Goal: Transaction & Acquisition: Purchase product/service

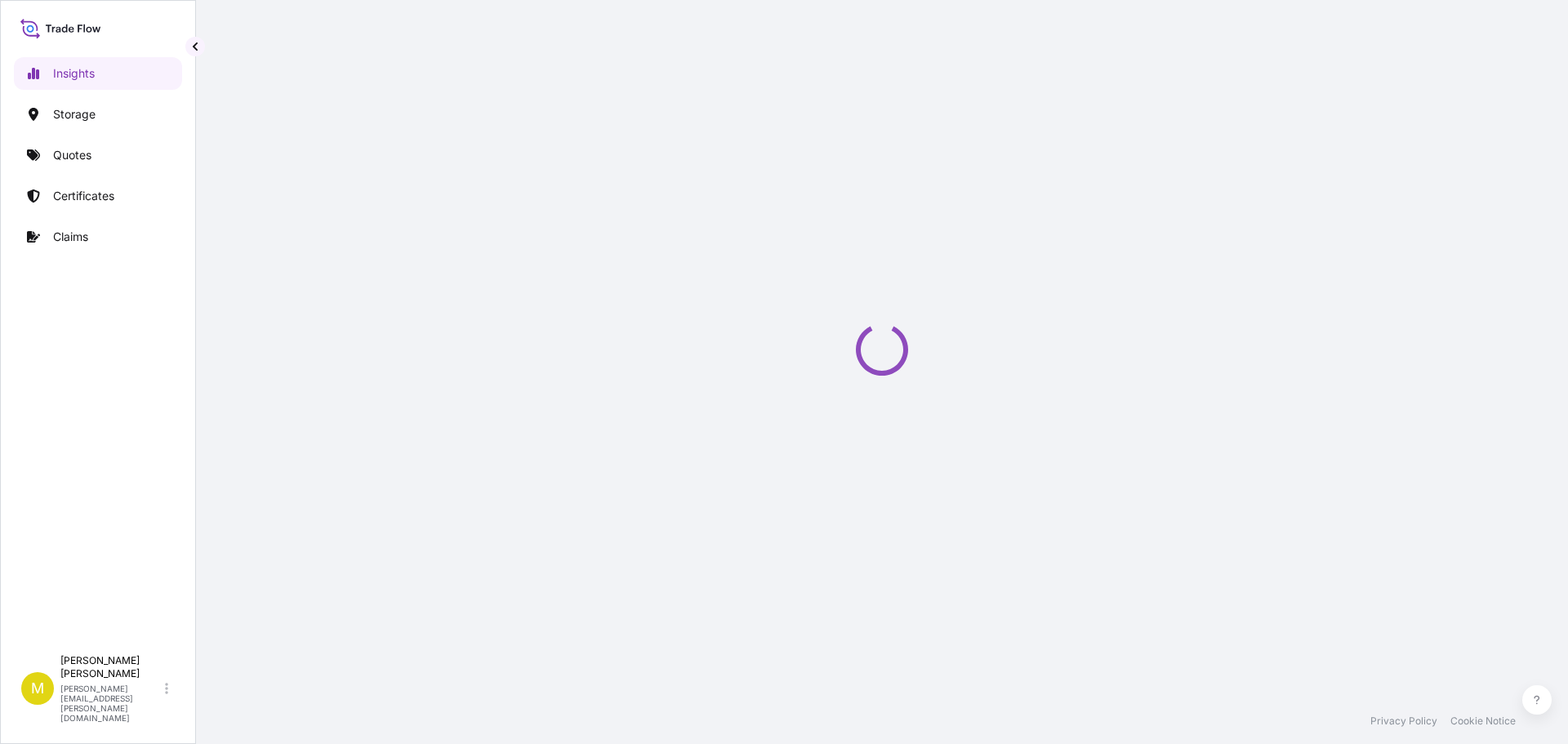
select select "2025"
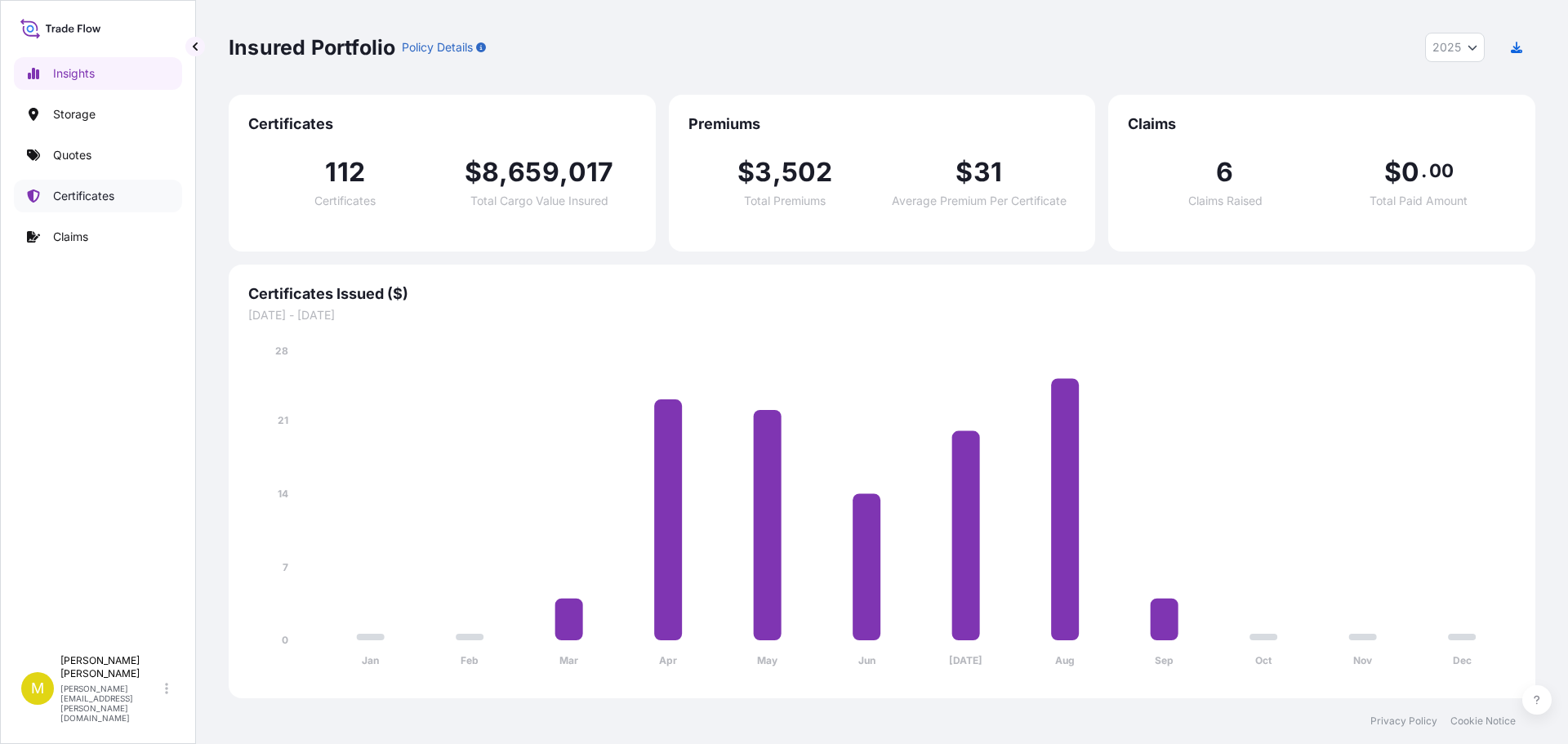
click at [72, 189] on p "Certificates" at bounding box center [84, 196] width 61 height 16
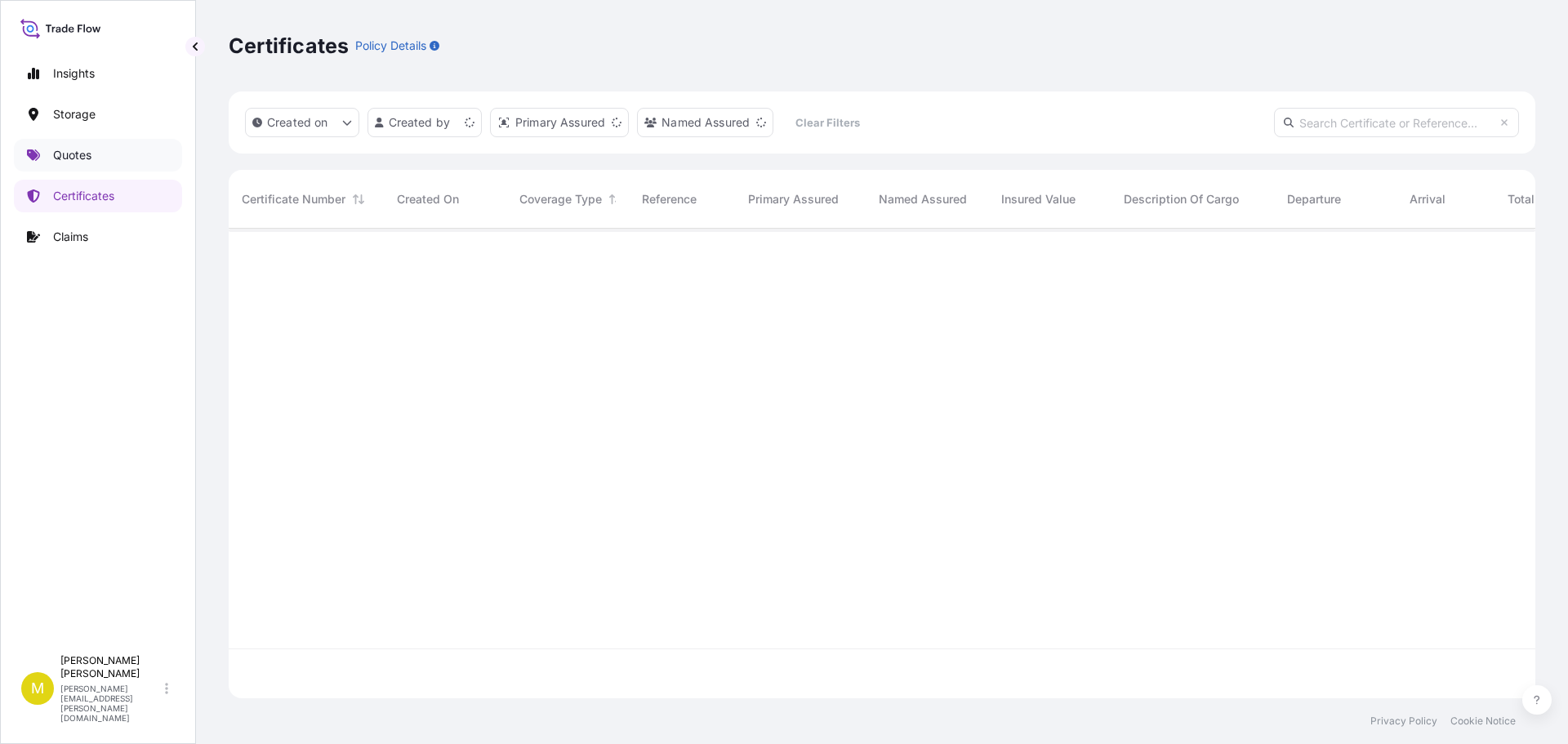
click at [71, 155] on p "Quotes" at bounding box center [73, 155] width 38 height 16
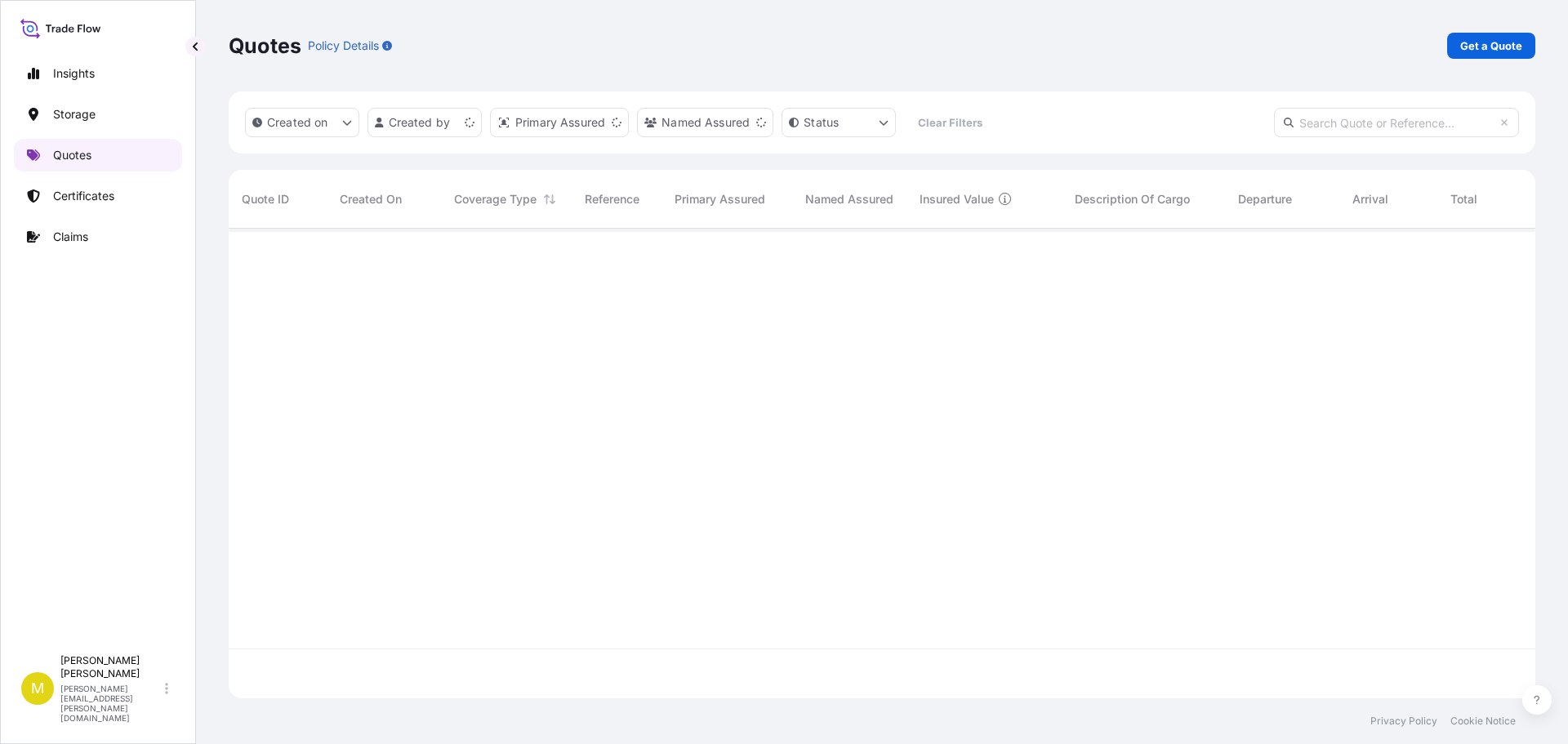
scroll to position [466, 1294]
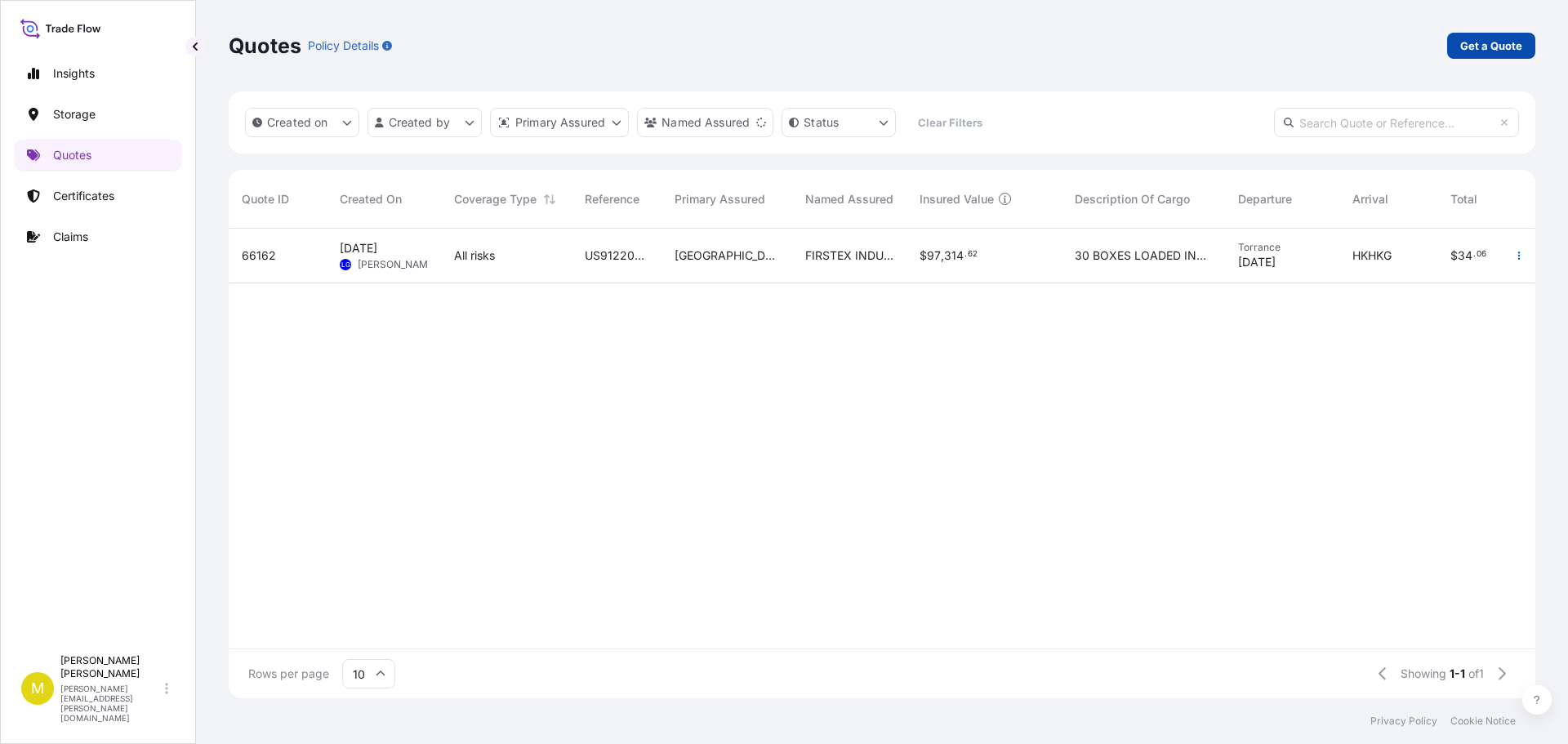
click at [1494, 36] on link "Get a Quote" at bounding box center [1491, 45] width 88 height 26
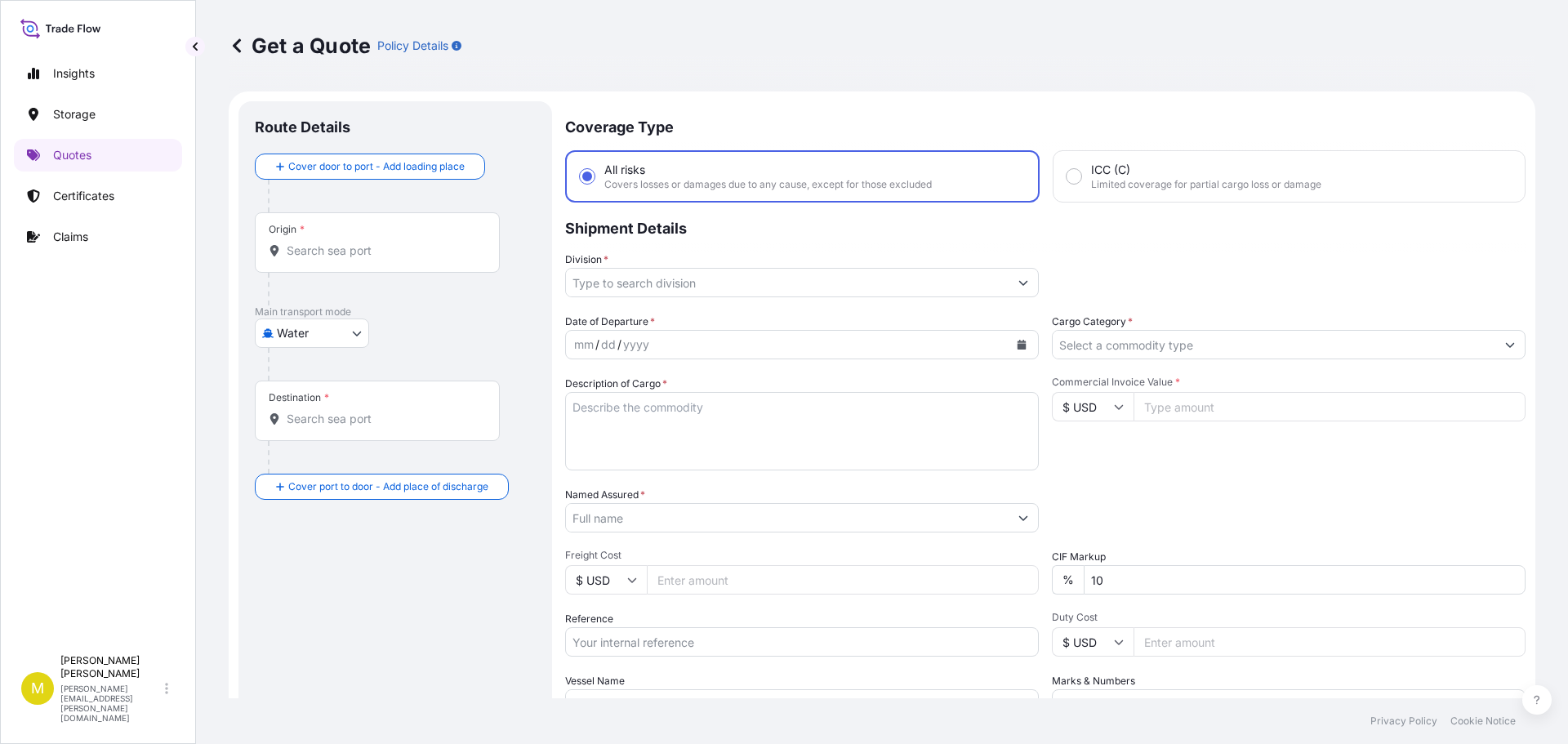
scroll to position [26, 0]
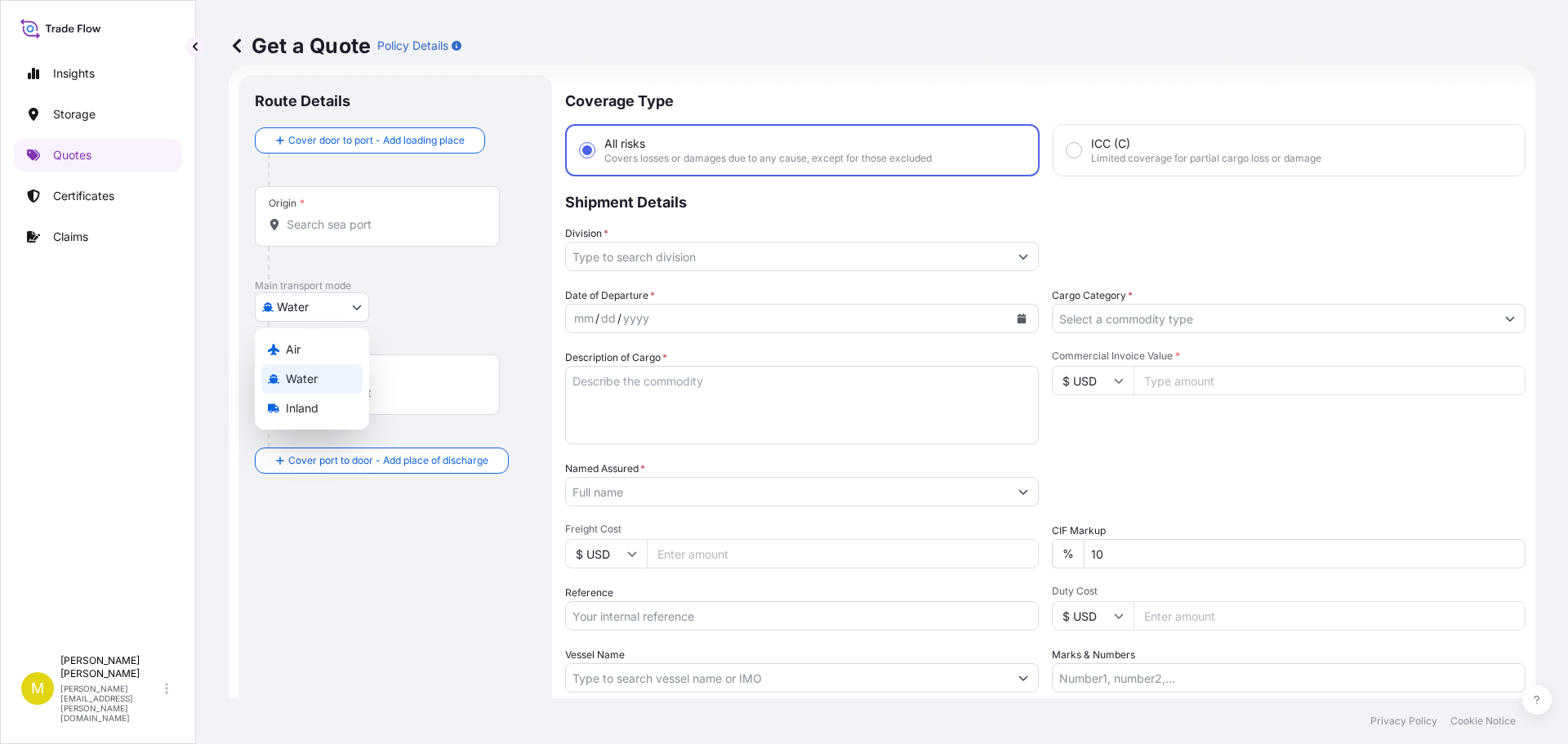
click at [286, 312] on body "Insights Storage Quotes Certificates Claims M [PERSON_NAME] [PERSON_NAME][EMAIL…" at bounding box center [784, 372] width 1568 height 744
click at [307, 415] on span "Inland" at bounding box center [302, 408] width 32 height 16
select select "Inland"
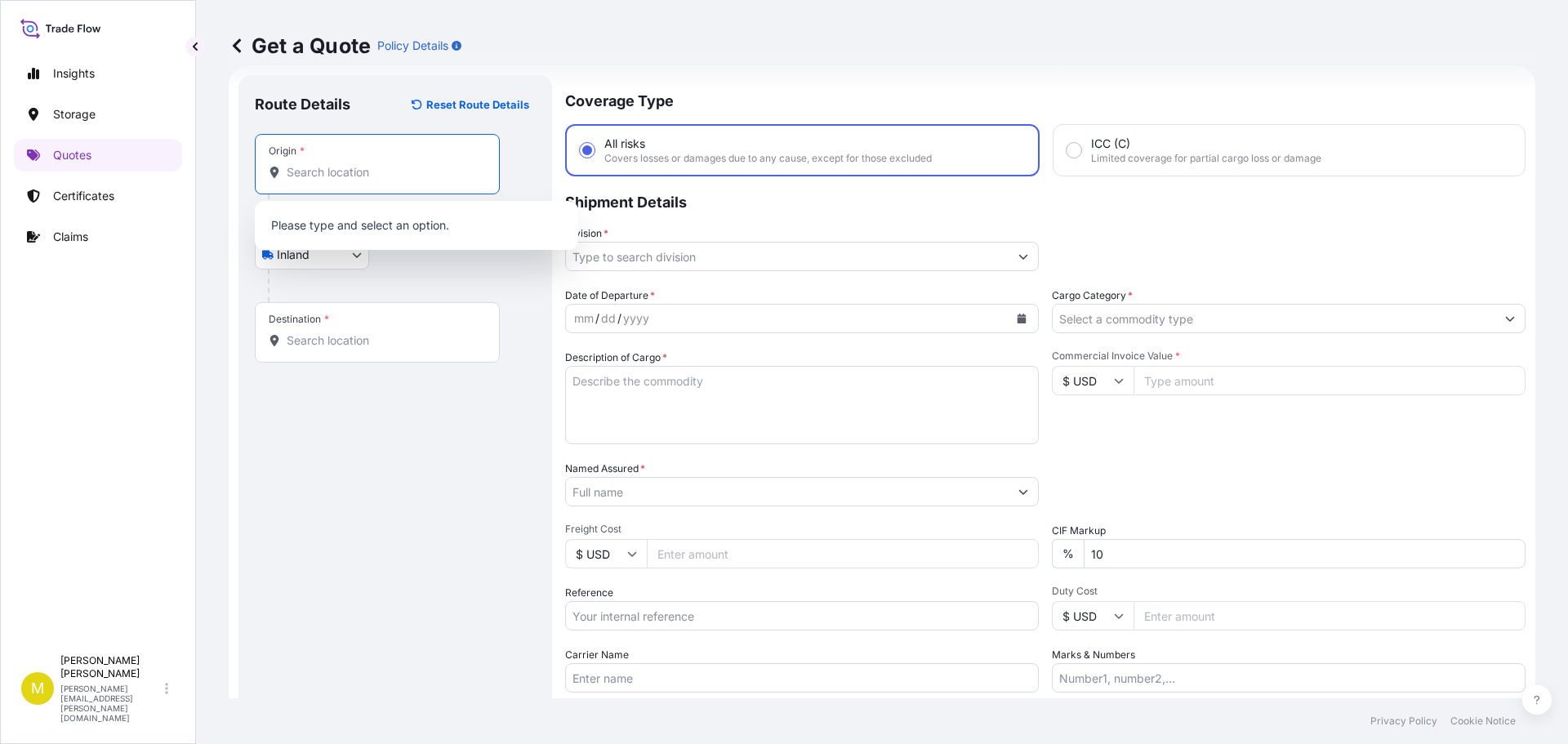
click at [355, 172] on input "Origin *" at bounding box center [383, 172] width 193 height 16
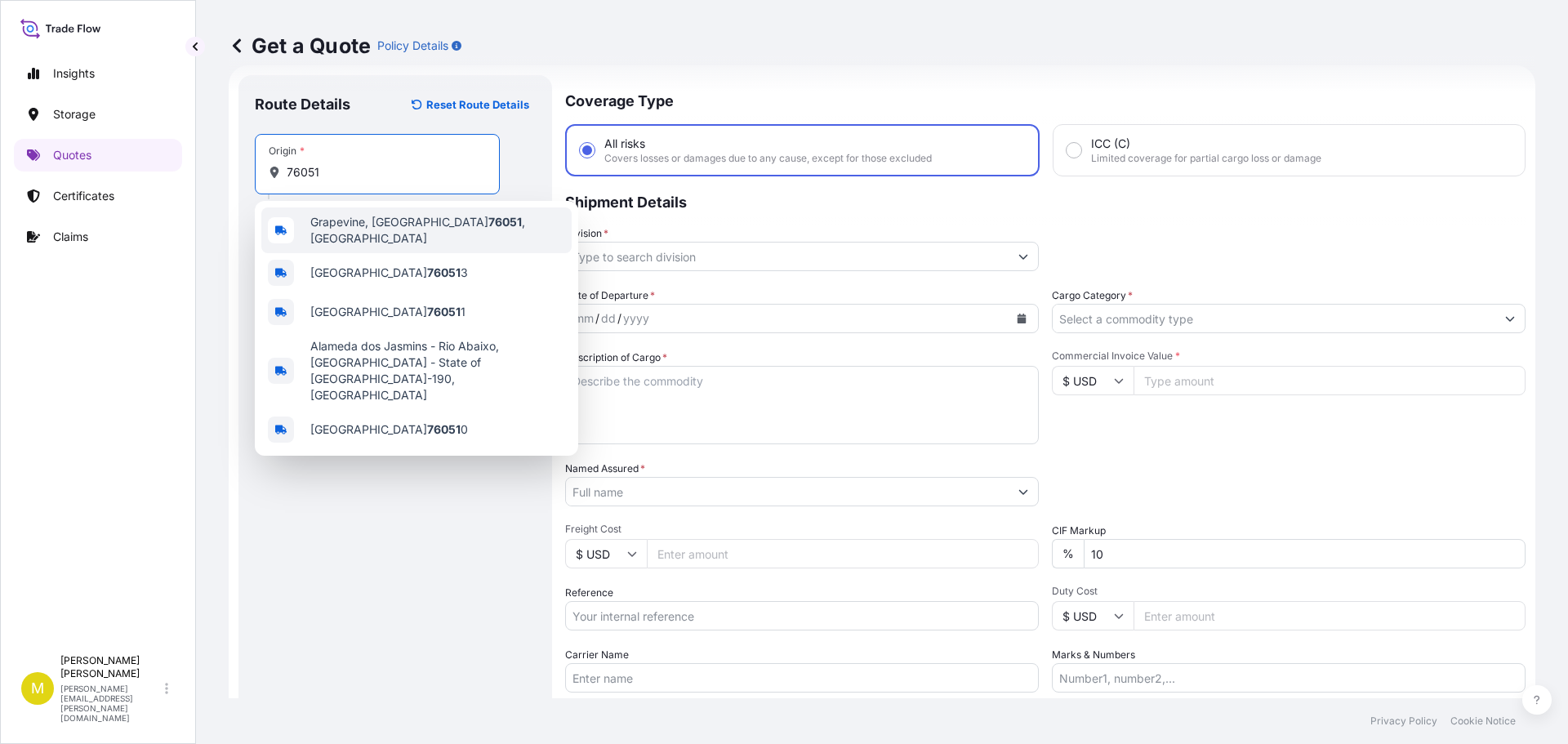
click at [362, 221] on span "[GEOGRAPHIC_DATA] , [GEOGRAPHIC_DATA]" at bounding box center [437, 230] width 255 height 32
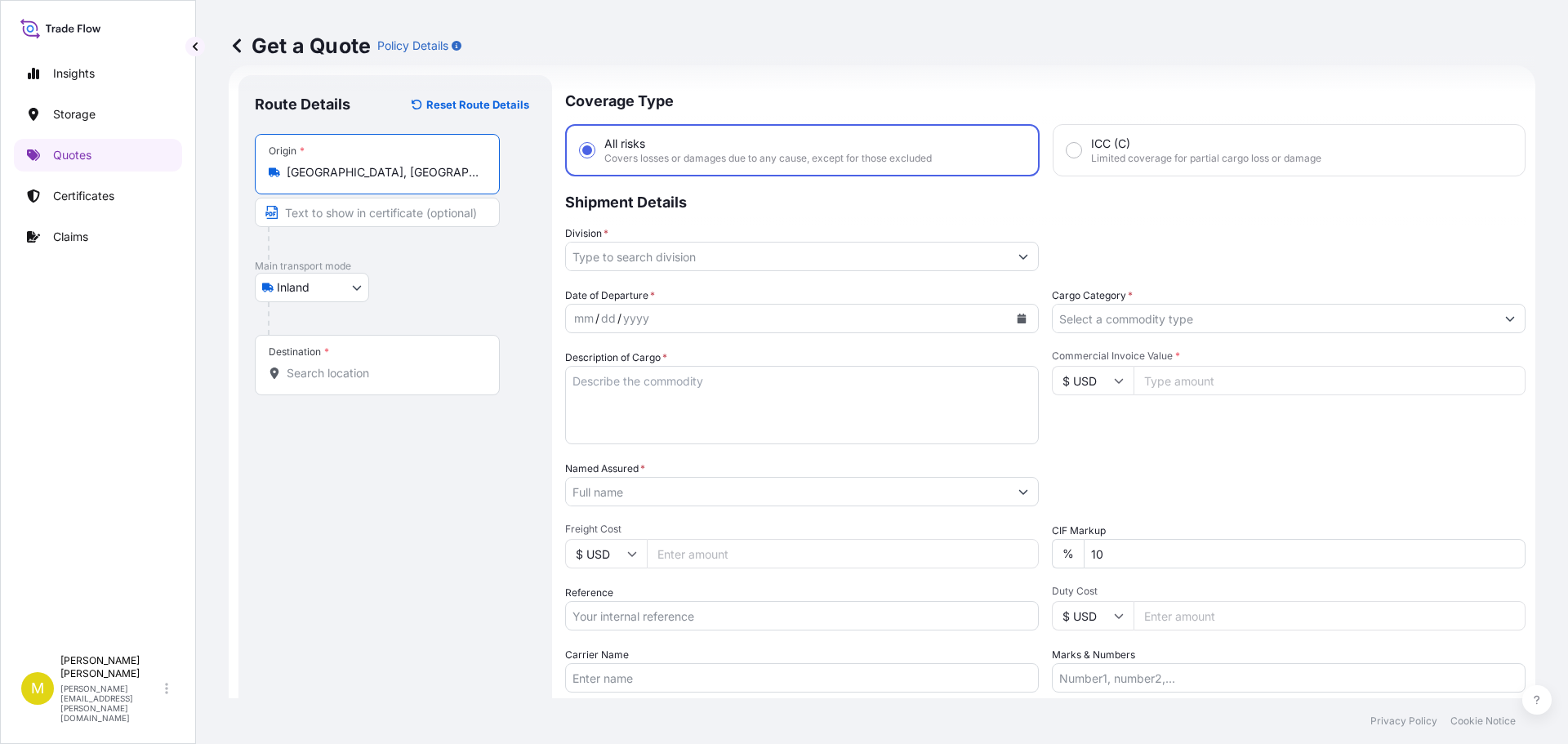
type input "[GEOGRAPHIC_DATA], [GEOGRAPHIC_DATA]"
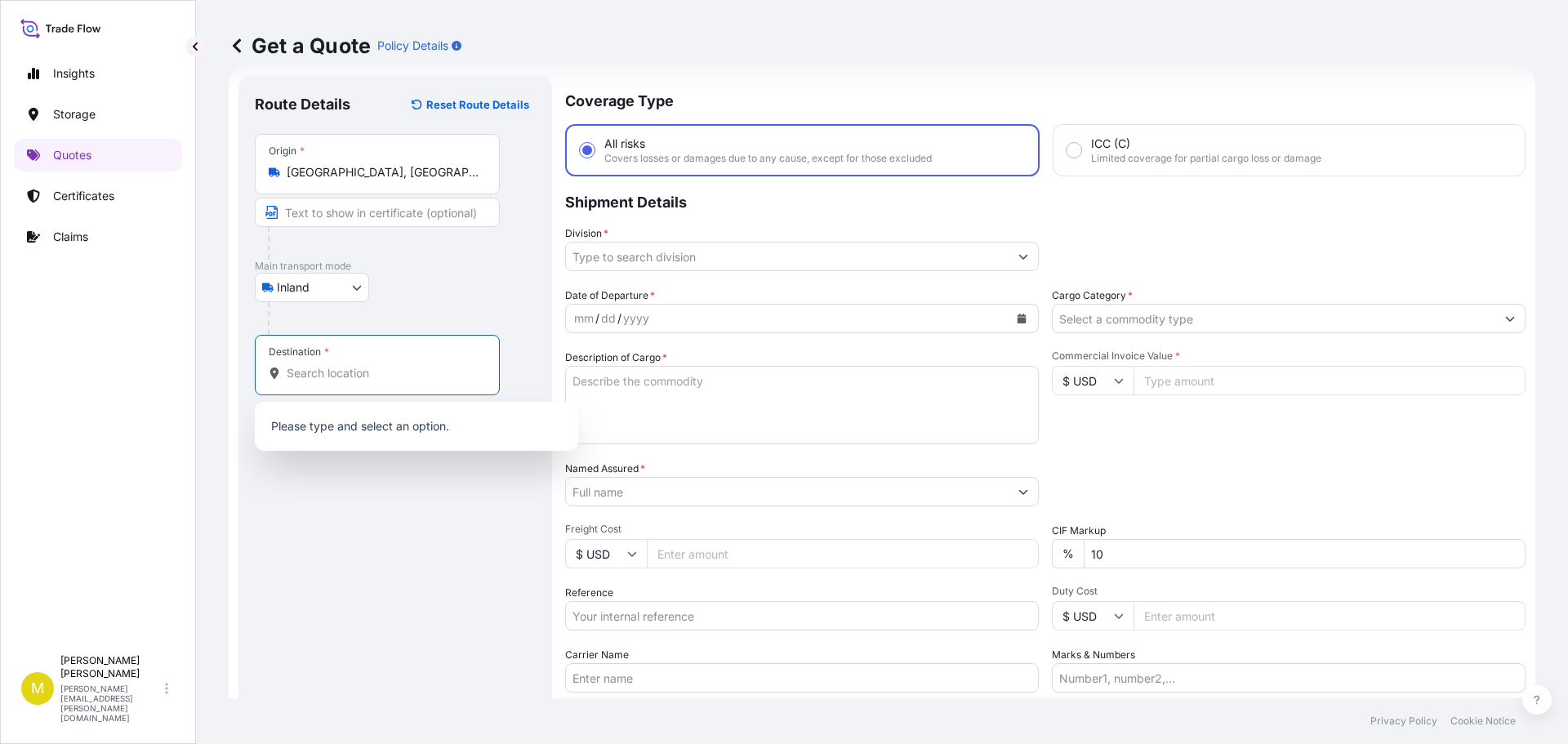
click at [315, 370] on input "Destination *" at bounding box center [383, 372] width 193 height 16
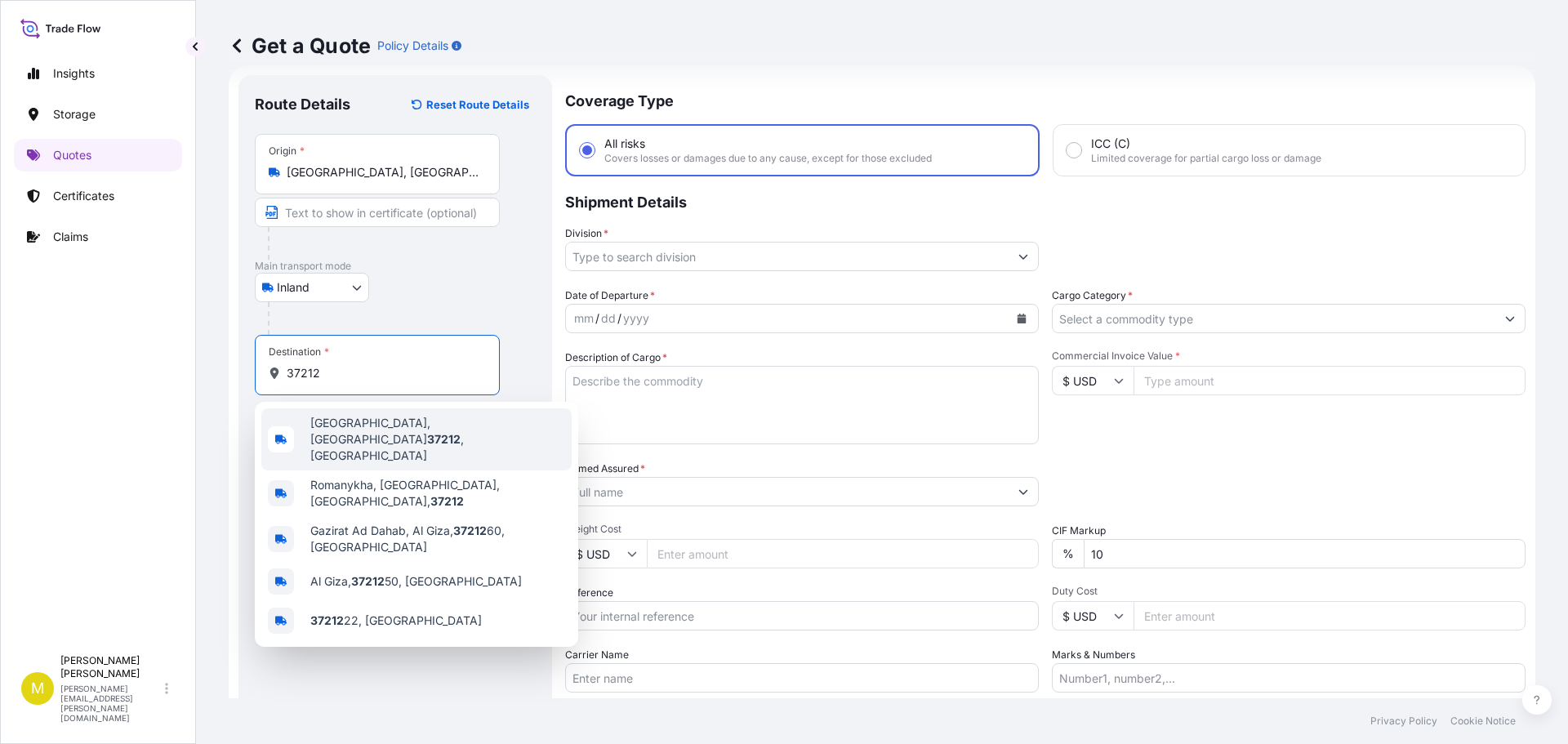
click at [331, 426] on span "[GEOGRAPHIC_DATA] , [GEOGRAPHIC_DATA]" at bounding box center [437, 438] width 255 height 49
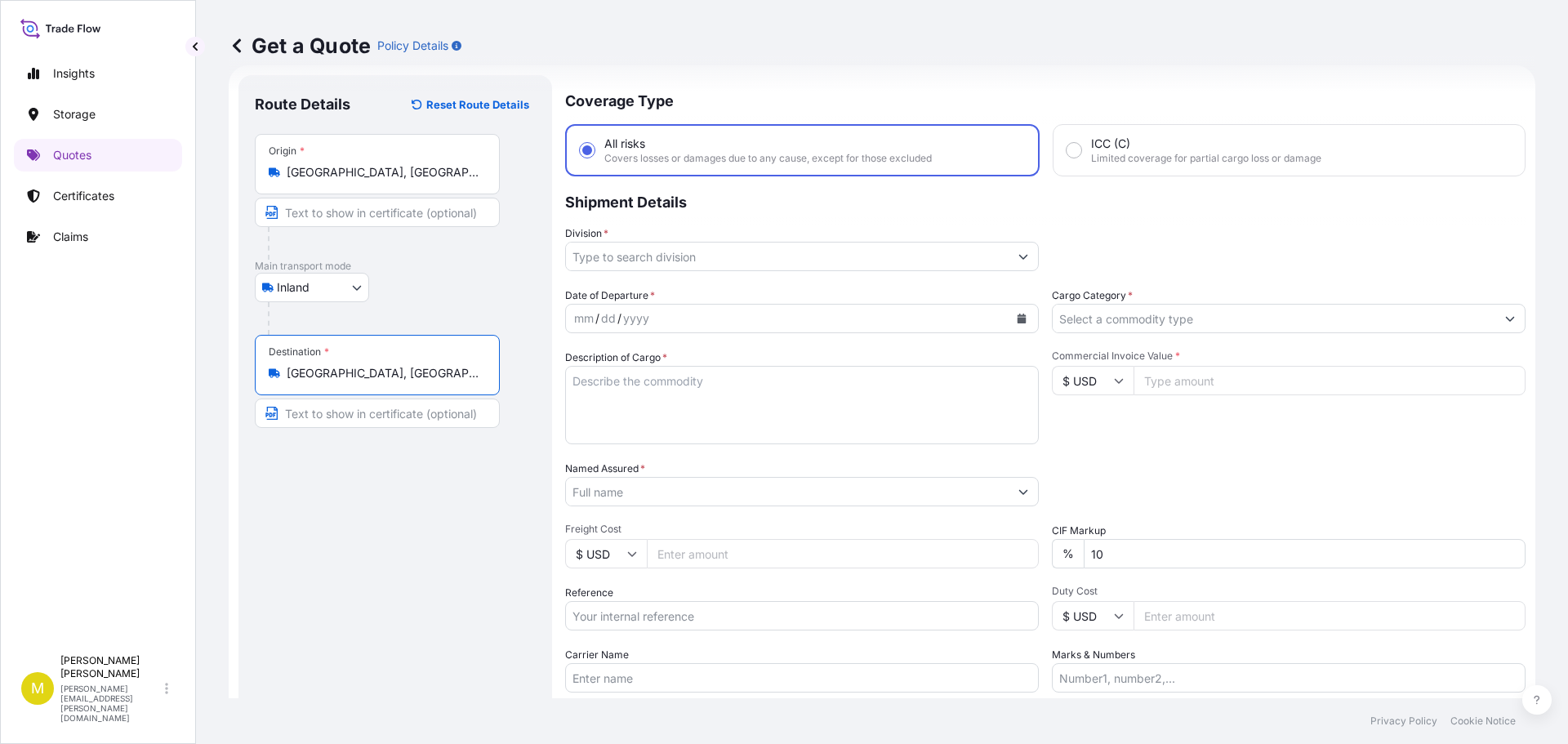
type input "[GEOGRAPHIC_DATA], [GEOGRAPHIC_DATA]"
click at [746, 260] on input "Division *" at bounding box center [787, 256] width 442 height 30
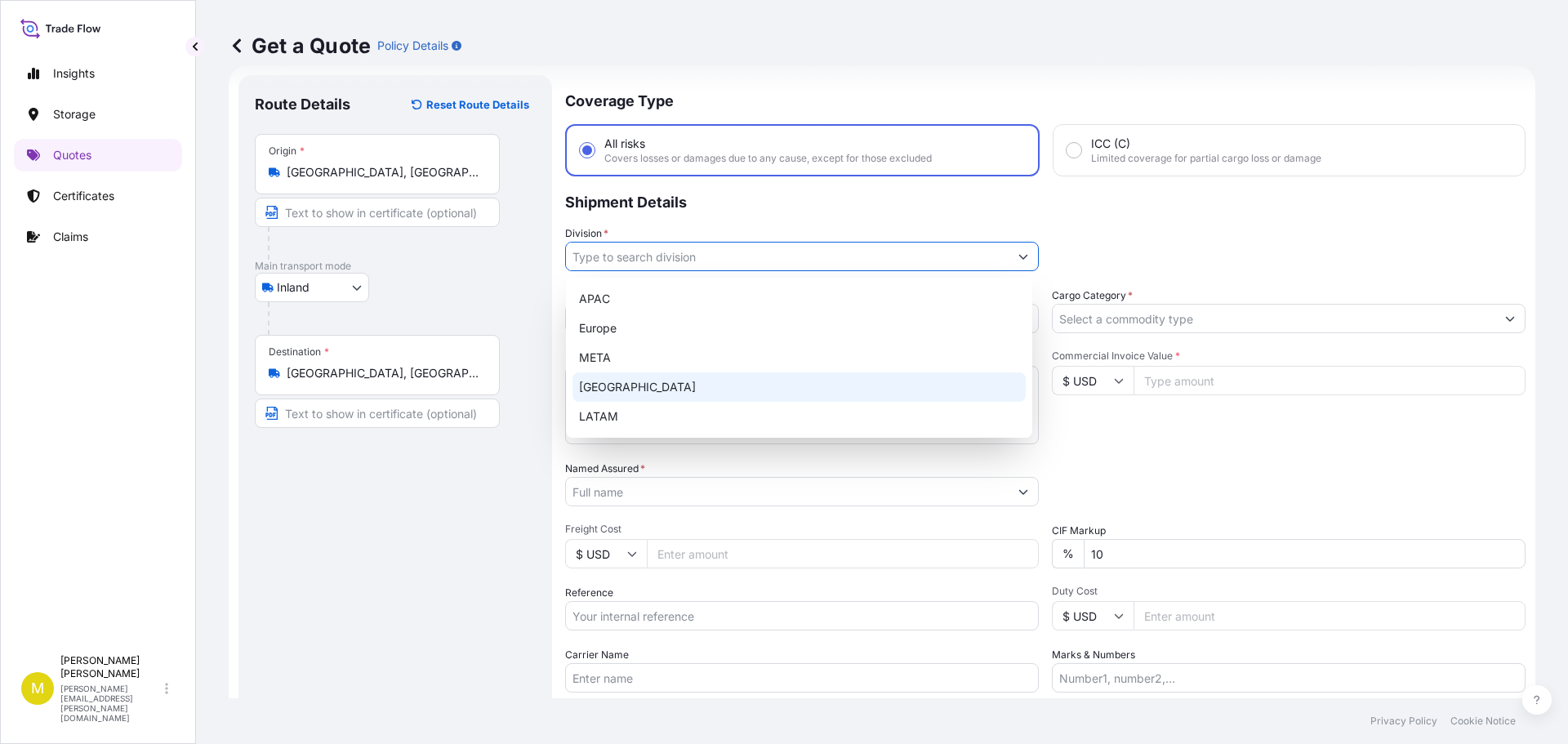
click at [641, 378] on div "[GEOGRAPHIC_DATA]" at bounding box center [798, 387] width 454 height 30
type input "[GEOGRAPHIC_DATA]"
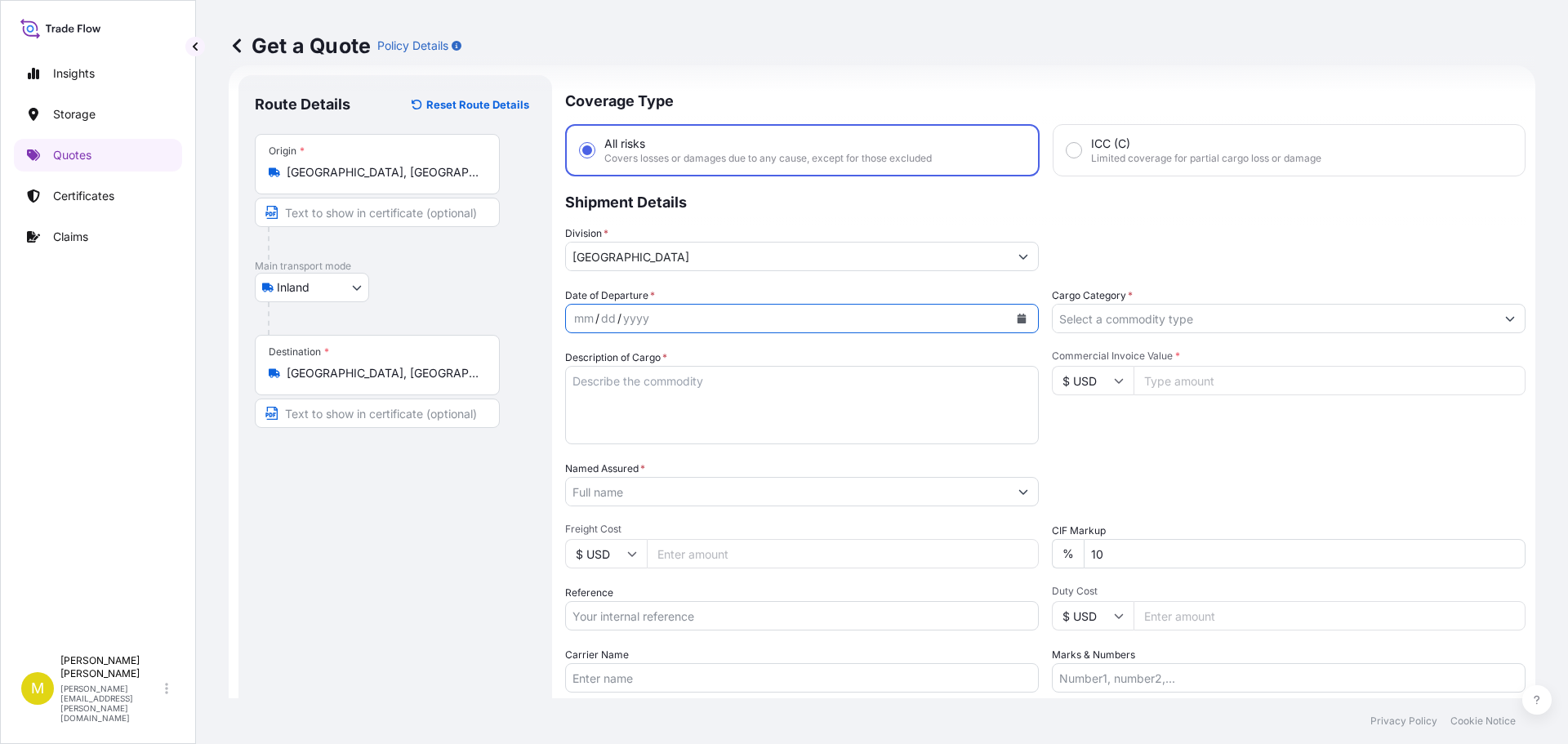
click at [1018, 315] on icon "Calendar" at bounding box center [1022, 318] width 9 height 10
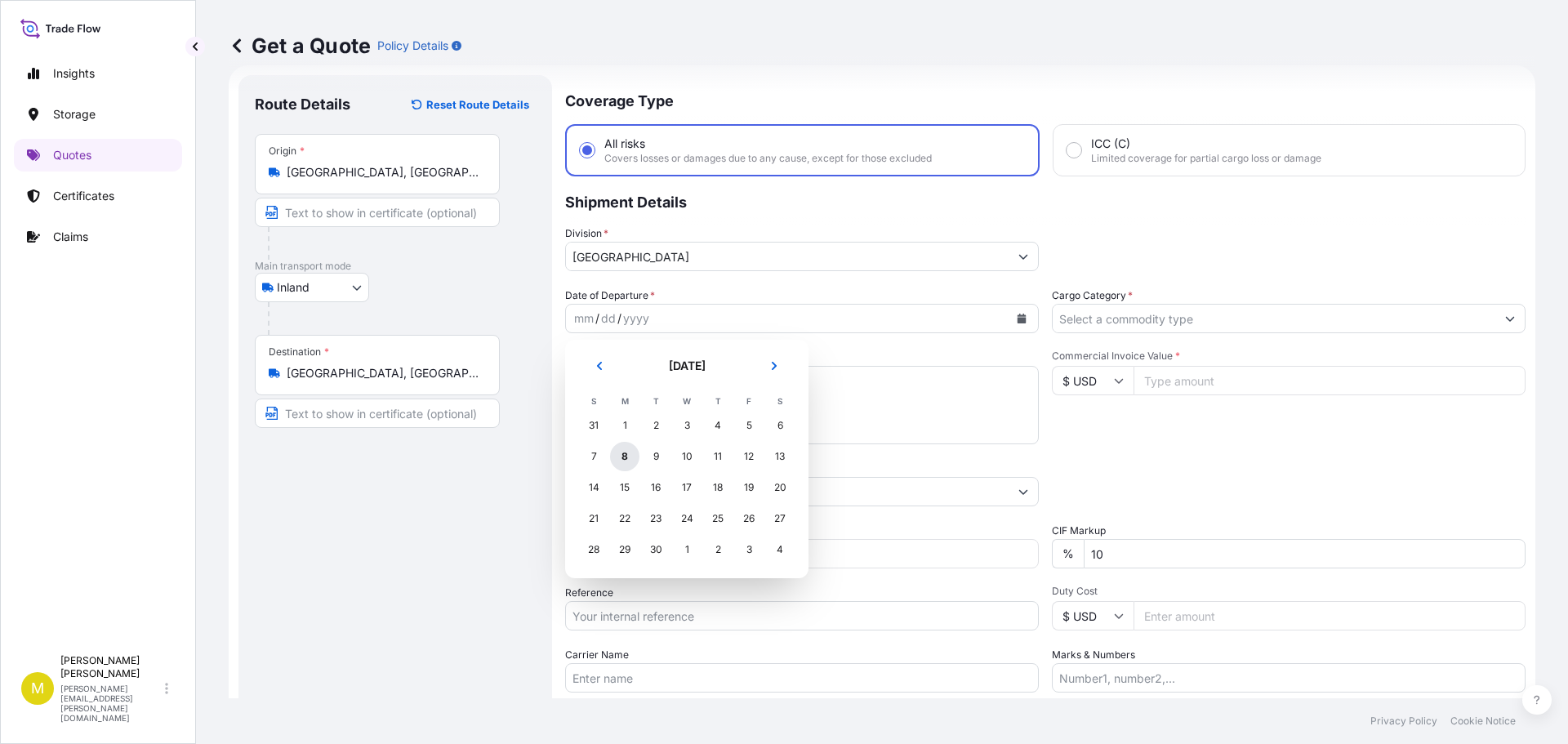
click at [626, 457] on div "8" at bounding box center [625, 457] width 30 height 30
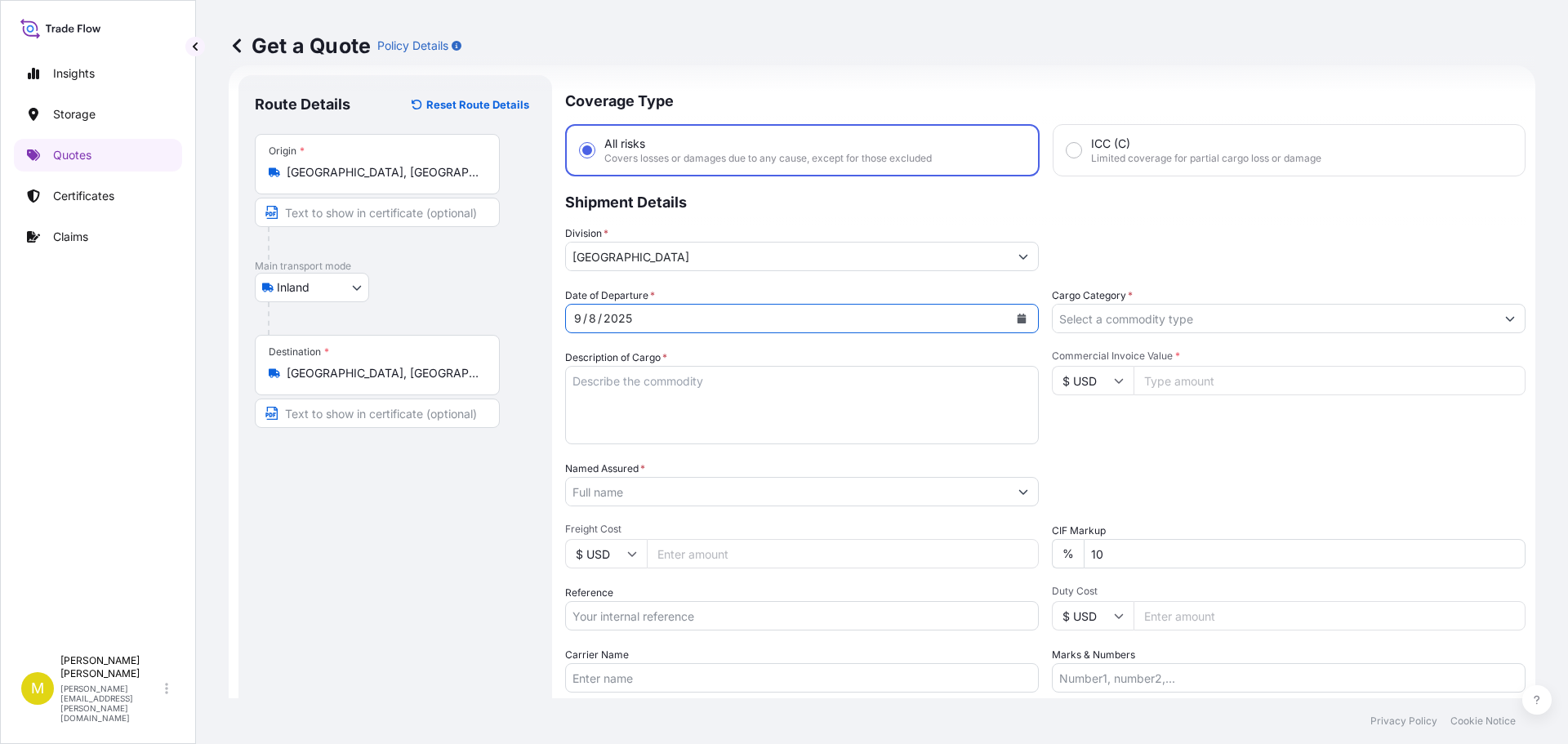
click at [615, 392] on textarea "Description of Cargo *" at bounding box center [802, 405] width 474 height 78
click at [693, 415] on textarea "Description of Cargo *" at bounding box center [802, 405] width 474 height 78
paste textarea "1 CRATE @ 100 LBS, 59 x 33 x 11, 3' & 5' WOODEN CROSS"
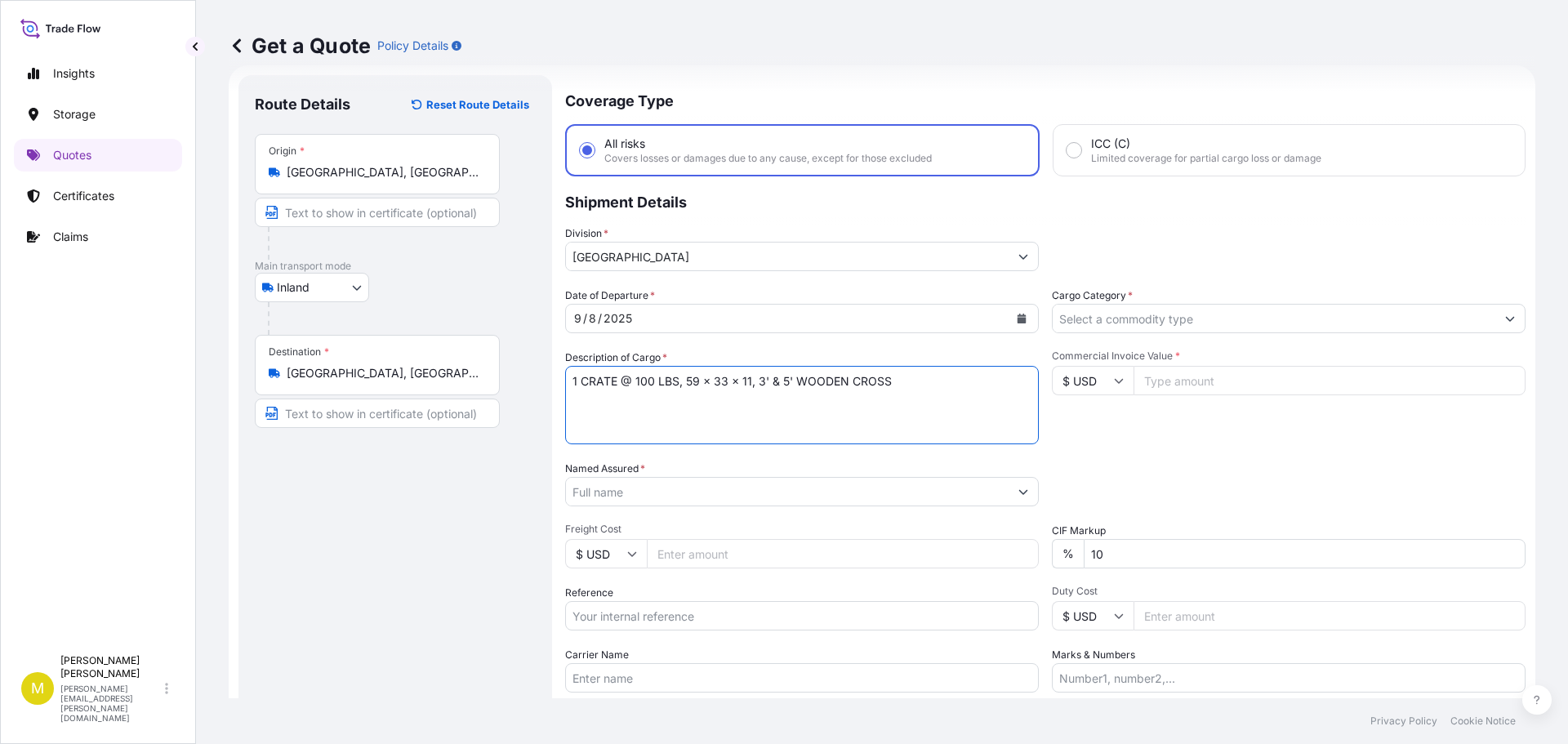
click at [758, 383] on textarea "1 CRATE @ 100 LBS, 59 x 33 x 11, 3' & 5' WOODEN CROSS" at bounding box center [802, 405] width 474 height 78
type textarea "1 CRATE @ 100 LBS, 59 x 33 x 11, 5' WOODEN CROSS"
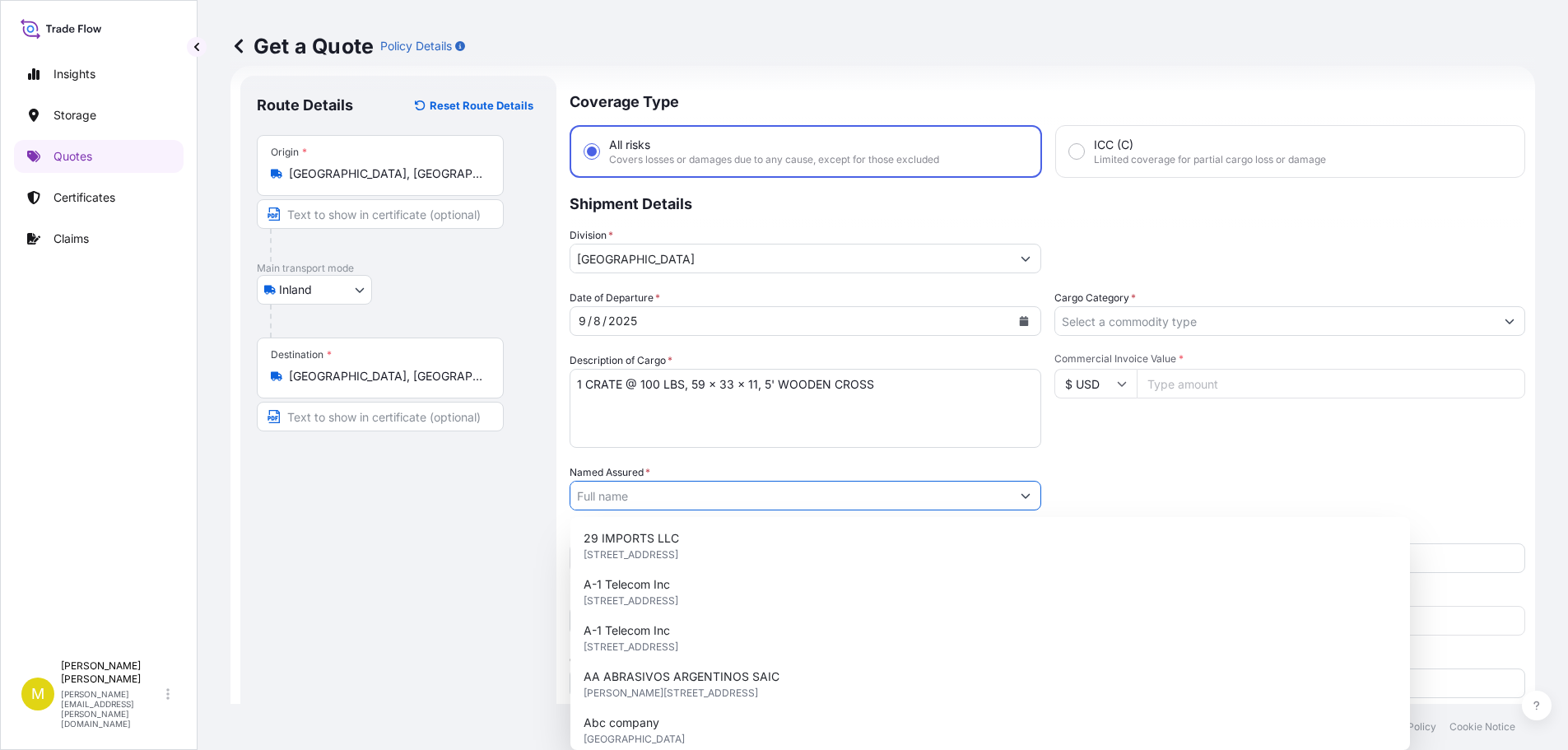
click at [655, 494] on input "Named Assured *" at bounding box center [791, 495] width 441 height 30
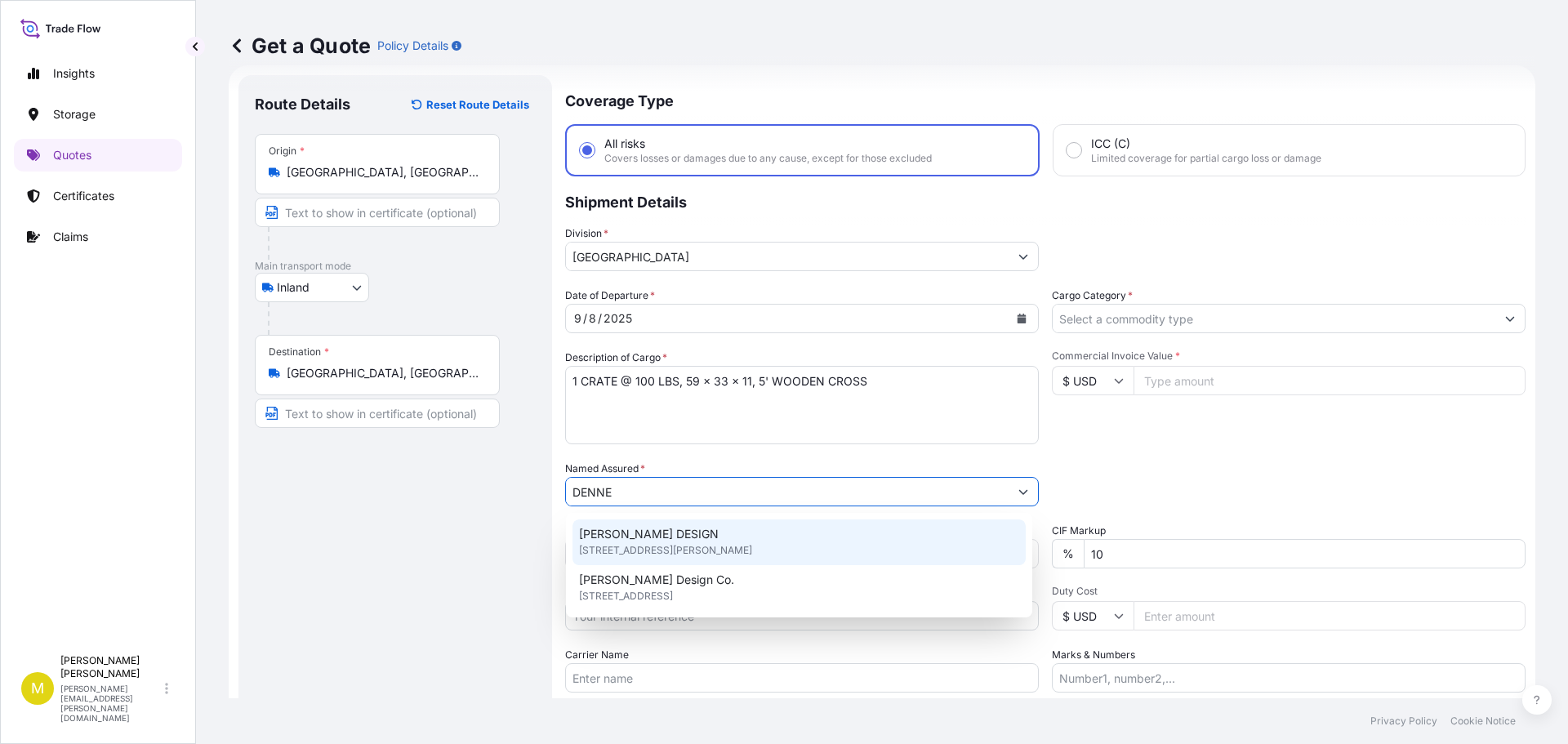
click at [646, 546] on span "[STREET_ADDRESS][PERSON_NAME]" at bounding box center [665, 550] width 173 height 16
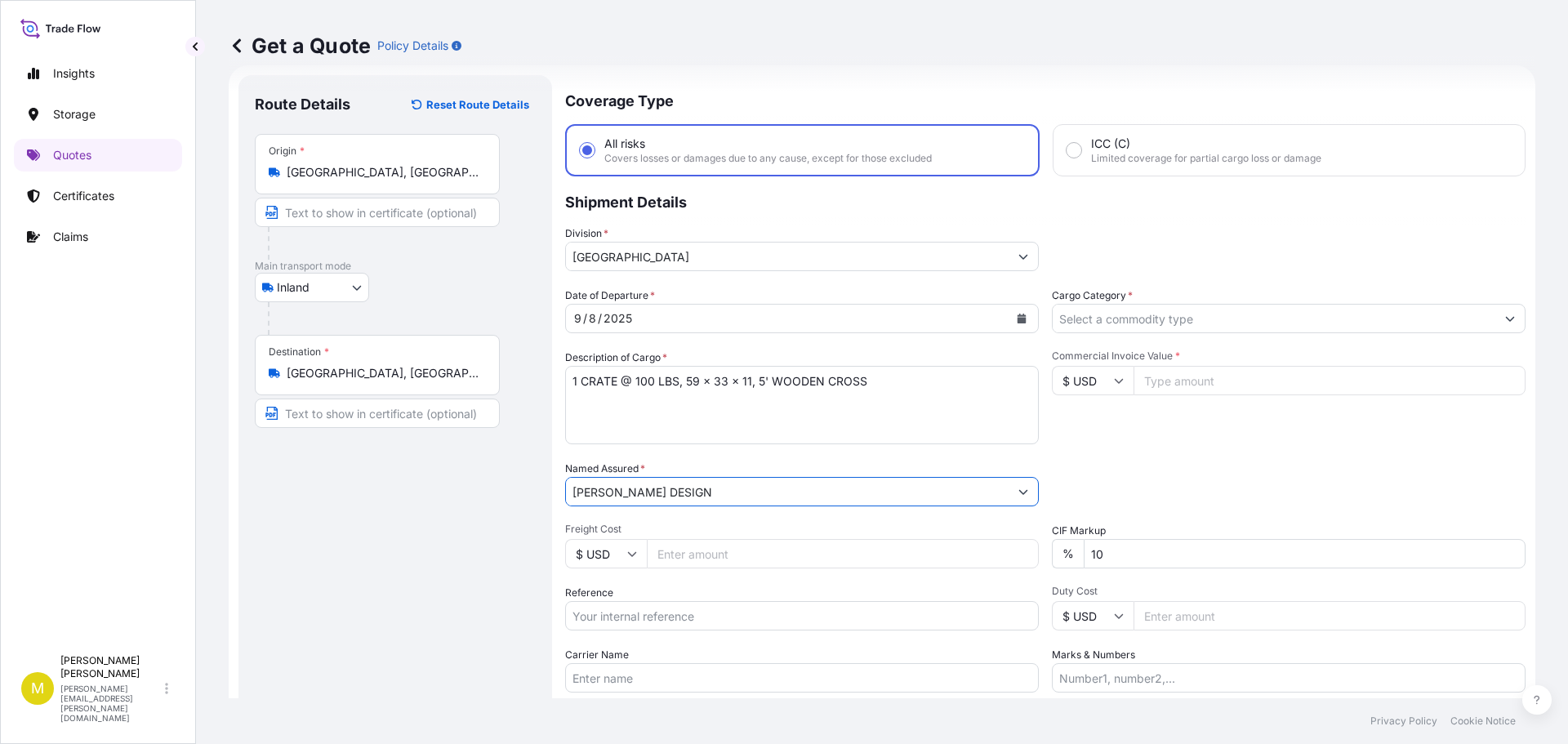
type input "[PERSON_NAME] DESIGN"
click at [719, 555] on input "Freight Cost" at bounding box center [842, 553] width 392 height 30
click at [1018, 318] on icon "Calendar" at bounding box center [1022, 318] width 9 height 10
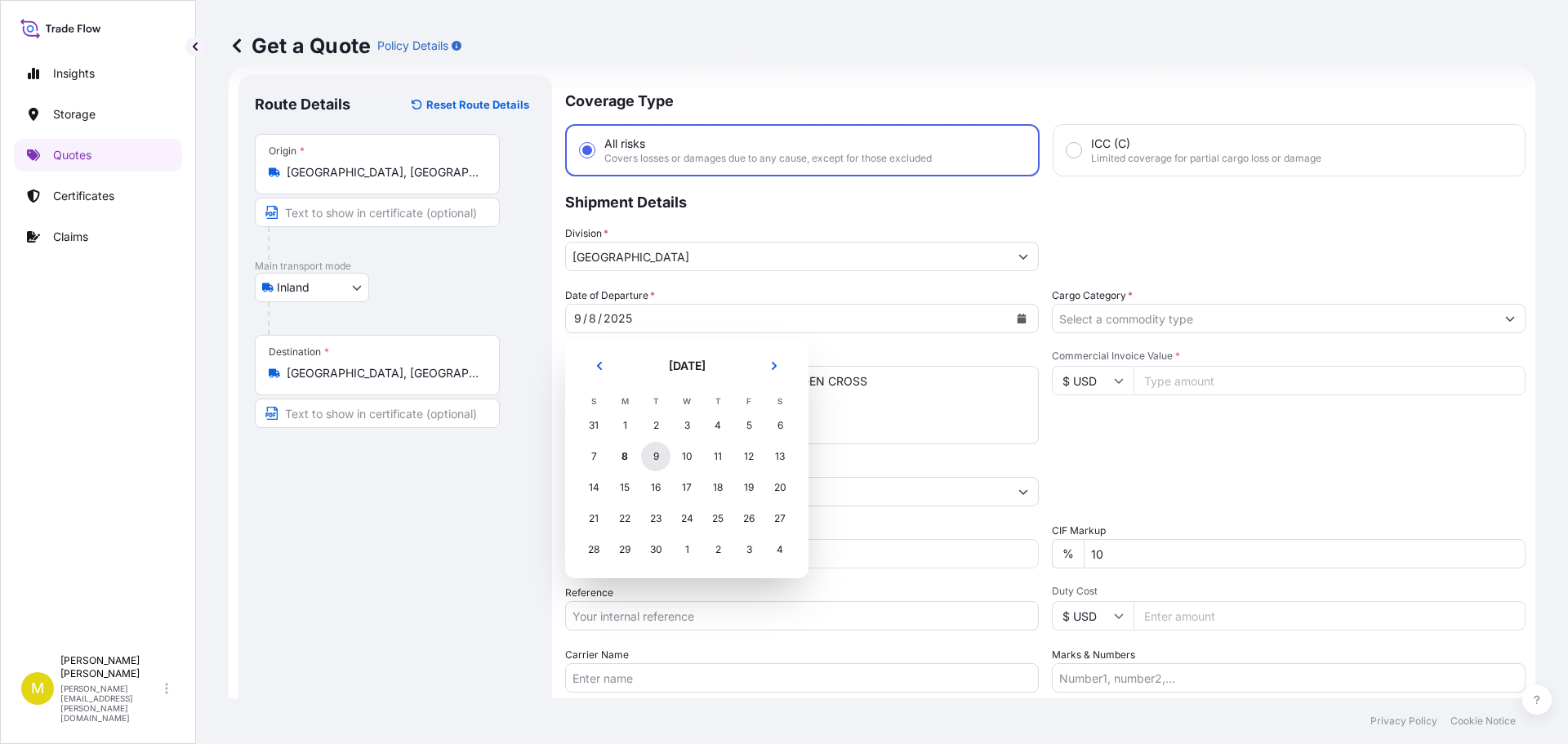
click at [655, 457] on div "9" at bounding box center [655, 457] width 30 height 30
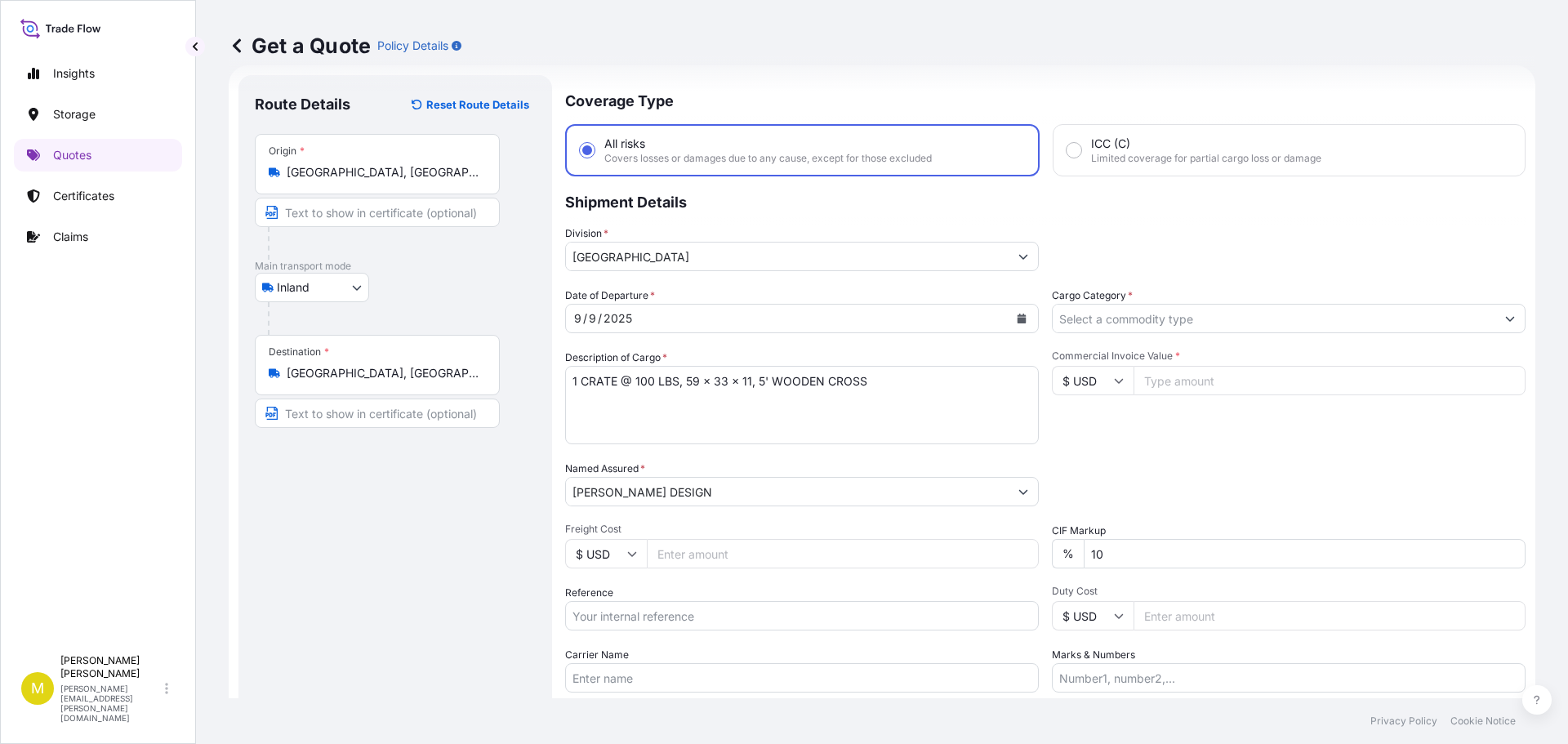
click at [677, 550] on input "Freight Cost" at bounding box center [842, 553] width 392 height 30
type input "317.28"
click at [623, 619] on input "Reference" at bounding box center [802, 615] width 474 height 30
type input "US91620886919"
click at [627, 687] on input "Carrier Name" at bounding box center [802, 677] width 474 height 30
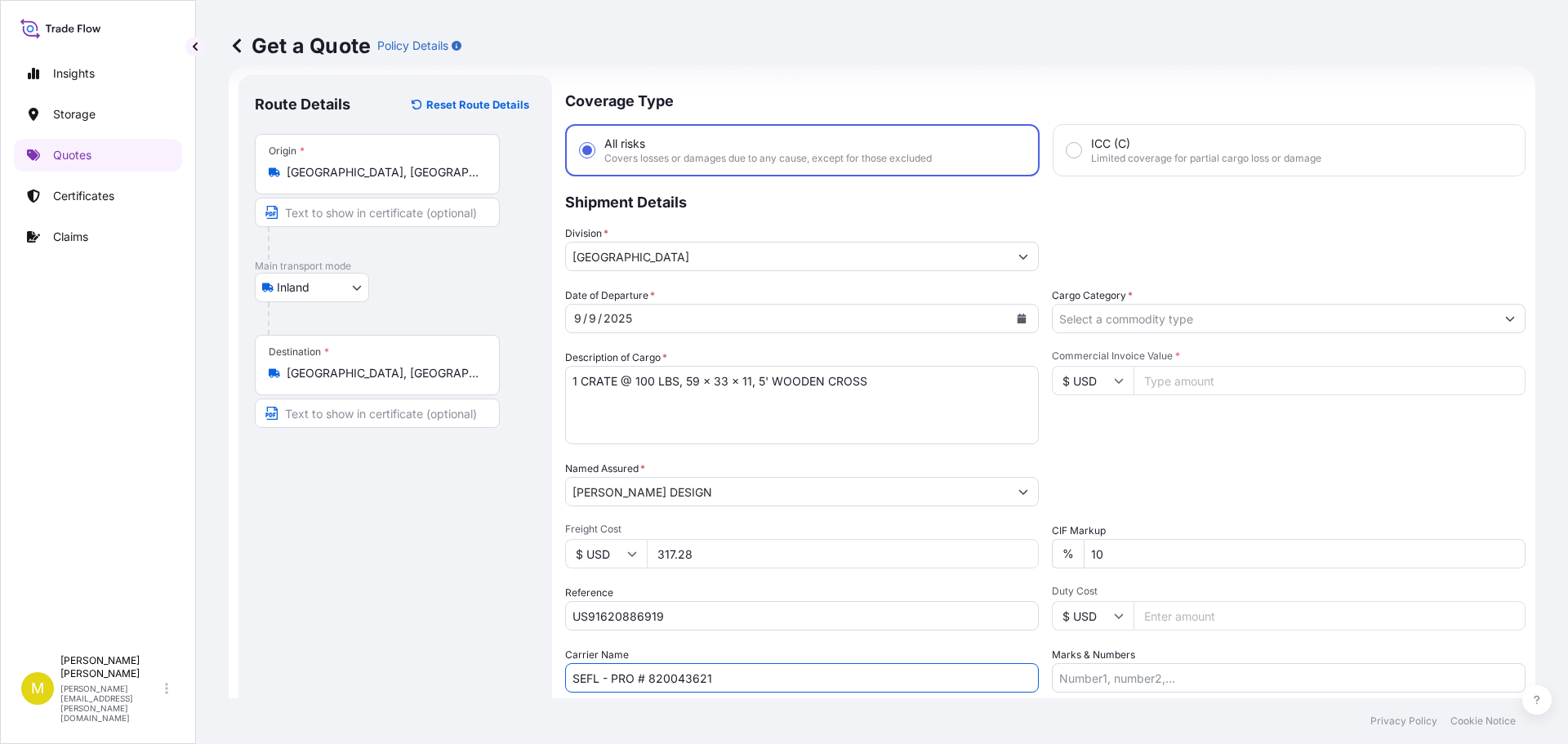
click at [667, 682] on input "SEFL - PRO # 820043621" at bounding box center [802, 677] width 474 height 30
type input "SEFL - PRO # 822780275"
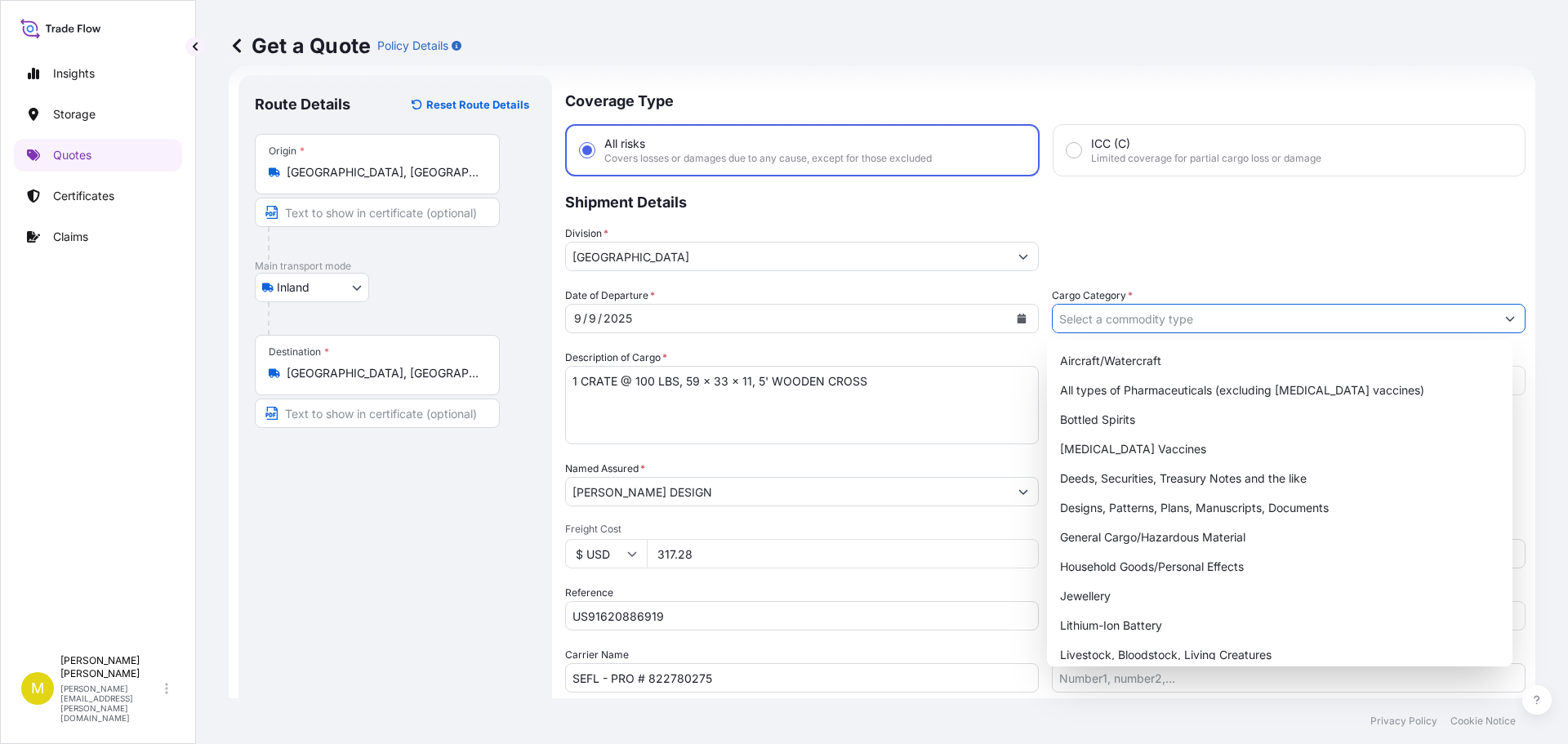
click at [1156, 316] on input "Cargo Category *" at bounding box center [1273, 318] width 442 height 30
click at [1113, 532] on div "General Cargo/Hazardous Material" at bounding box center [1280, 537] width 454 height 30
type input "General Cargo/Hazardous Material"
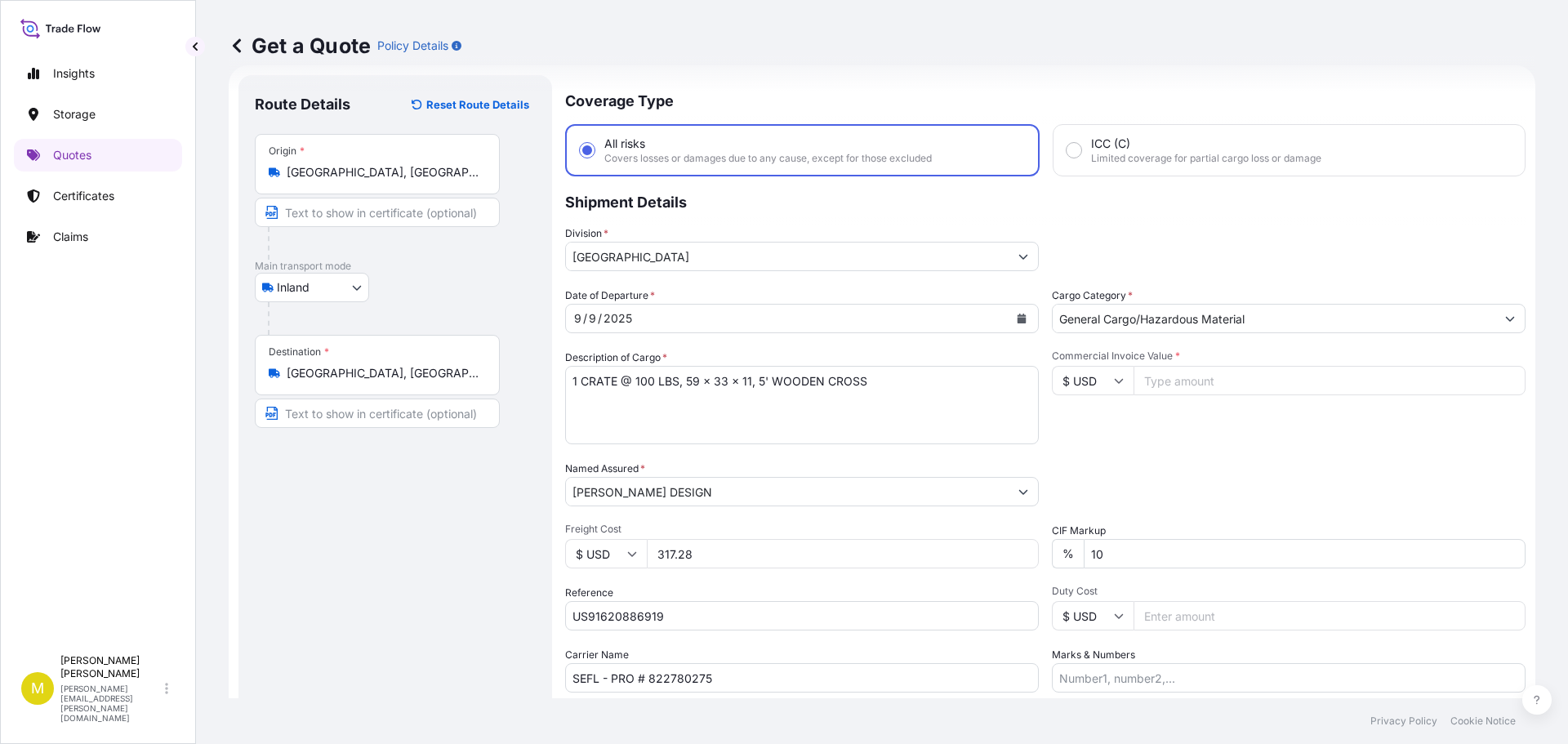
click at [1157, 381] on input "Commercial Invoice Value *" at bounding box center [1329, 380] width 392 height 30
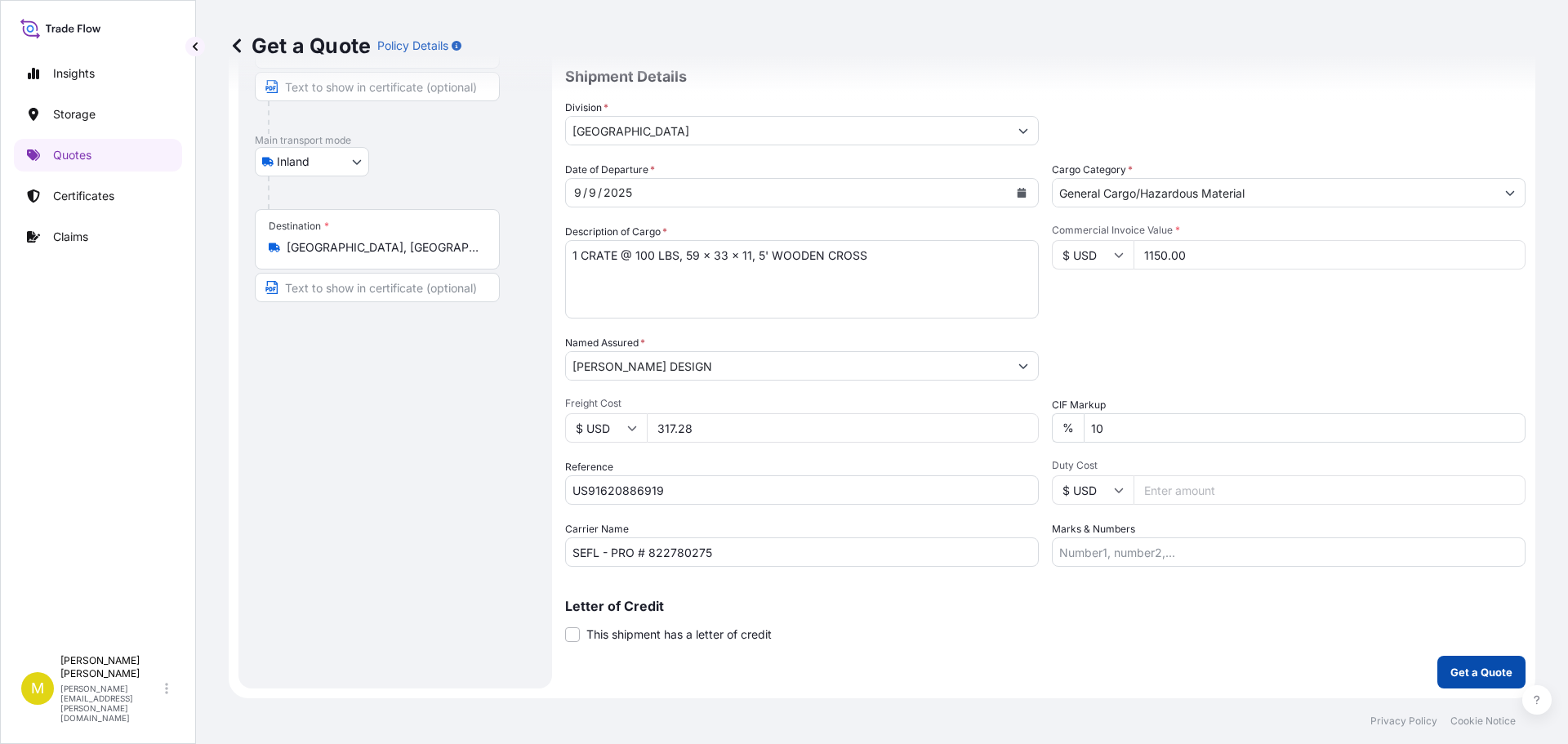
type input "1150.00"
click at [1477, 666] on p "Get a Quote" at bounding box center [1481, 671] width 62 height 16
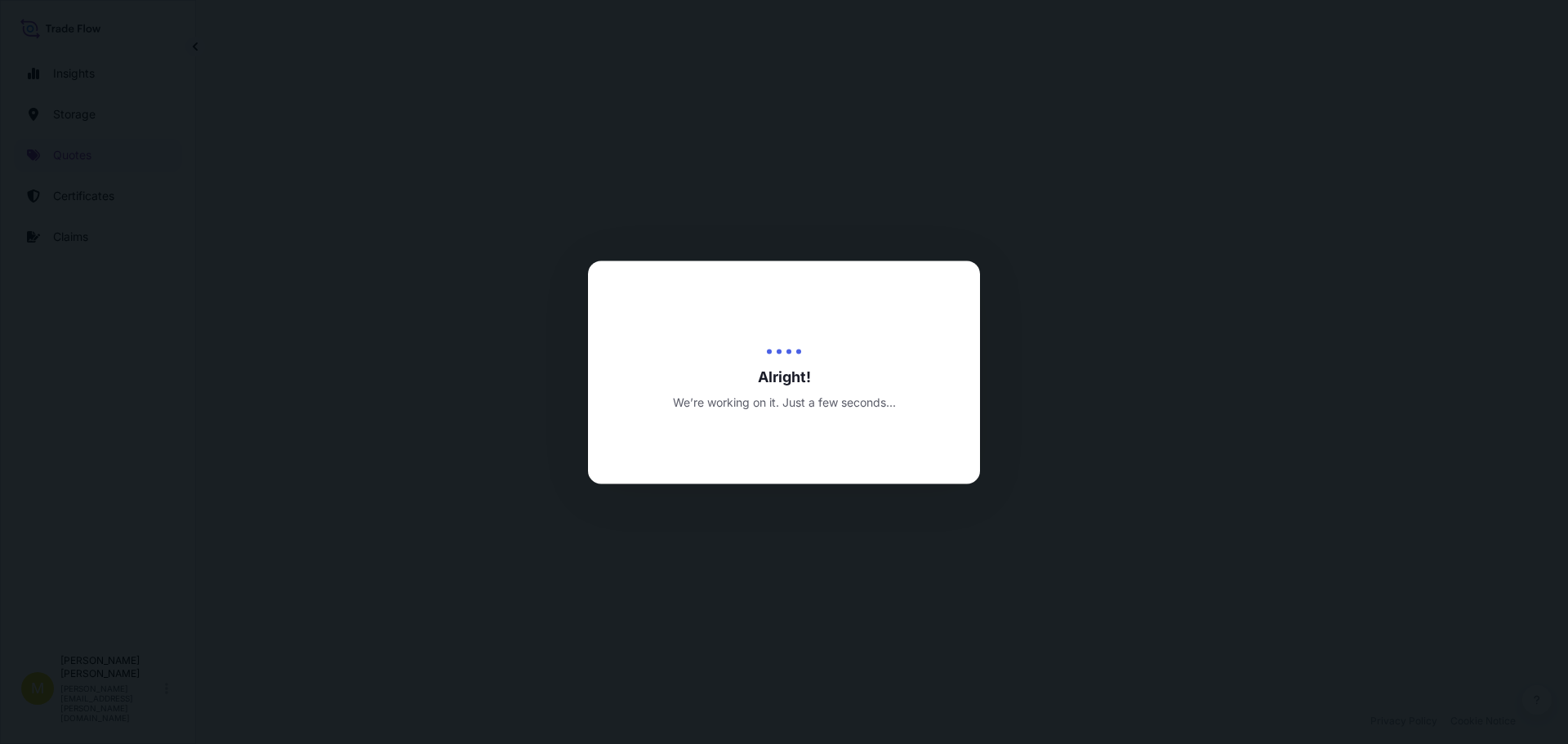
select select "Inland"
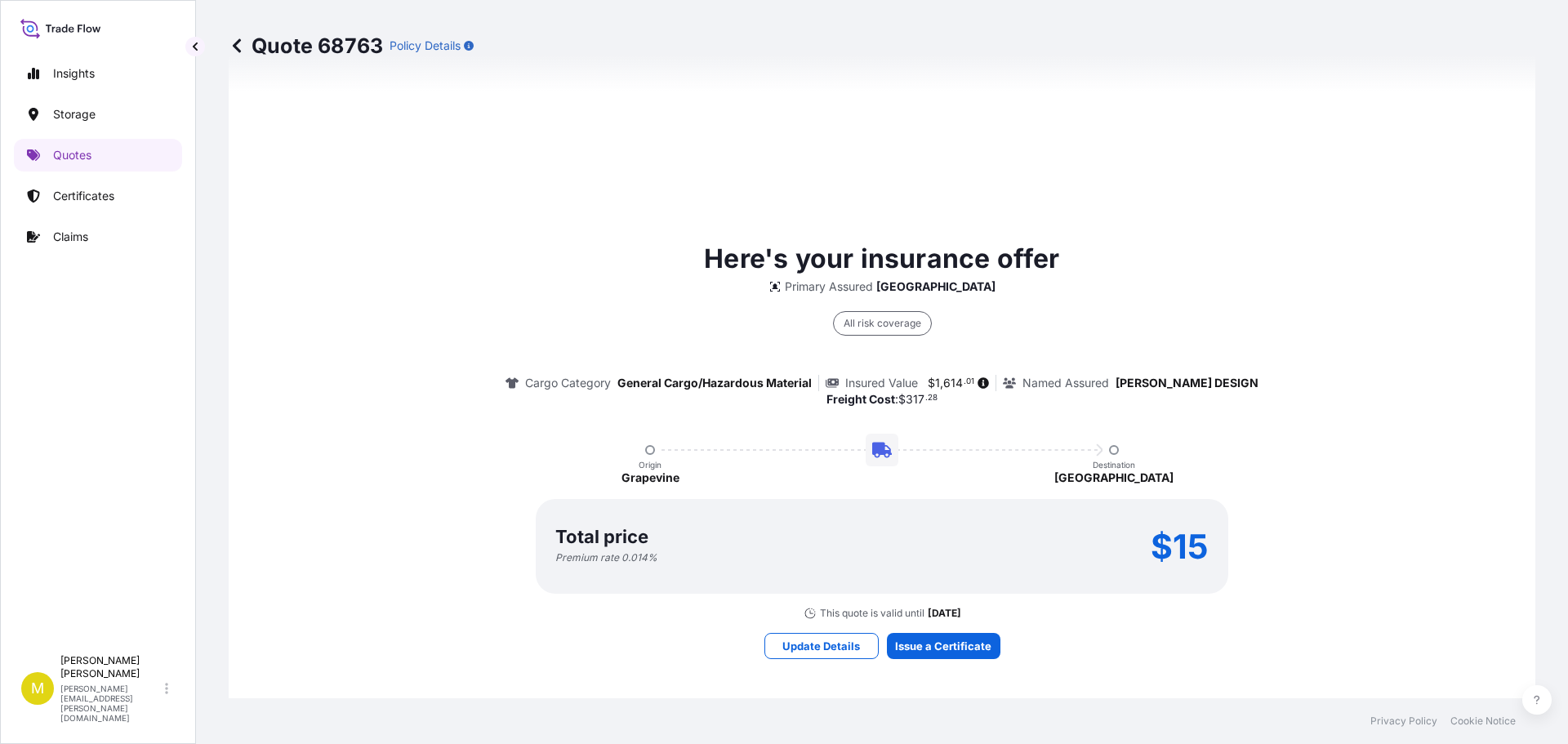
scroll to position [1112, 0]
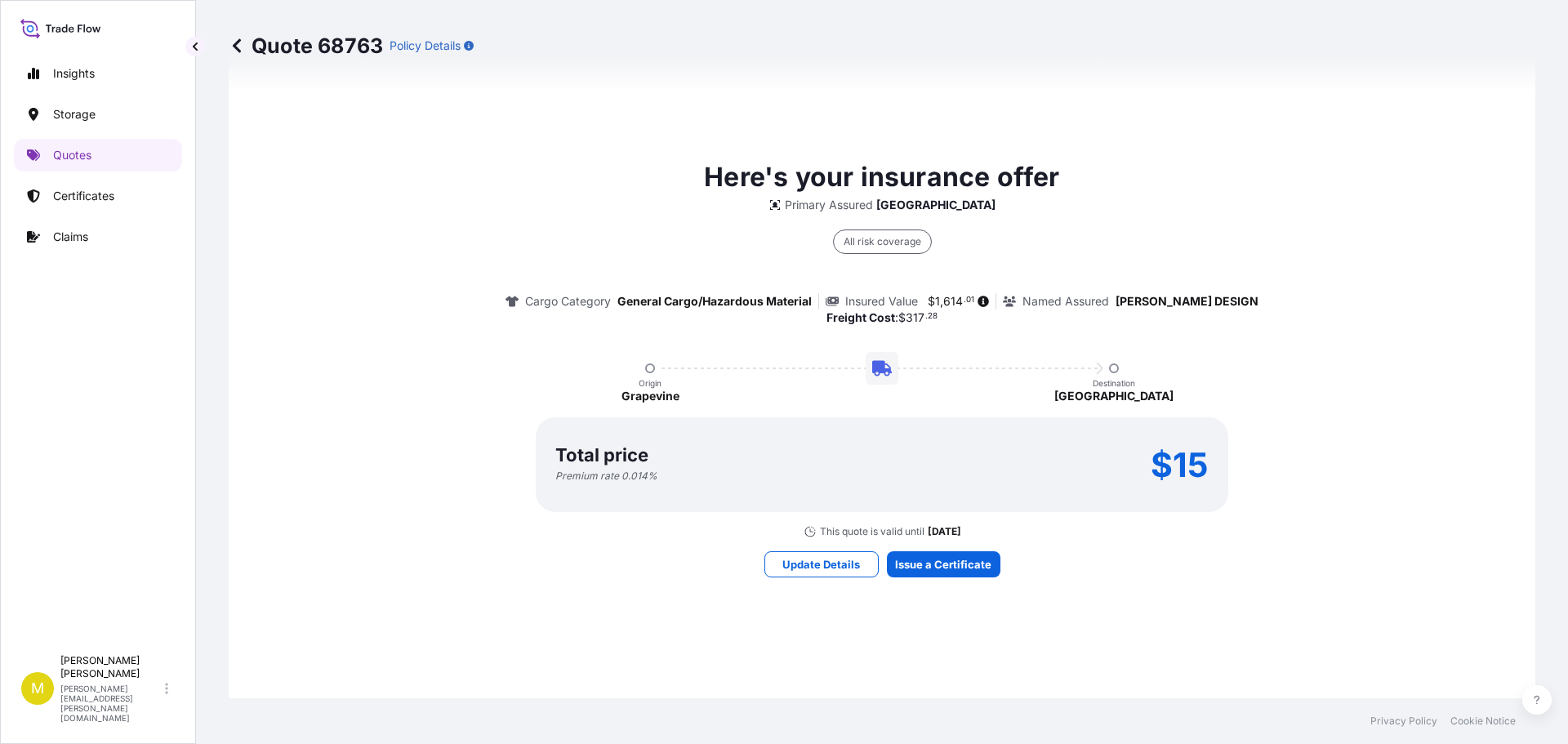
click at [943, 648] on div "Here's your insurance offer Primary Assured Dallas All risk coverage Cargo Cate…" at bounding box center [881, 367] width 1261 height 1179
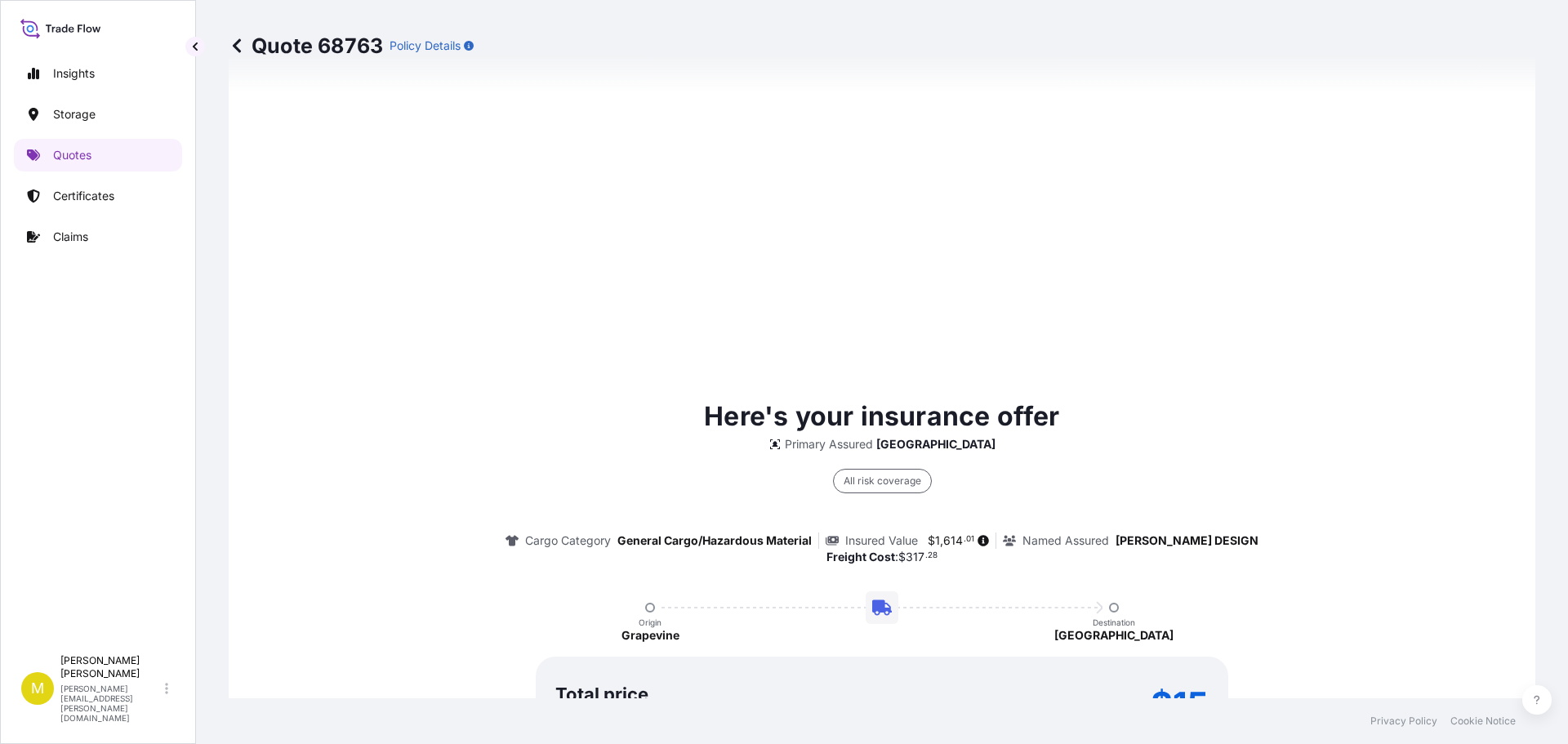
scroll to position [2351, 0]
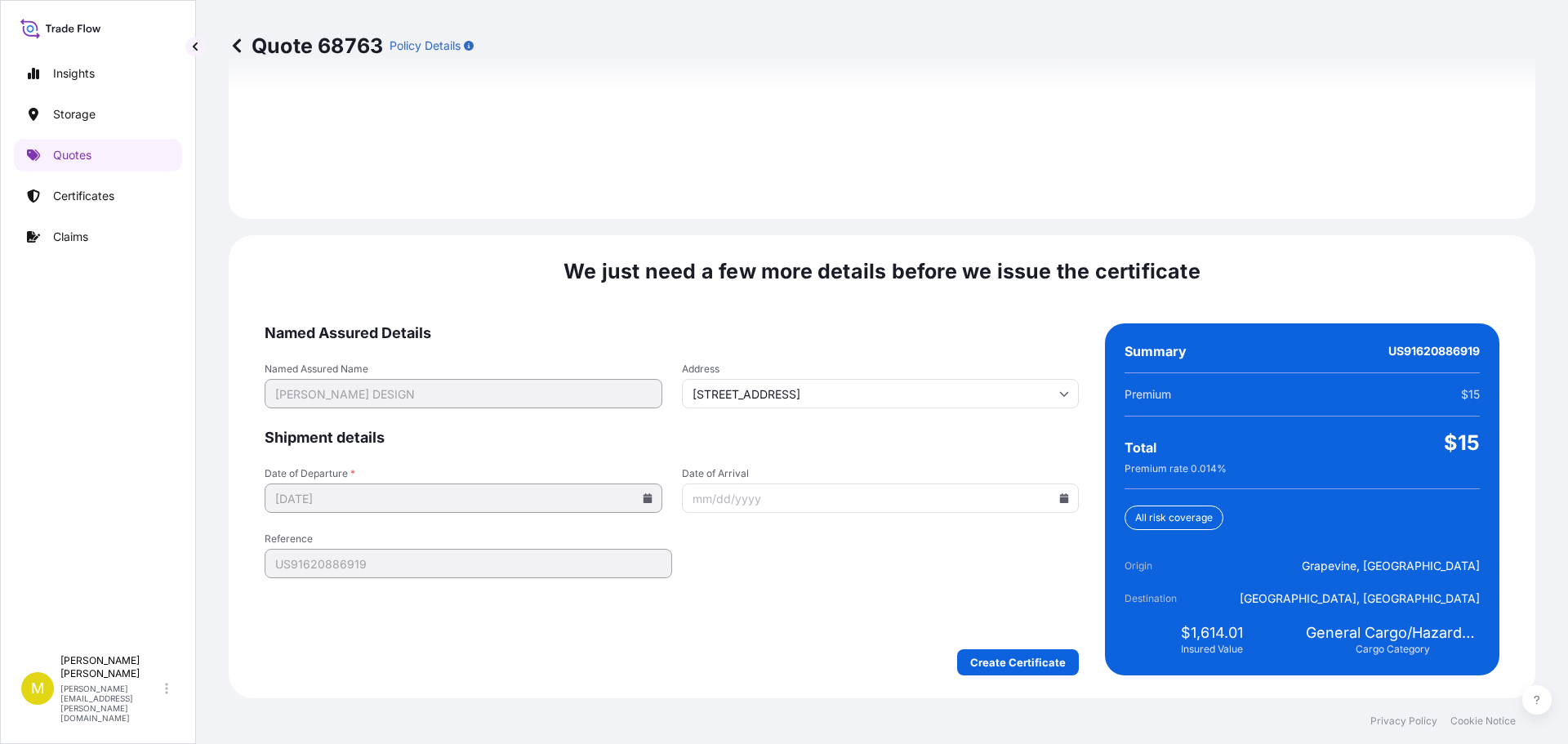
click at [1060, 500] on icon at bounding box center [1064, 499] width 9 height 10
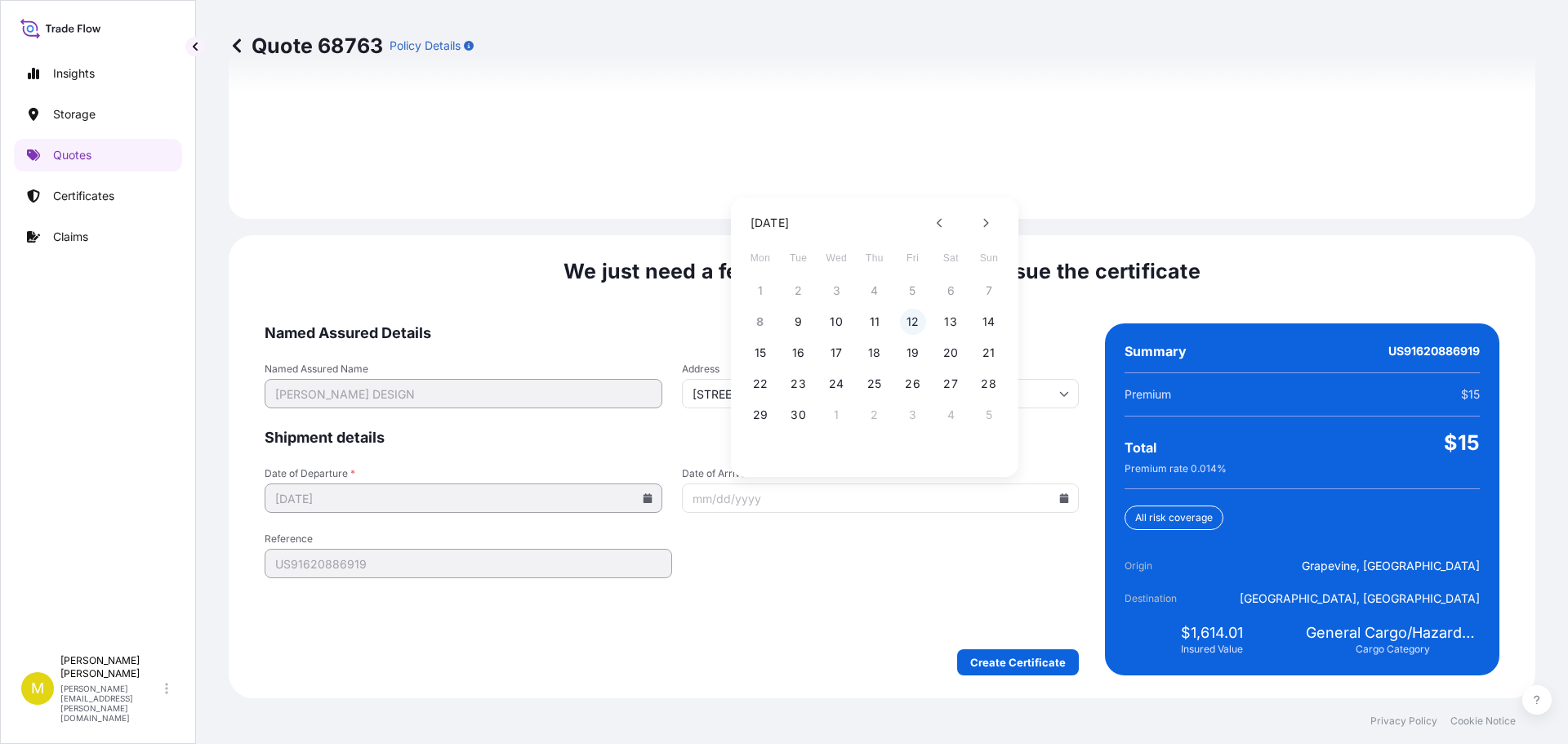
click at [919, 323] on button "12" at bounding box center [912, 321] width 26 height 26
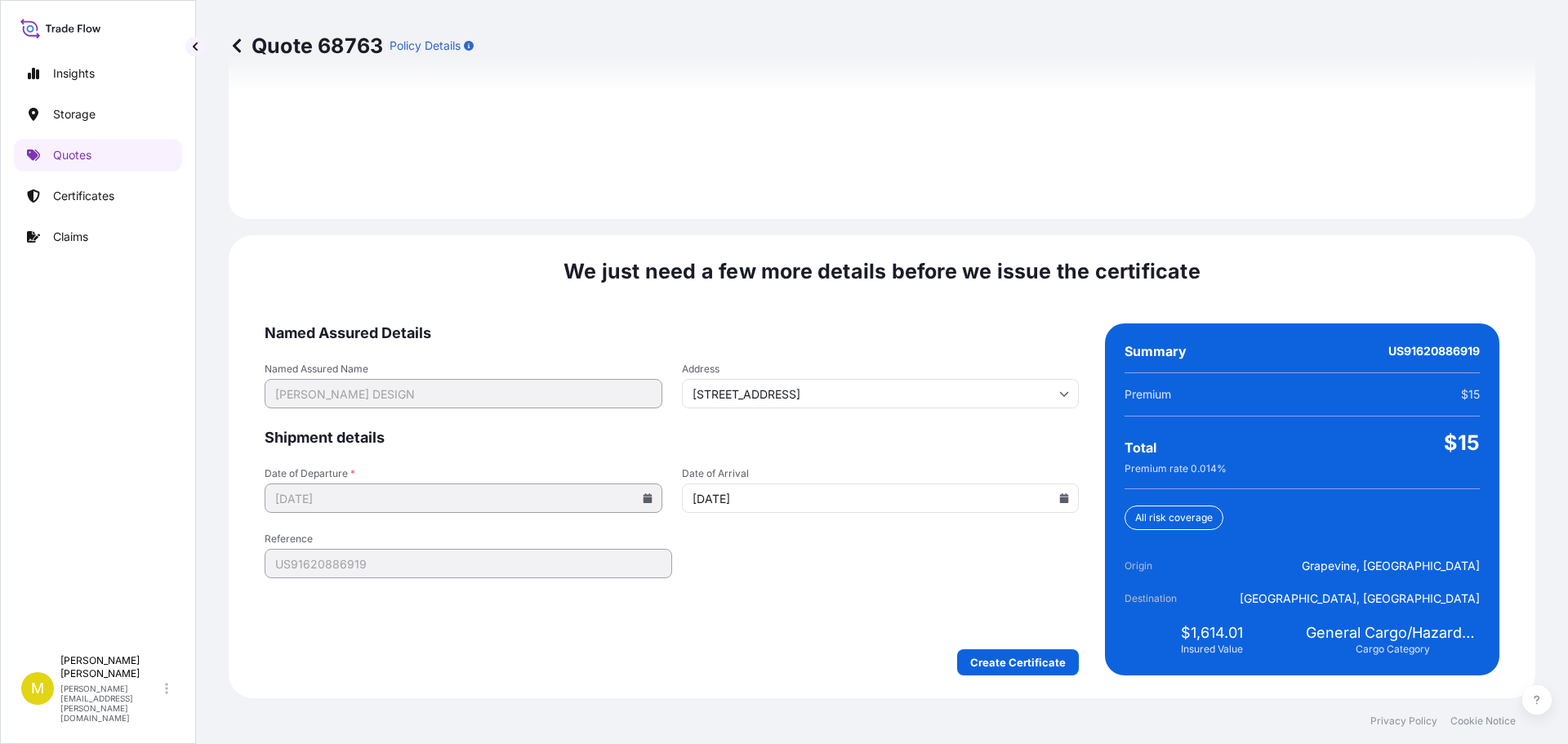
type input "[DATE]"
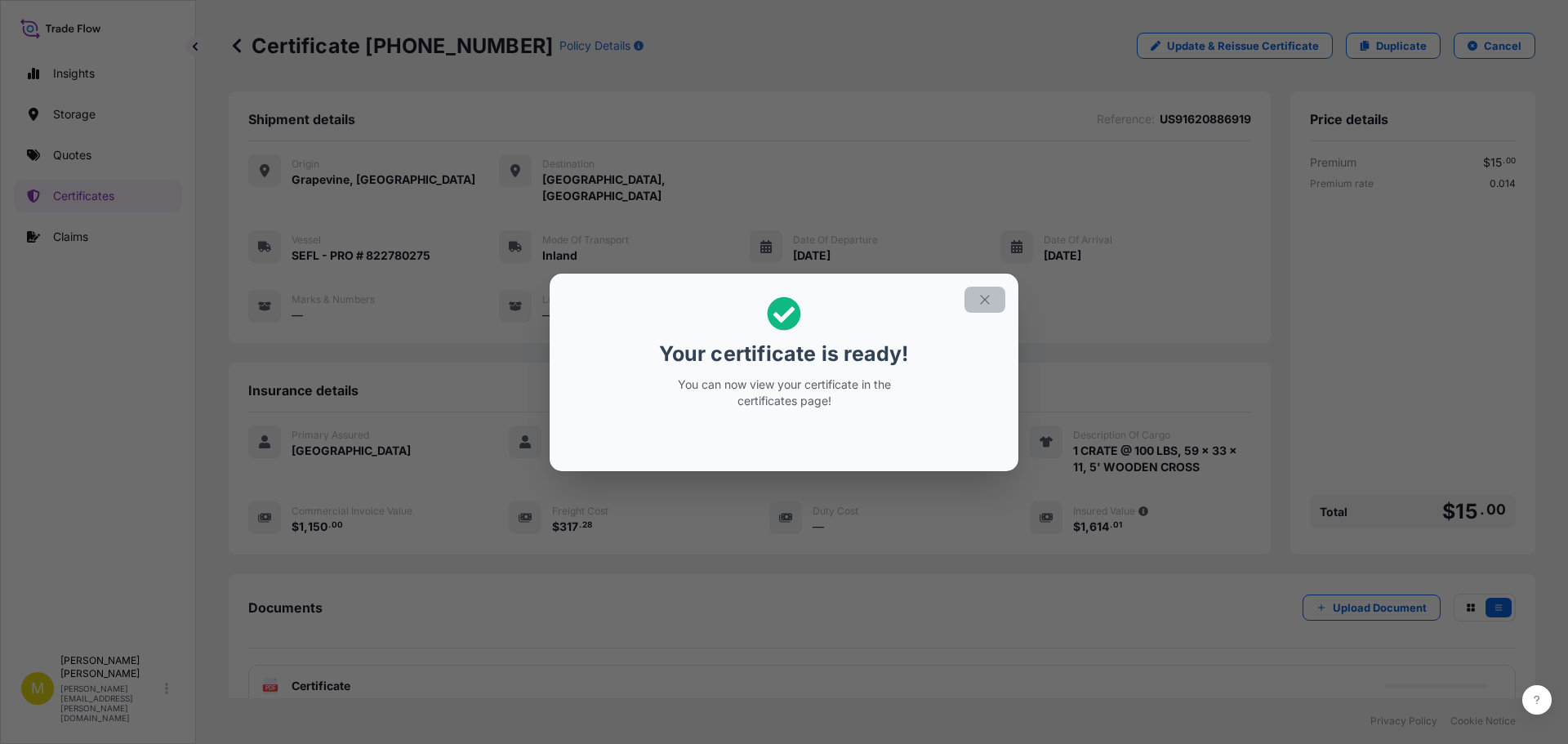
click at [983, 301] on icon "button" at bounding box center [985, 299] width 14 height 14
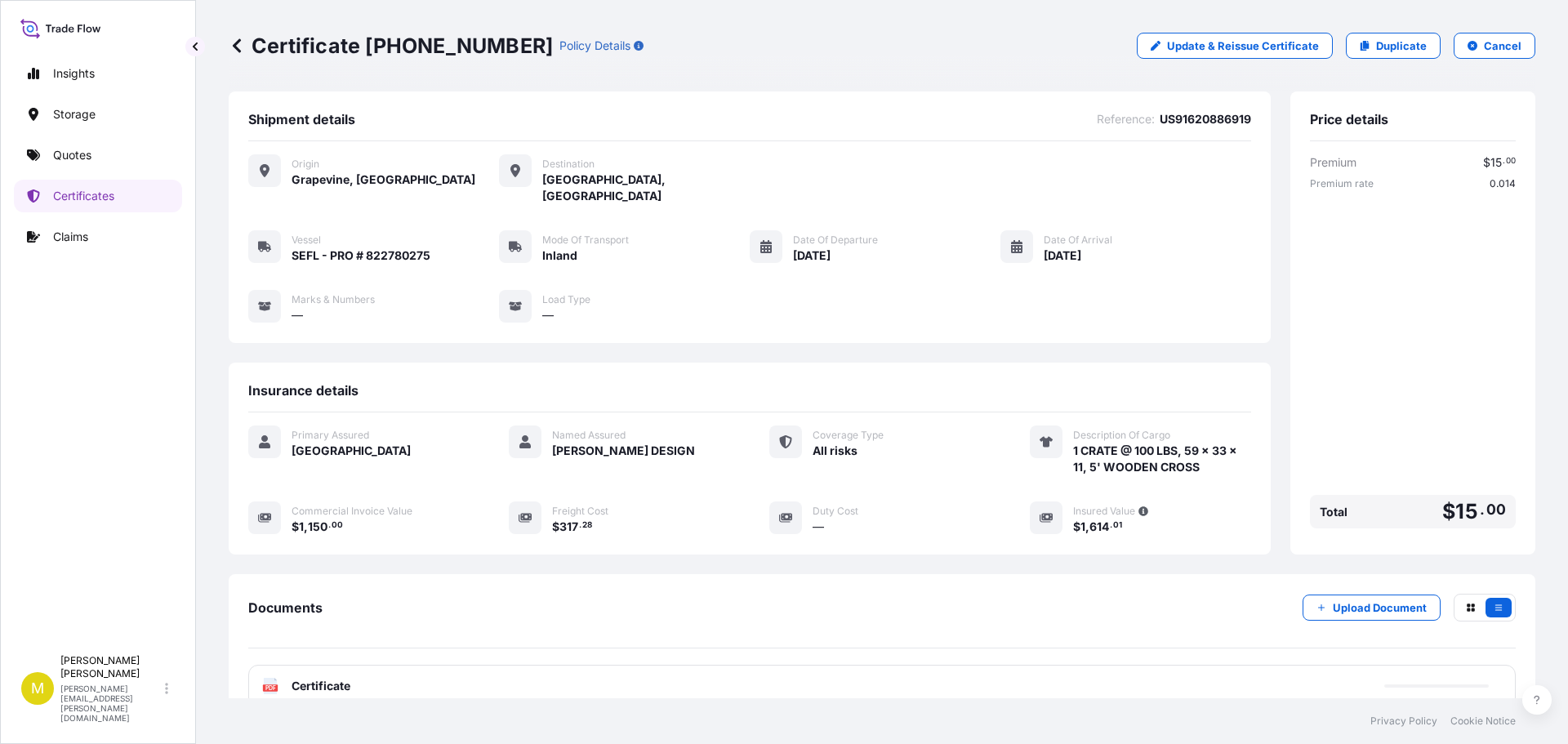
scroll to position [82, 0]
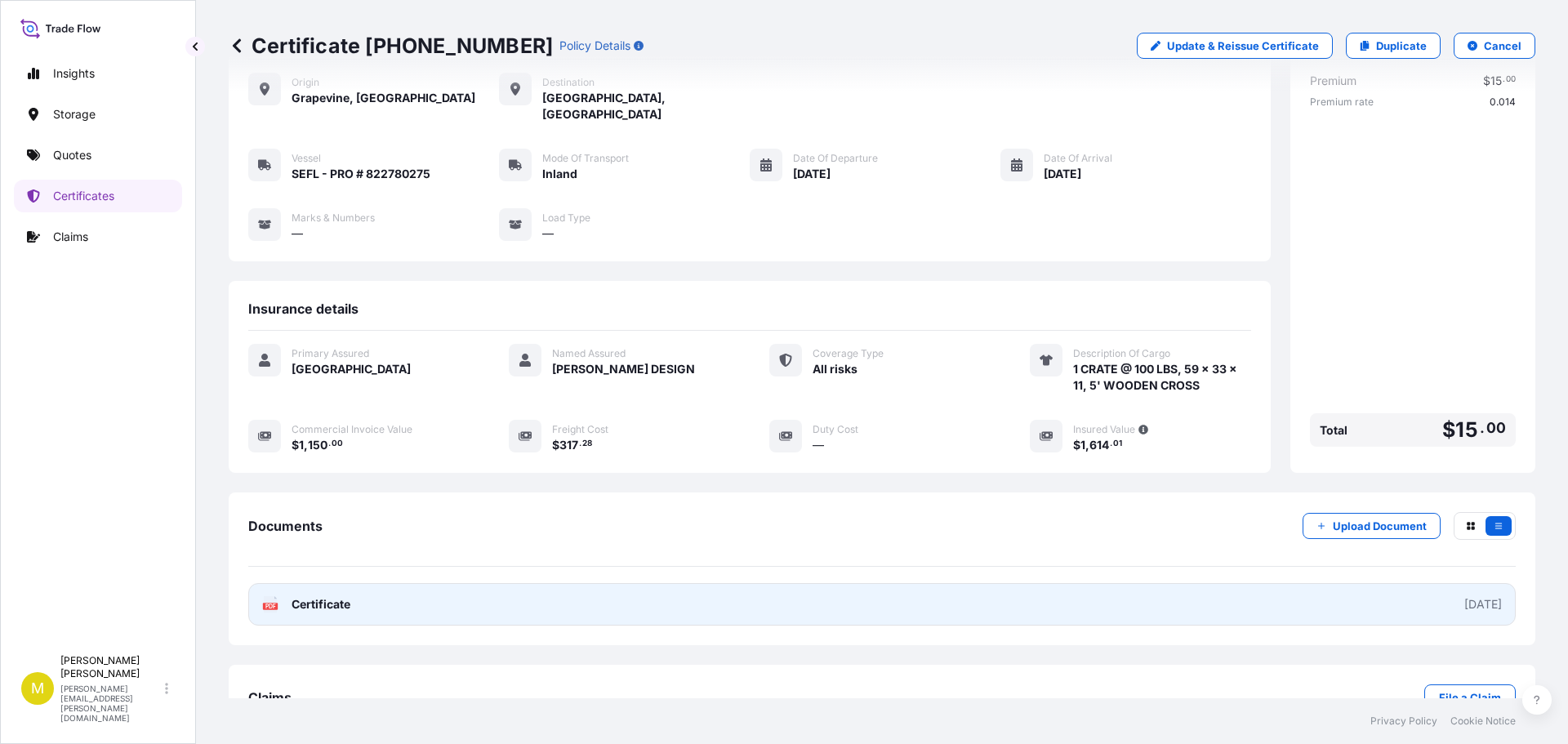
click at [324, 596] on span "Certificate" at bounding box center [321, 604] width 59 height 16
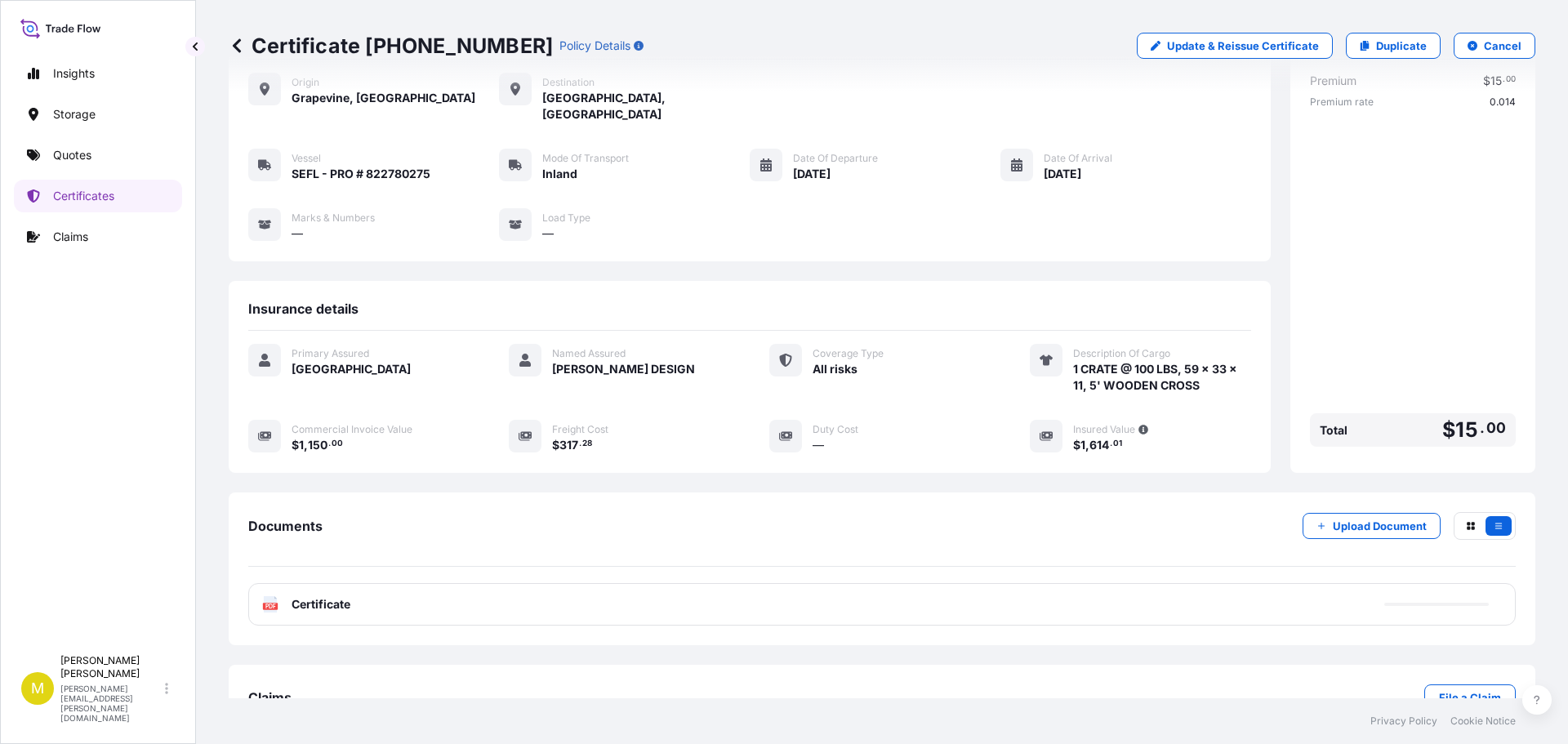
scroll to position [0, 0]
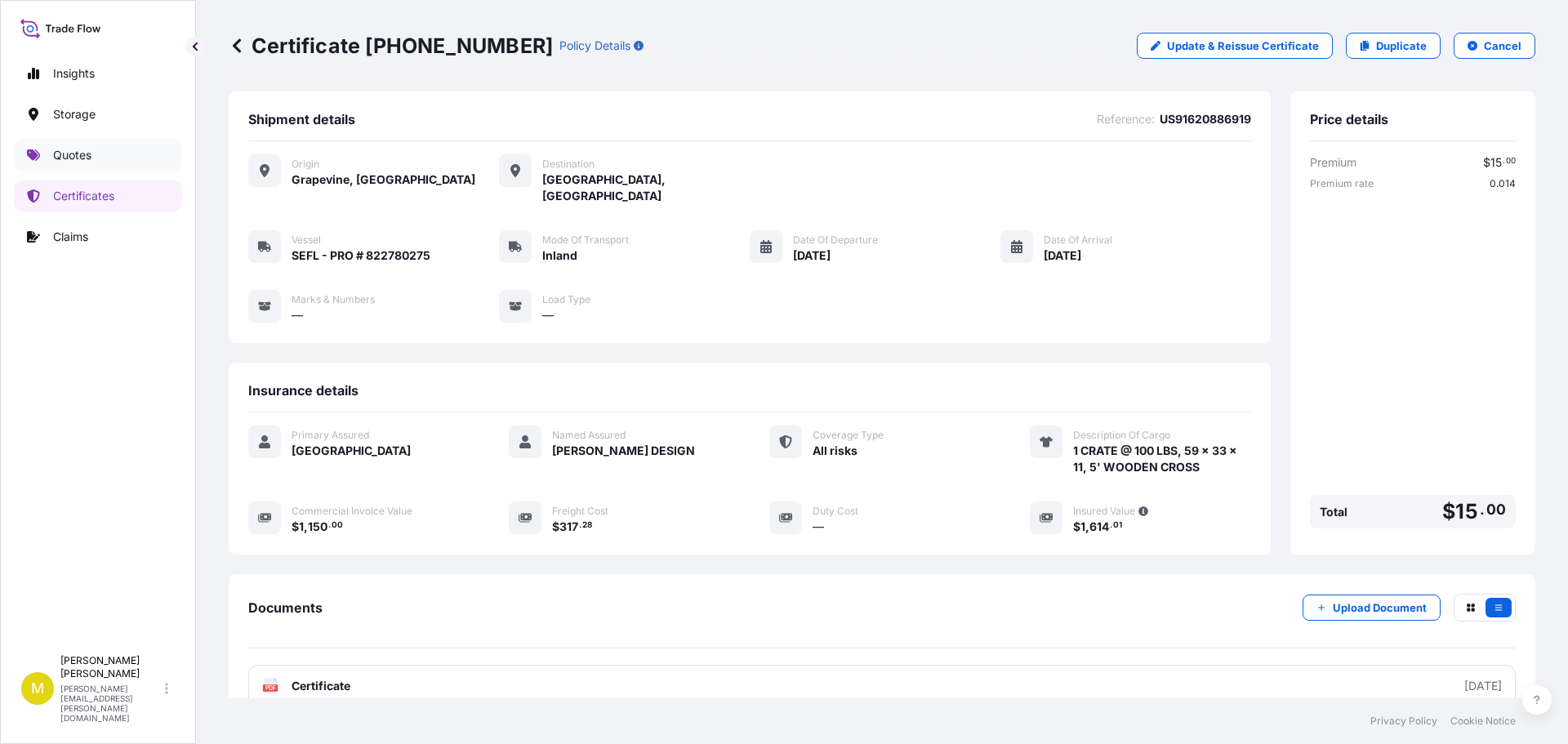
click at [73, 159] on p "Quotes" at bounding box center [73, 155] width 38 height 16
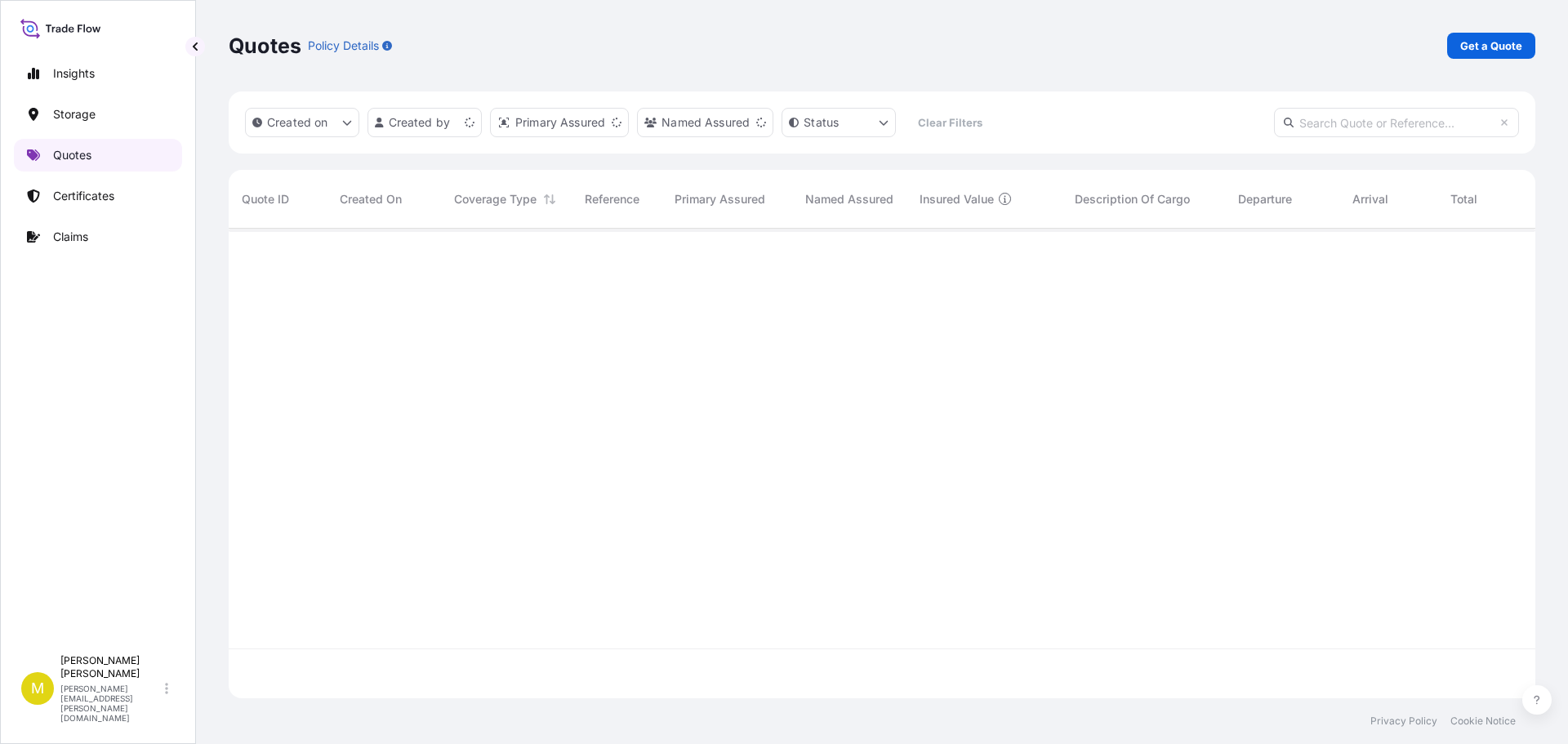
scroll to position [466, 1294]
click at [1492, 48] on p "Get a Quote" at bounding box center [1491, 45] width 62 height 16
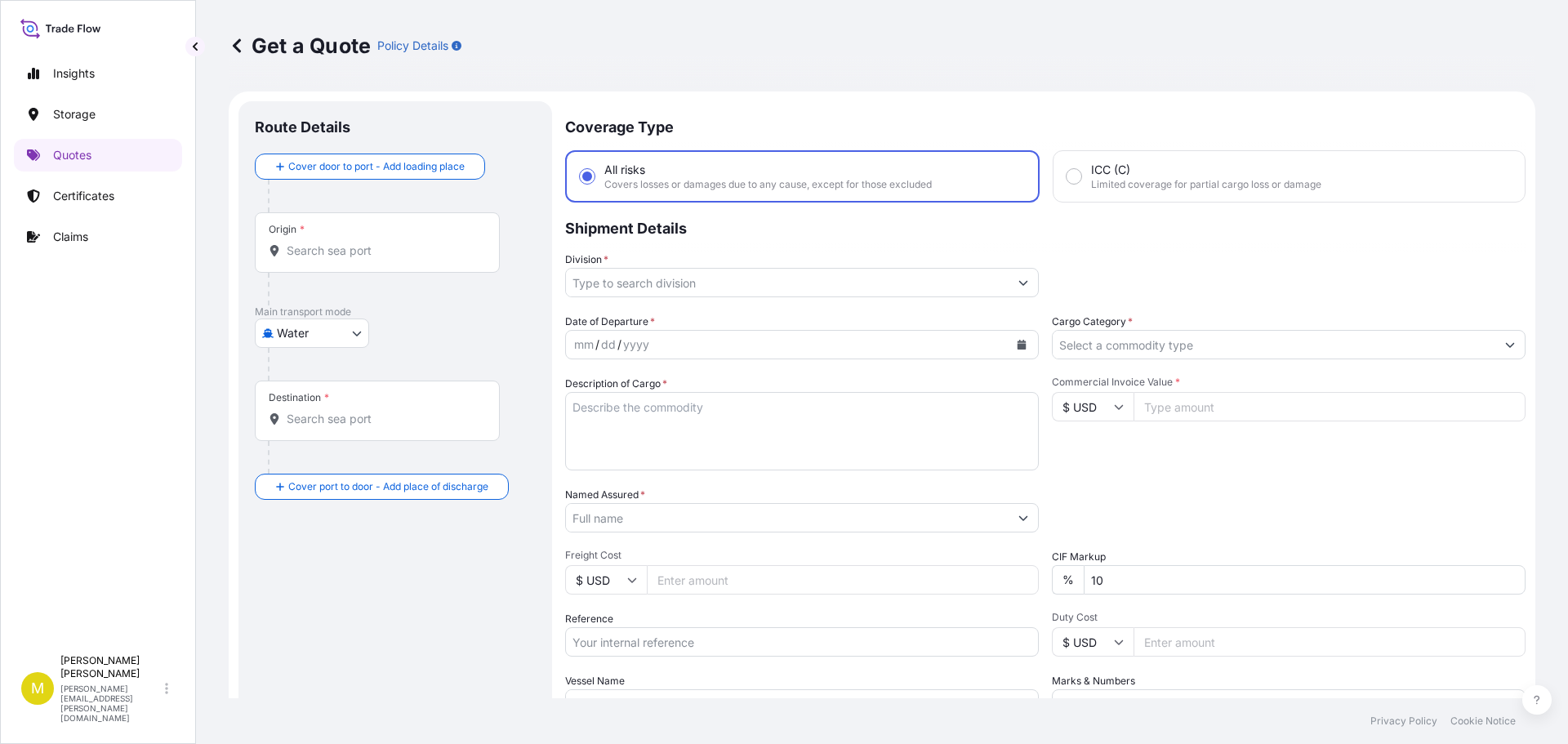
scroll to position [26, 0]
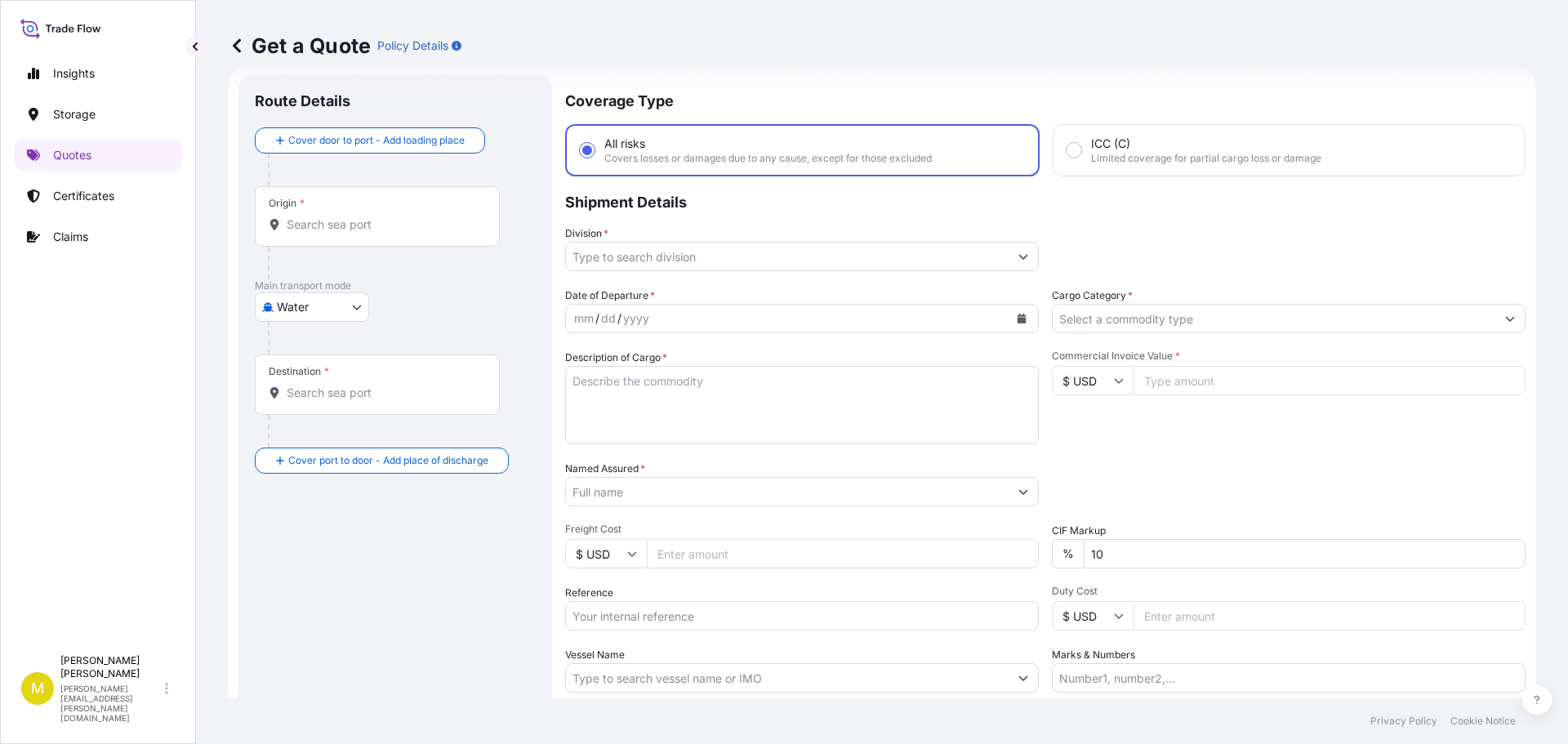
click at [287, 294] on body "Insights Storage Quotes Certificates Claims M [PERSON_NAME] [PERSON_NAME][EMAIL…" at bounding box center [784, 372] width 1568 height 744
click at [321, 410] on div "Inland" at bounding box center [312, 408] width 101 height 30
select select "Inland"
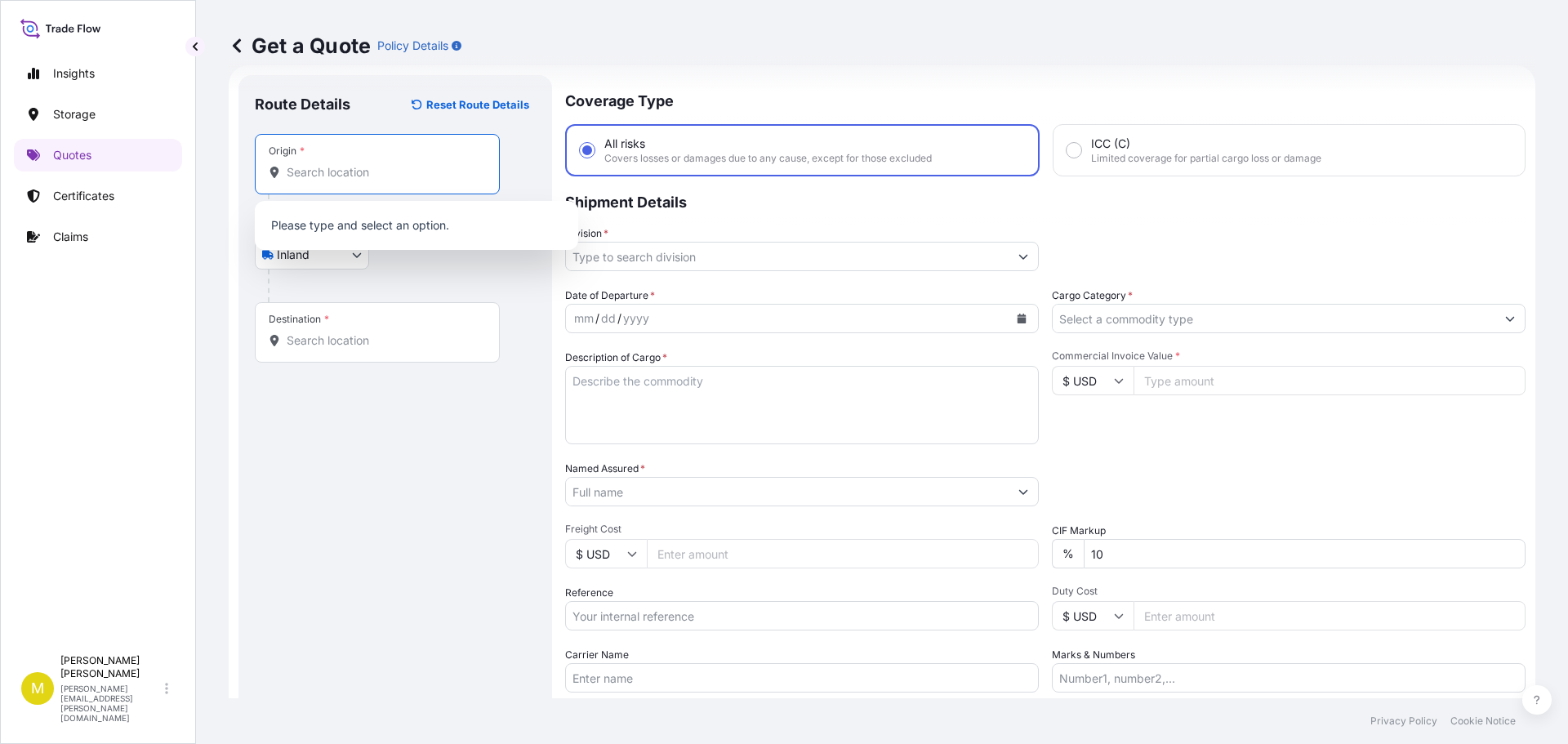
click at [357, 179] on input "Origin *" at bounding box center [383, 172] width 193 height 16
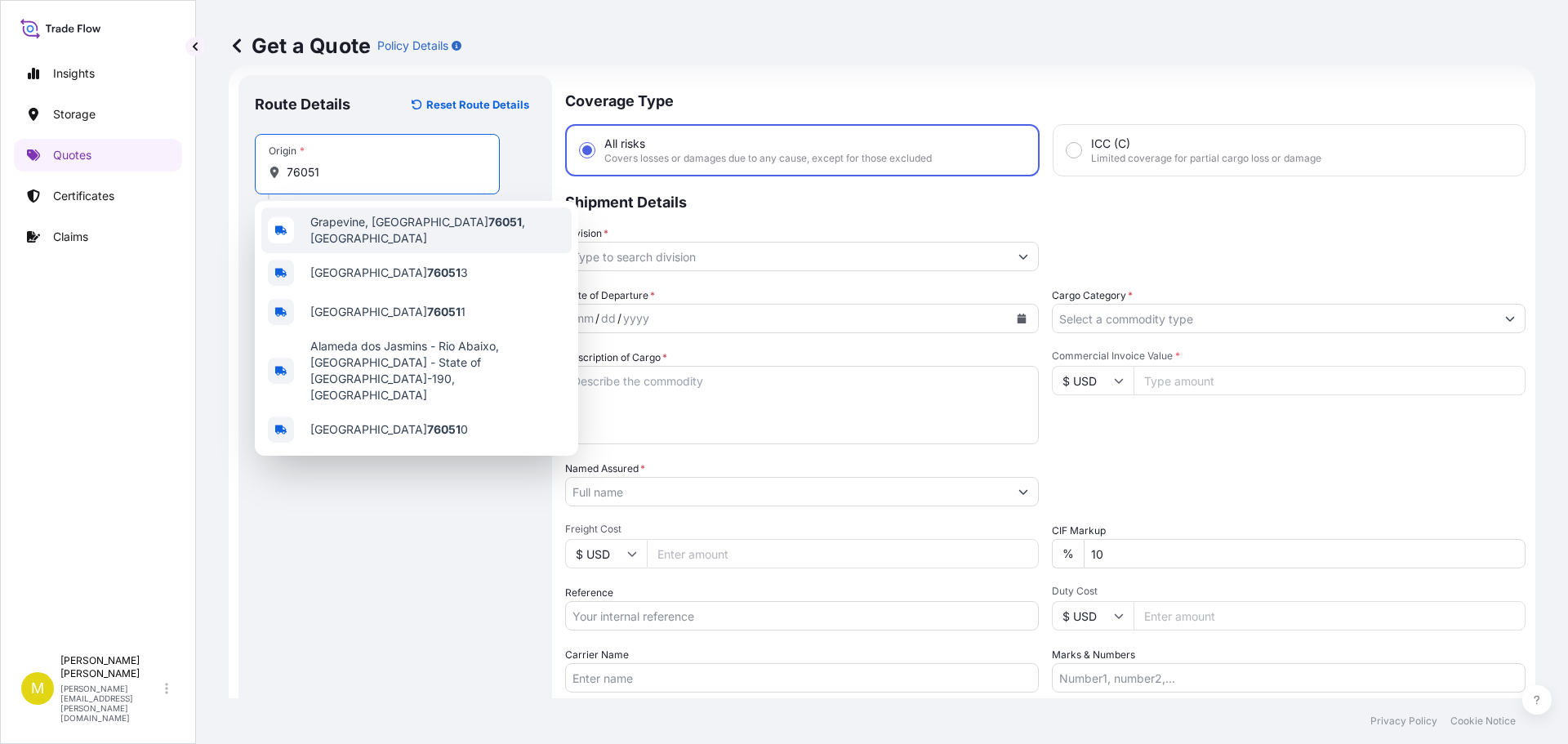
click at [349, 226] on span "[GEOGRAPHIC_DATA] , [GEOGRAPHIC_DATA]" at bounding box center [437, 230] width 255 height 32
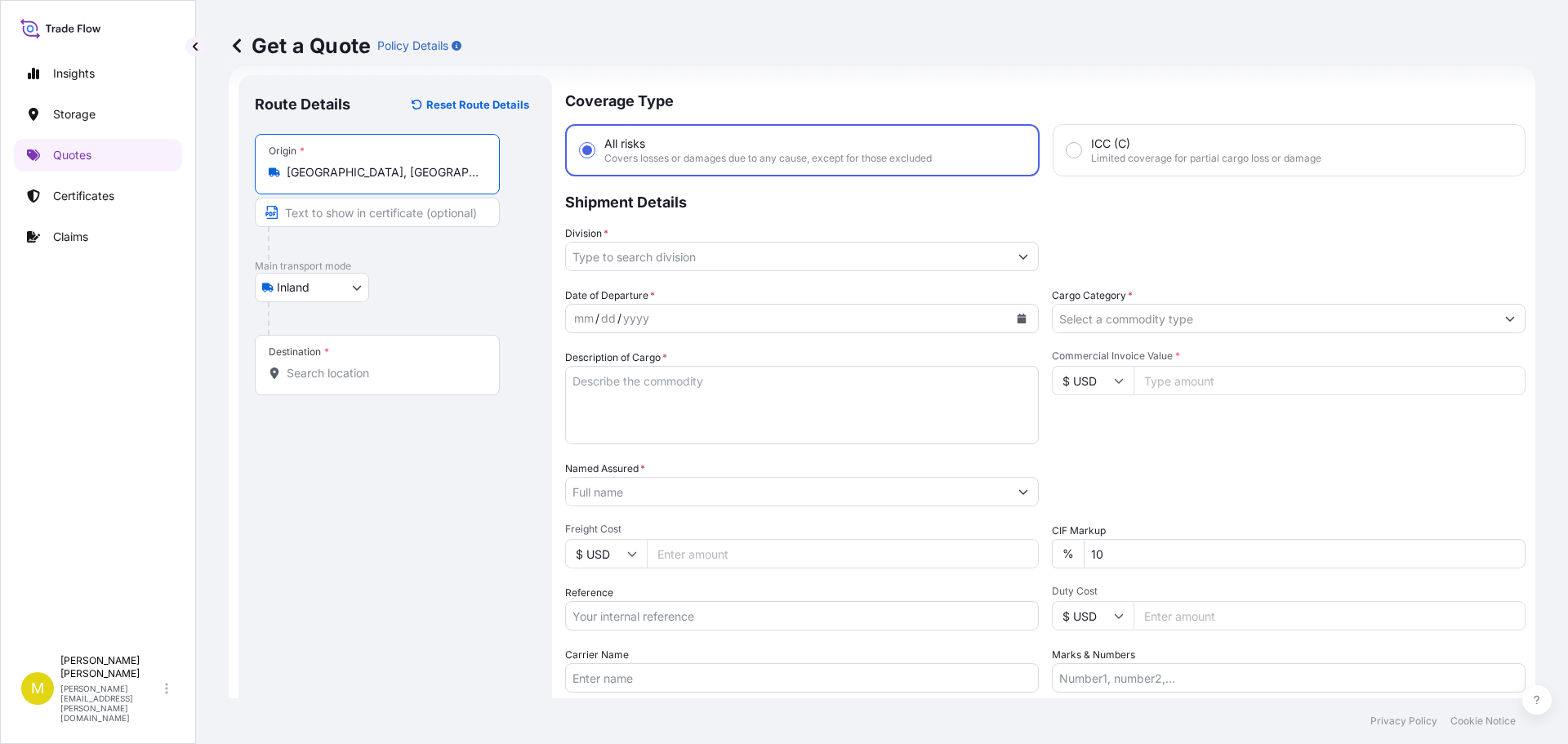
type input "[GEOGRAPHIC_DATA], [GEOGRAPHIC_DATA]"
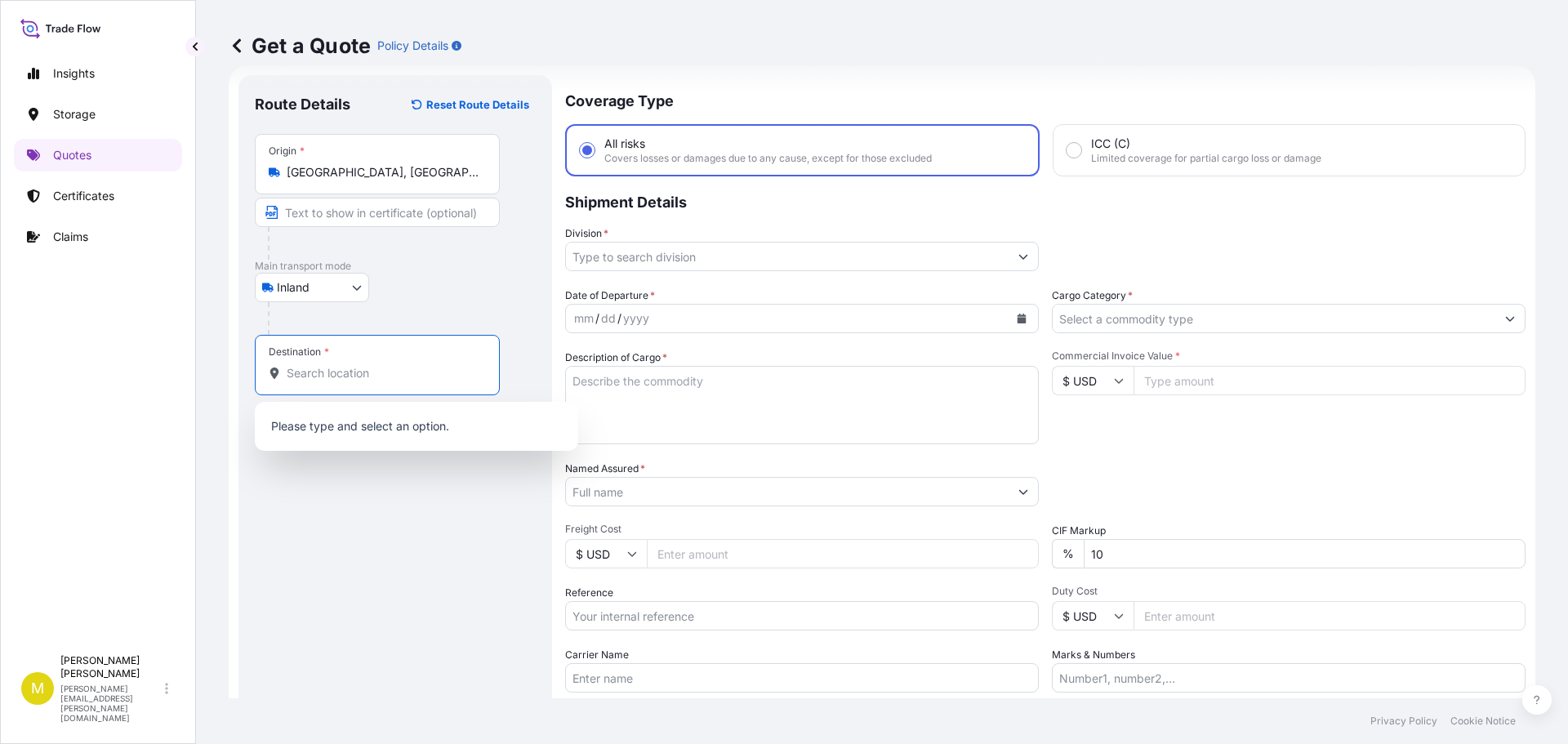
click at [319, 377] on input "Destination *" at bounding box center [383, 372] width 193 height 16
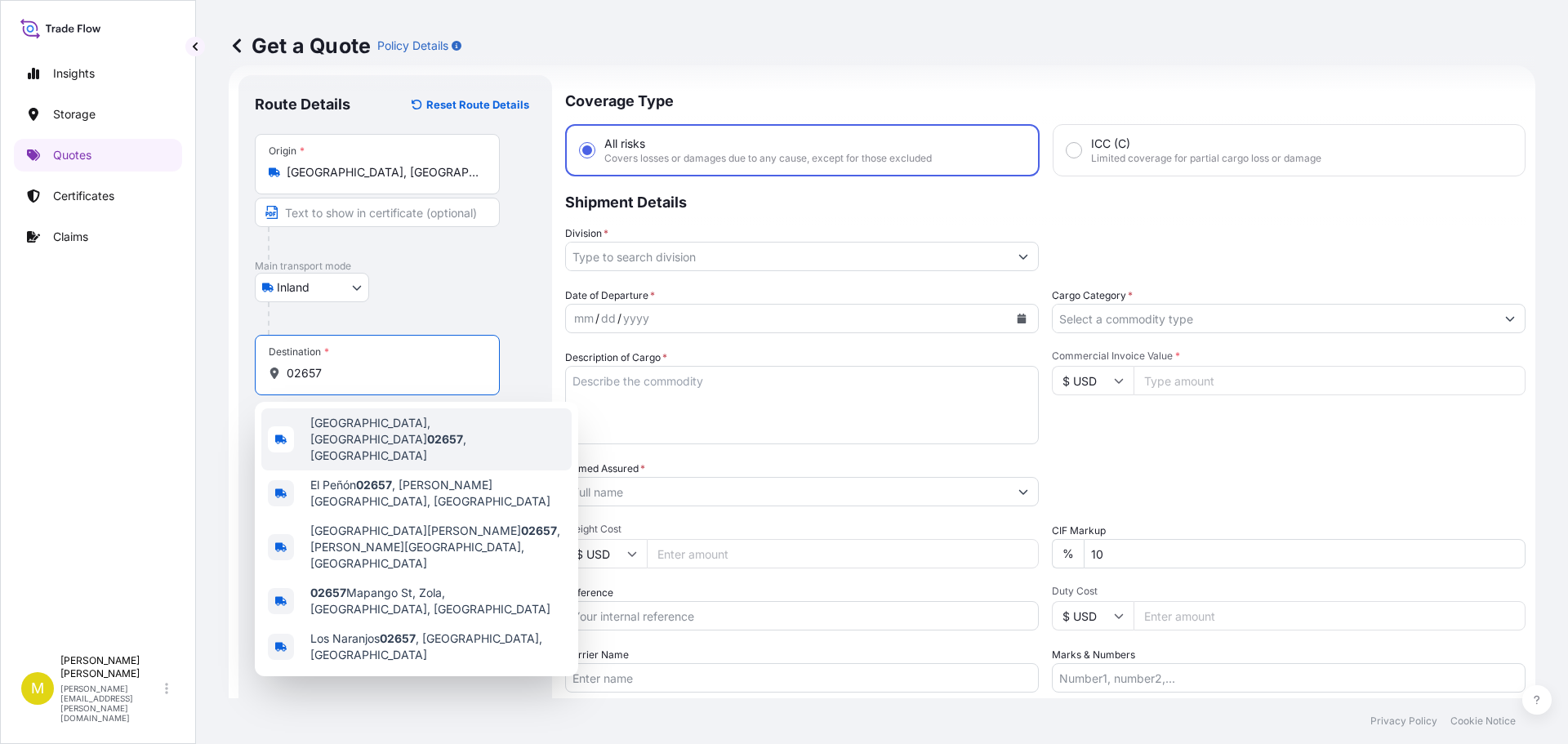
click at [344, 426] on span "[GEOGRAPHIC_DATA] , [GEOGRAPHIC_DATA]" at bounding box center [437, 438] width 255 height 49
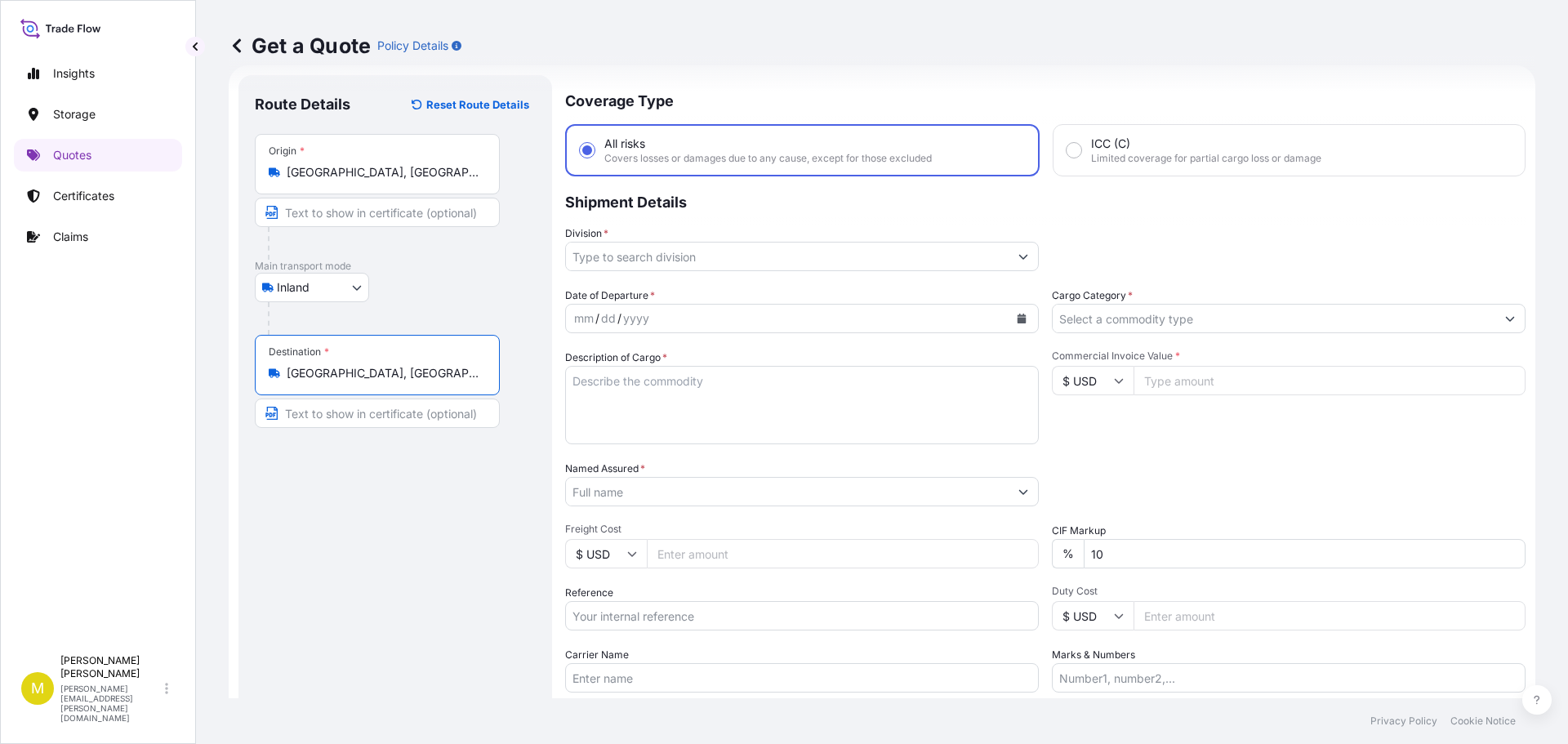
type input "[GEOGRAPHIC_DATA], [GEOGRAPHIC_DATA]"
click at [655, 259] on input "Division *" at bounding box center [787, 256] width 442 height 30
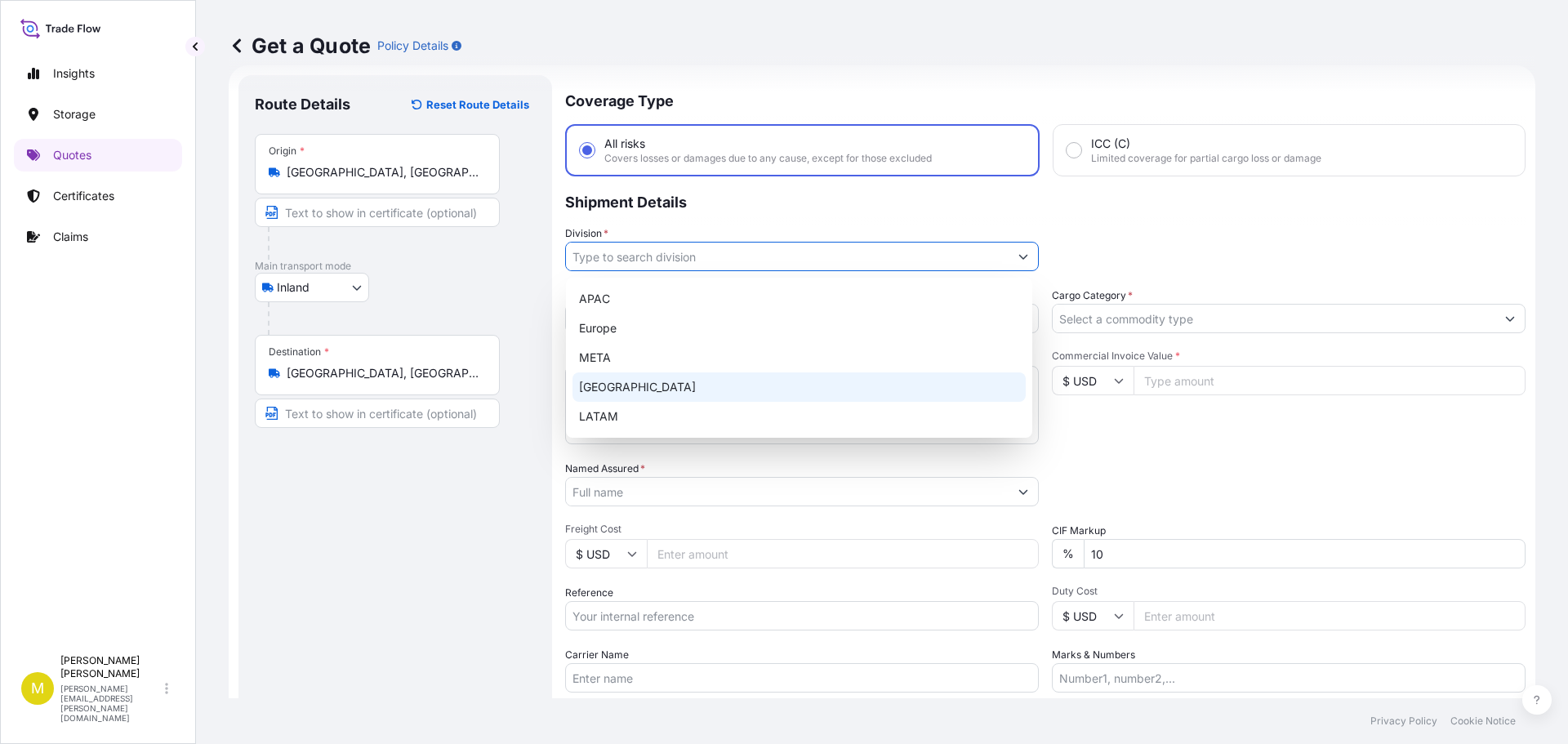
click at [657, 386] on div "[GEOGRAPHIC_DATA]" at bounding box center [798, 387] width 454 height 30
type input "[GEOGRAPHIC_DATA]"
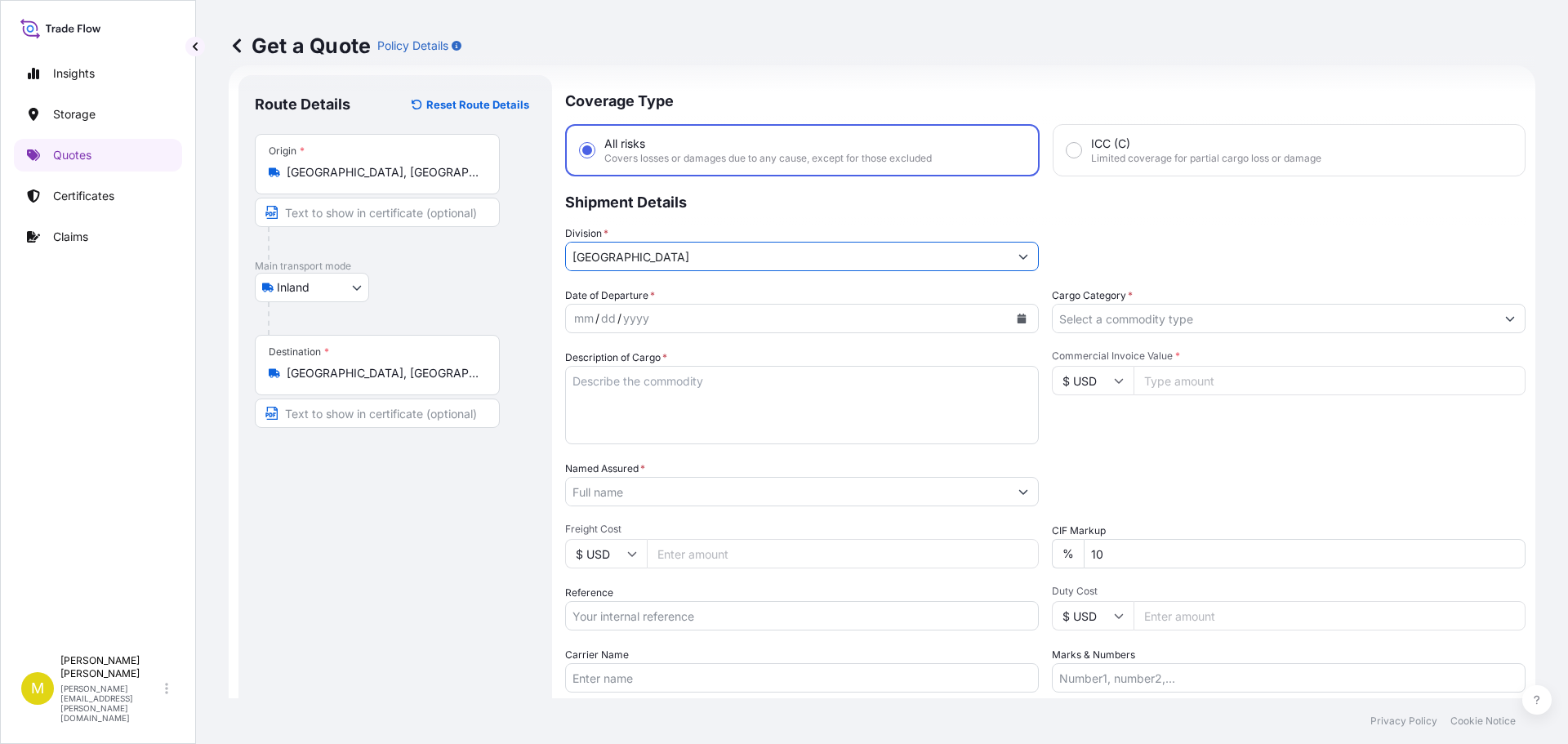
click at [628, 315] on div "yyyy" at bounding box center [636, 318] width 30 height 20
click at [1019, 313] on icon "Calendar" at bounding box center [1022, 318] width 10 height 10
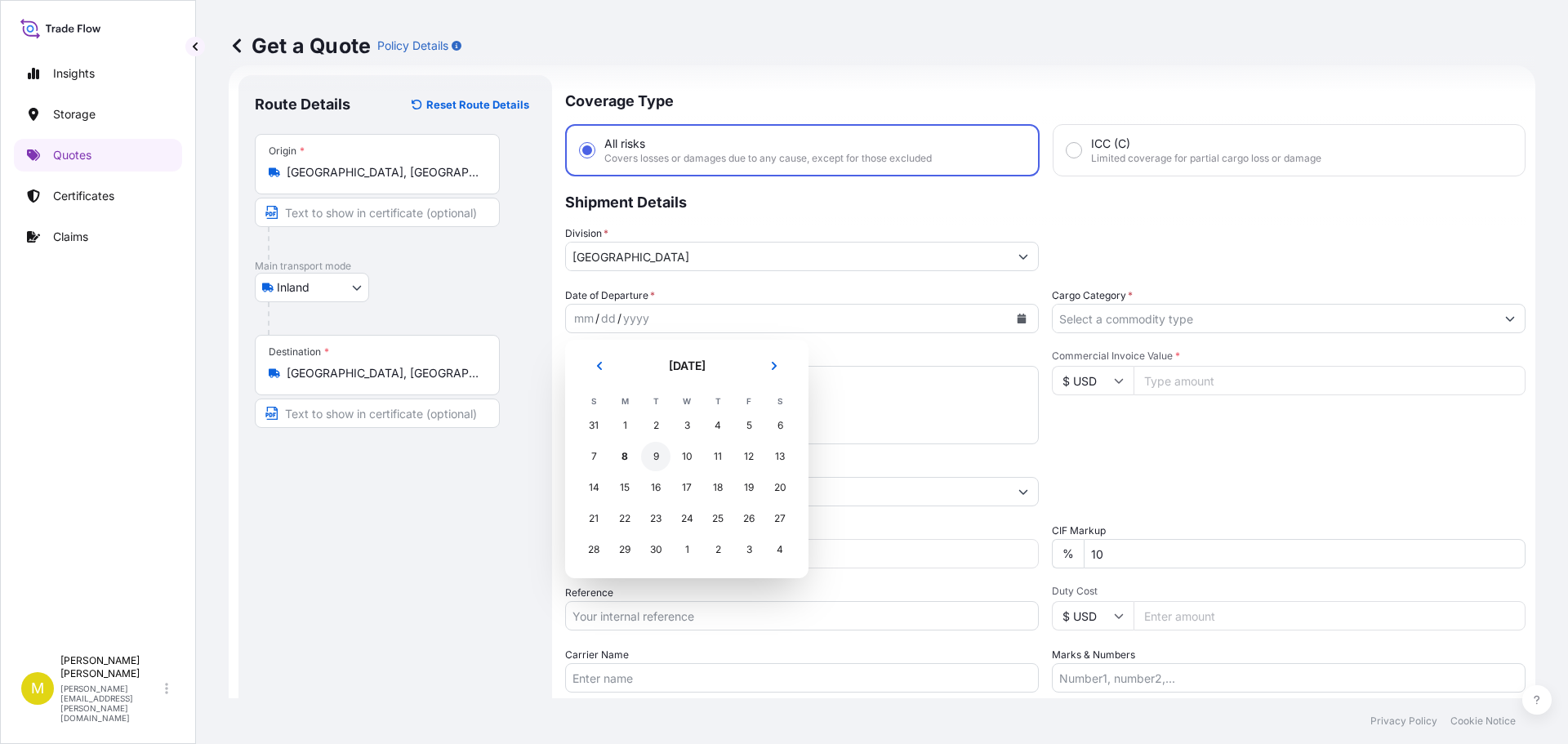
click at [647, 459] on div "9" at bounding box center [655, 457] width 30 height 30
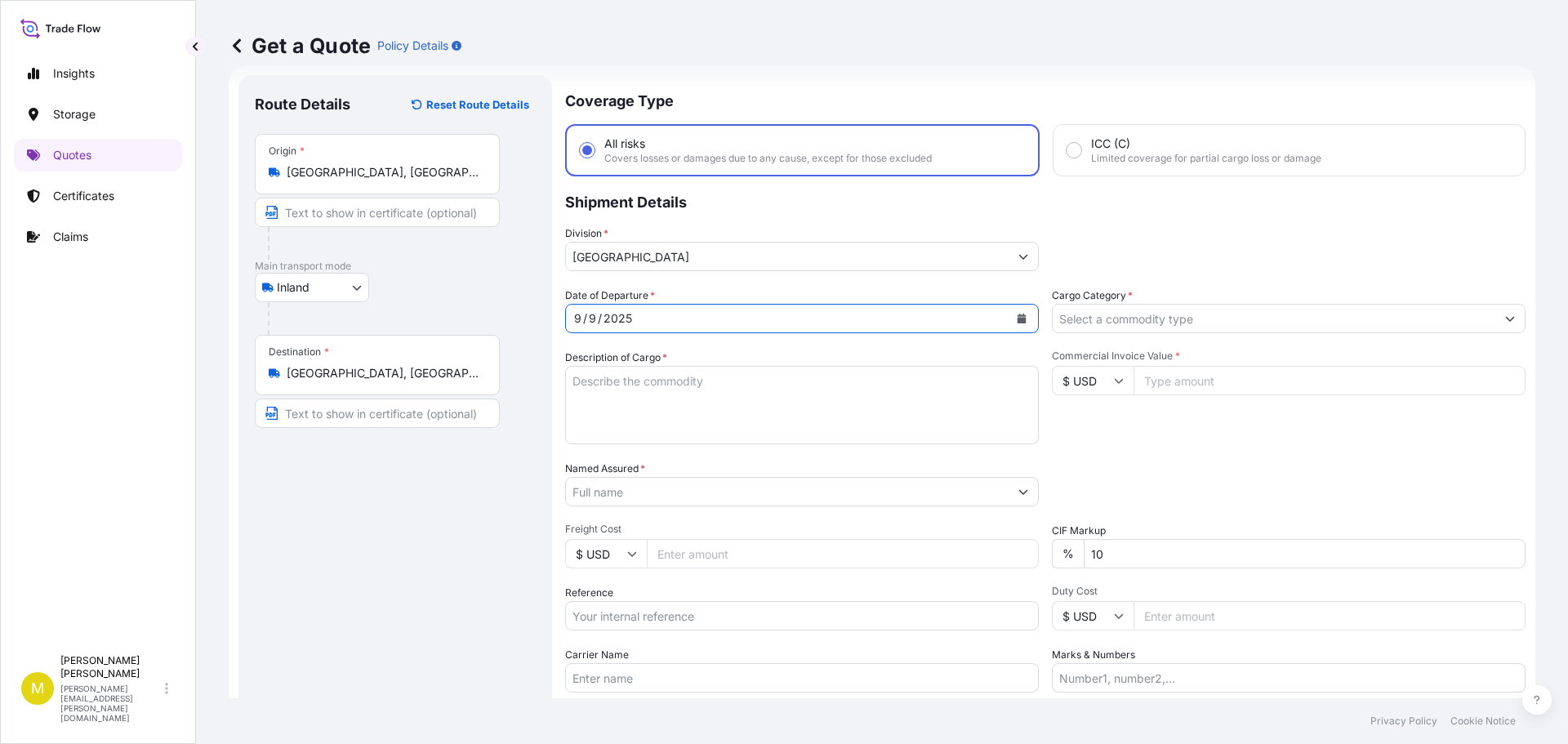
click at [615, 391] on textarea "Description of Cargo *" at bounding box center [802, 405] width 474 height 78
click at [787, 403] on textarea "Description of Cargo *" at bounding box center [802, 405] width 474 height 78
paste textarea "1 CRATE @ 100 LBS, 59 x 33 x 11, 3' & 5' WOODEN CROSS"
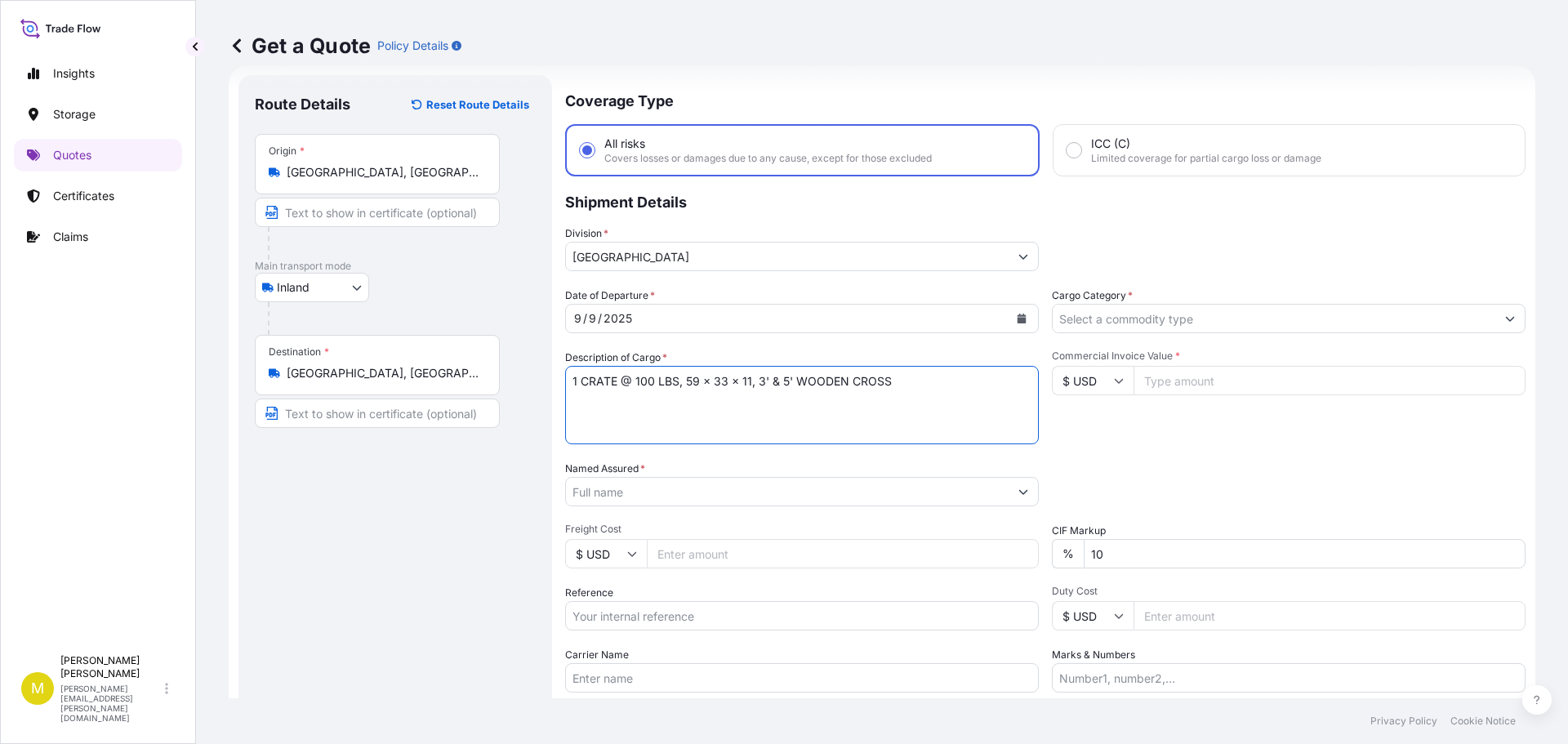
click at [640, 375] on textarea "1 CRATE @ 100 LBS, 59 x 33 x 11, 3' & 5' WOODEN CROSS" at bounding box center [802, 405] width 474 height 78
paste textarea "TURN TABLE STAND (TWO TIER)"
type textarea "1 CRATE @ 200 LBS, 50 x 42 x 26, TURN TABLE STAND (TWO TIER)"
click at [687, 489] on input "Named Assured *" at bounding box center [787, 491] width 442 height 30
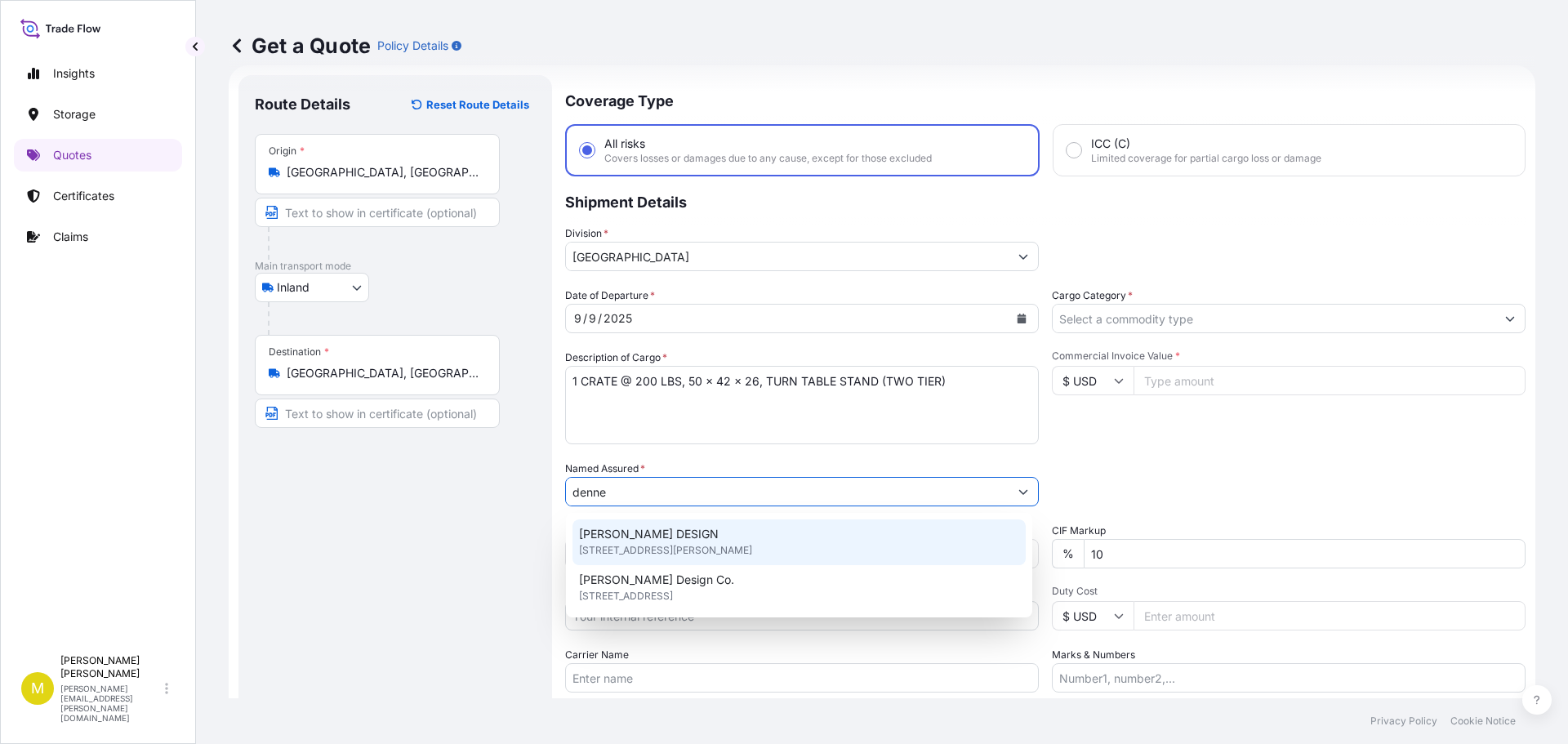
click at [682, 546] on span "[STREET_ADDRESS][PERSON_NAME]" at bounding box center [665, 550] width 173 height 16
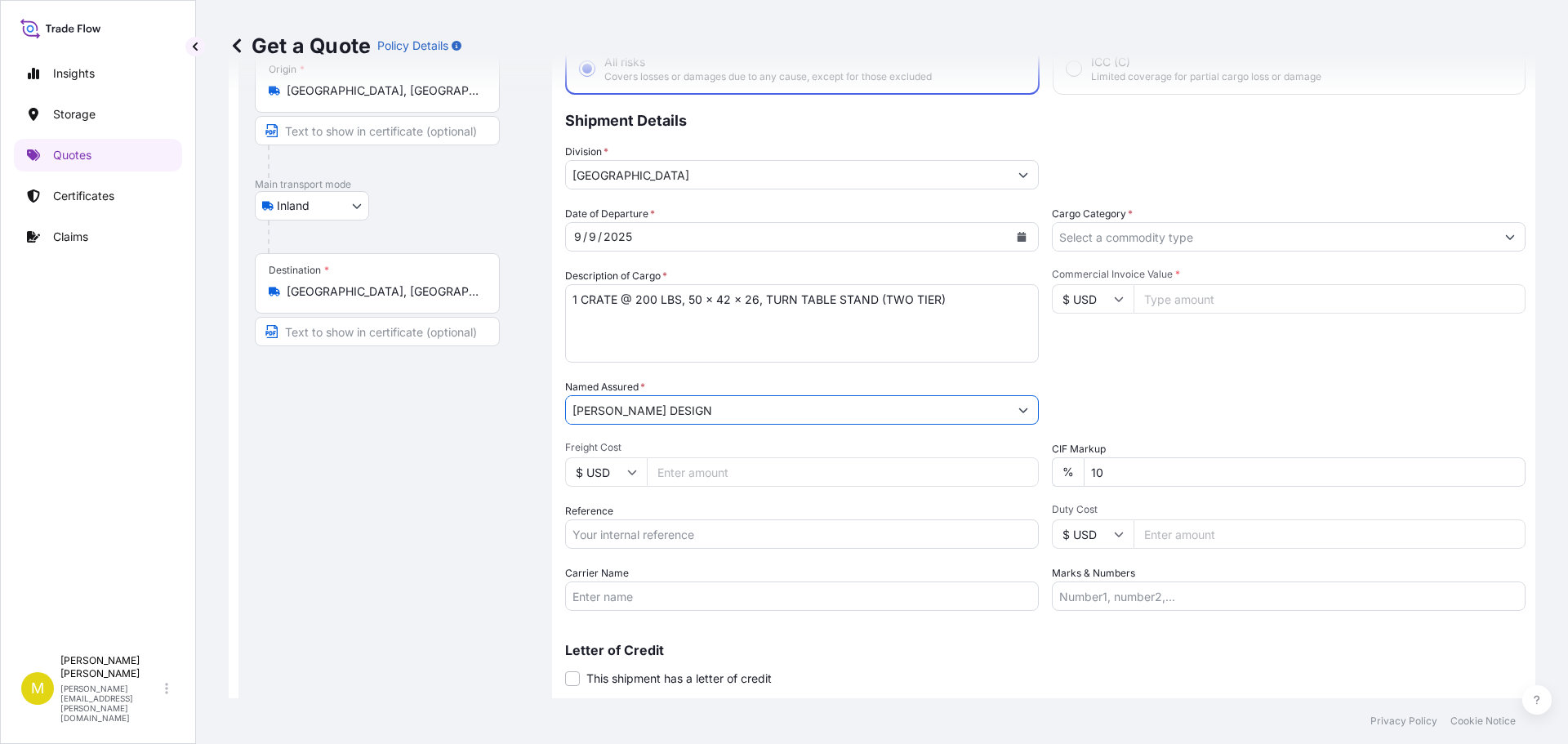
scroll to position [152, 0]
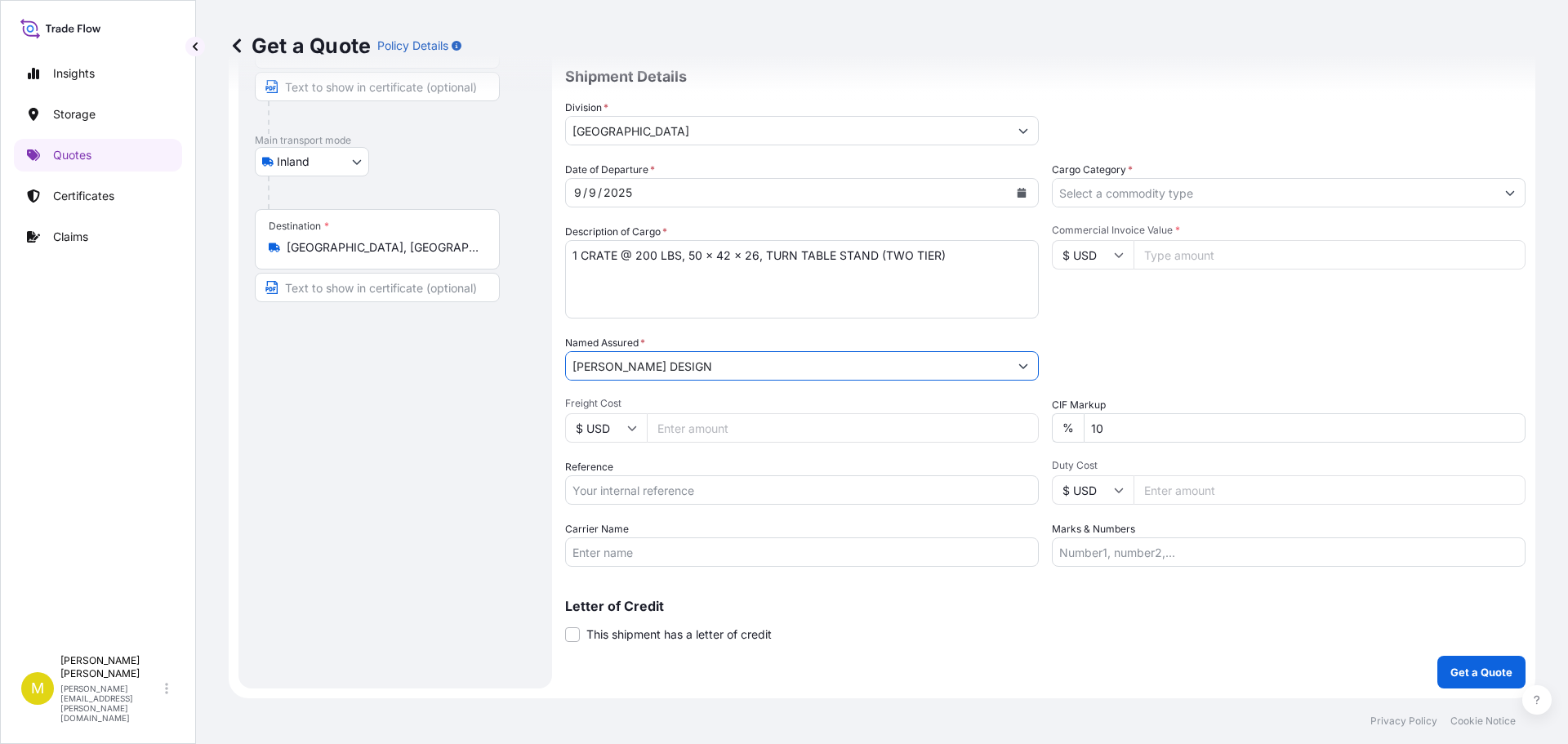
type input "[PERSON_NAME] DESIGN"
click at [684, 425] on input "Freight Cost" at bounding box center [842, 428] width 392 height 30
type input "438.72"
click at [630, 490] on input "Reference" at bounding box center [802, 490] width 474 height 30
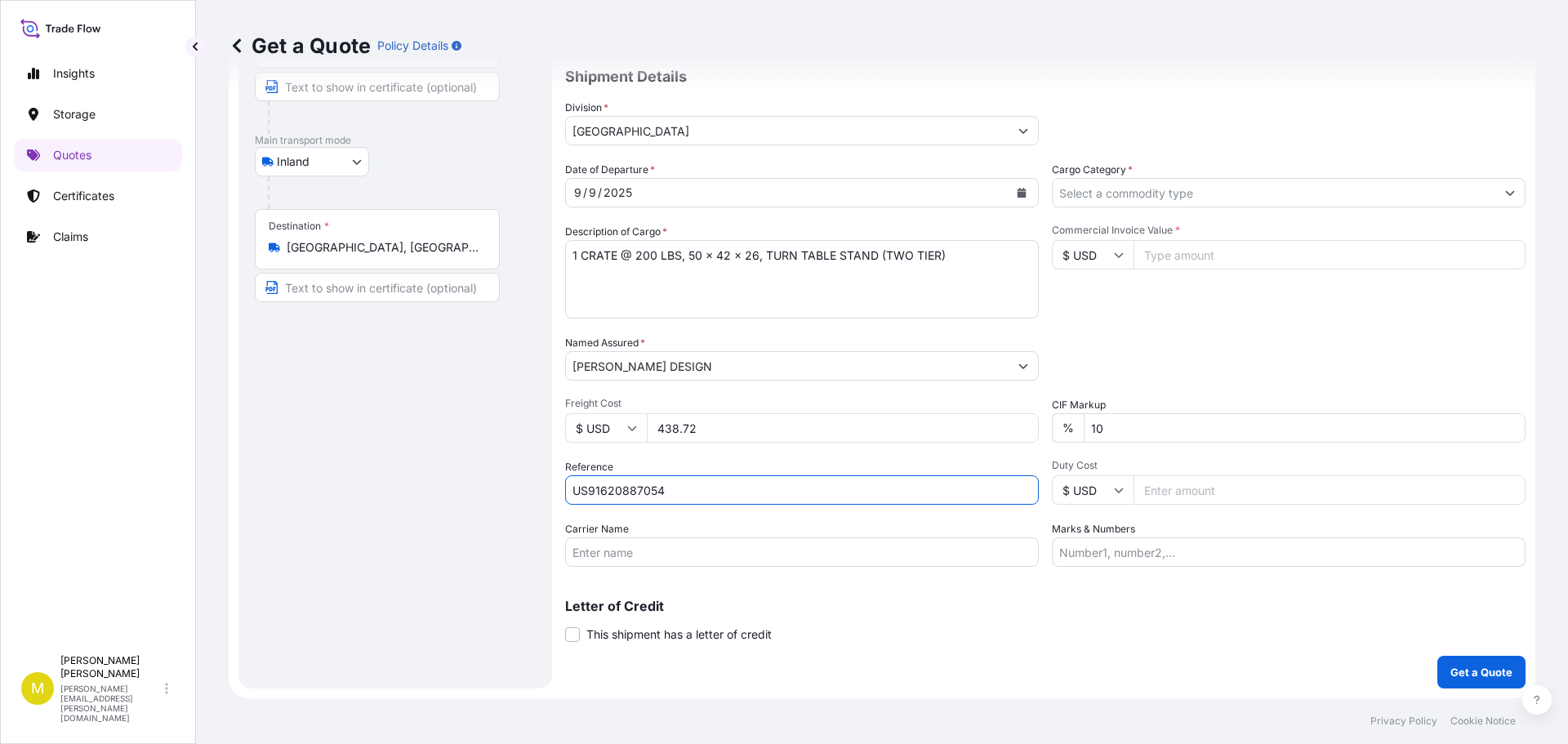
type input "US91620887054"
click at [595, 551] on input "Carrier Name" at bounding box center [802, 552] width 474 height 30
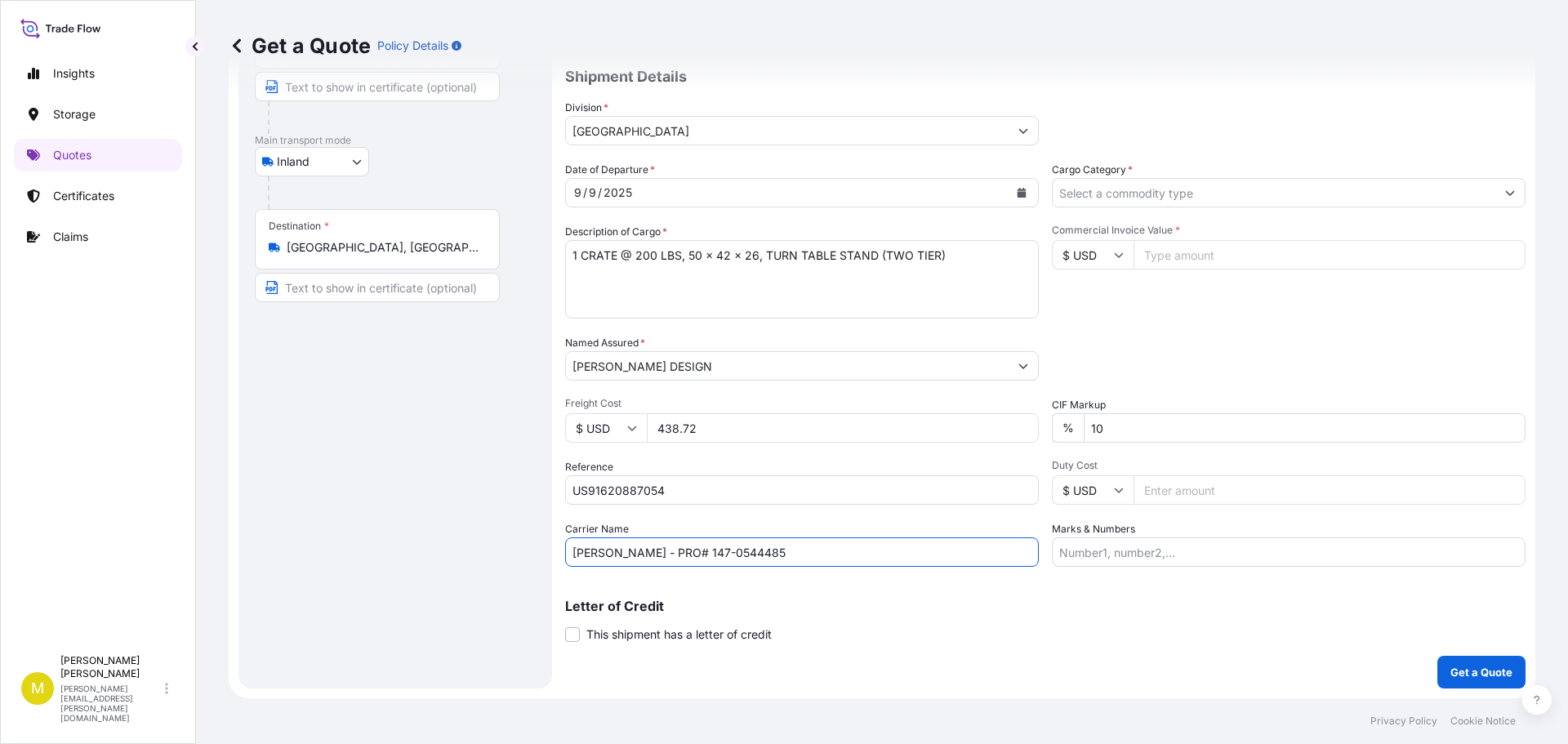
drag, startPoint x: 658, startPoint y: 556, endPoint x: 803, endPoint y: 566, distance: 145.3
click at [803, 566] on input "[PERSON_NAME] - PRO# 147-0544485" at bounding box center [802, 552] width 474 height 30
click at [725, 550] on input "[PERSON_NAME] - PRO# 184-" at bounding box center [802, 552] width 474 height 30
click at [731, 550] on input "[PERSON_NAME] - PRO# 184-" at bounding box center [802, 552] width 474 height 30
type input "[PERSON_NAME] - PRO# 184-8560394"
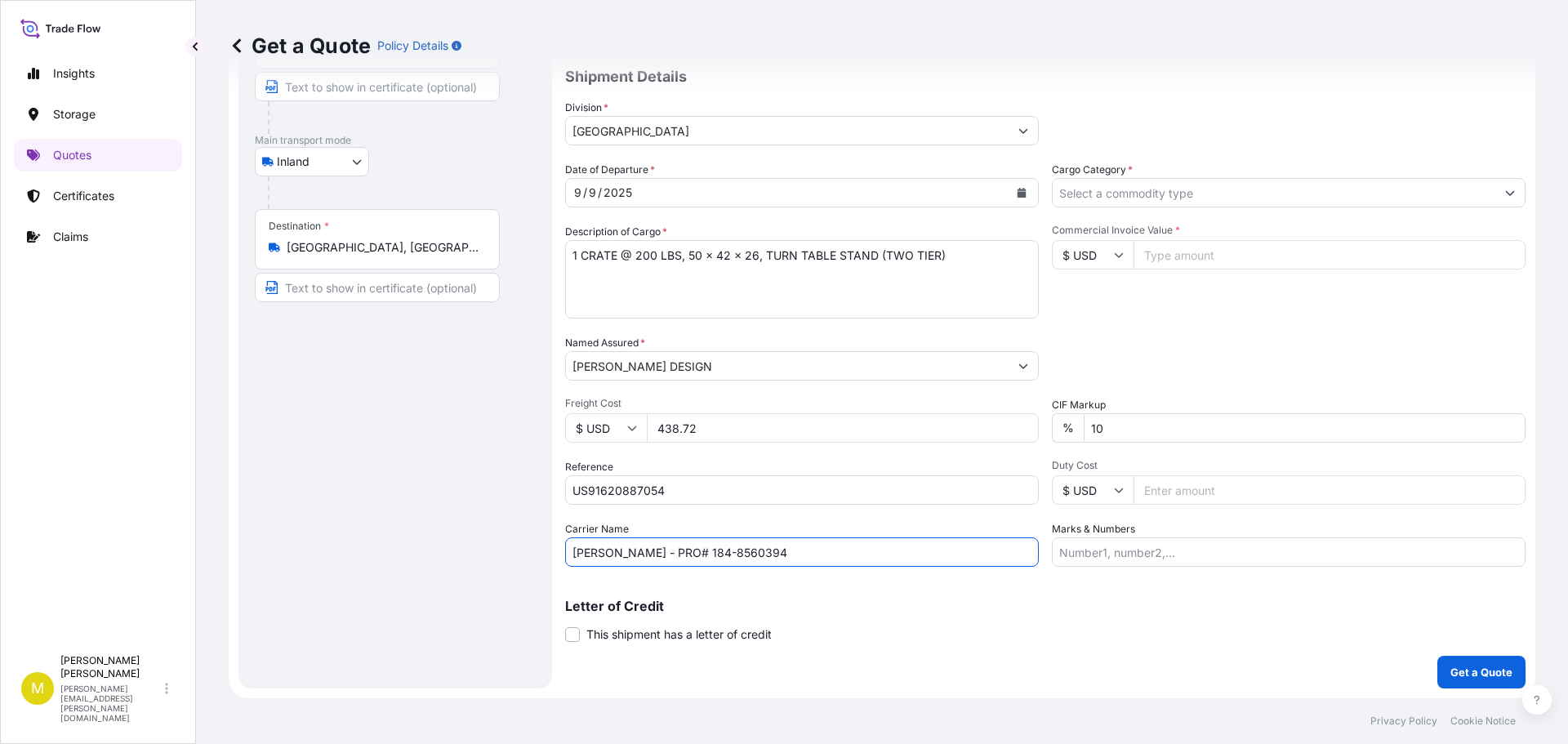
click at [1181, 257] on input "Commercial Invoice Value *" at bounding box center [1329, 254] width 392 height 30
type input "2200.00"
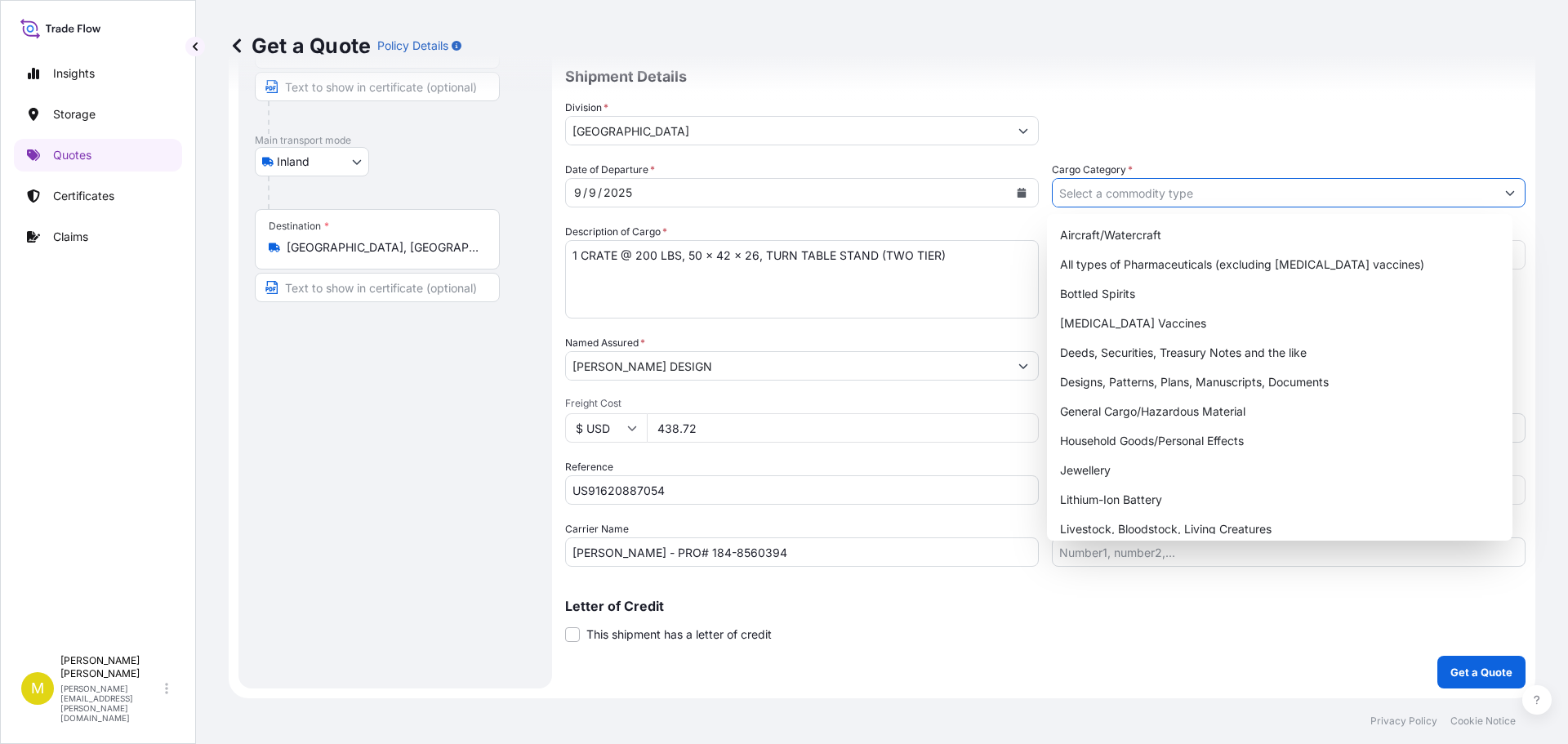
click at [1137, 197] on input "Cargo Category *" at bounding box center [1273, 192] width 442 height 30
click at [1184, 412] on div "General Cargo/Hazardous Material" at bounding box center [1280, 412] width 454 height 30
type input "General Cargo/Hazardous Material"
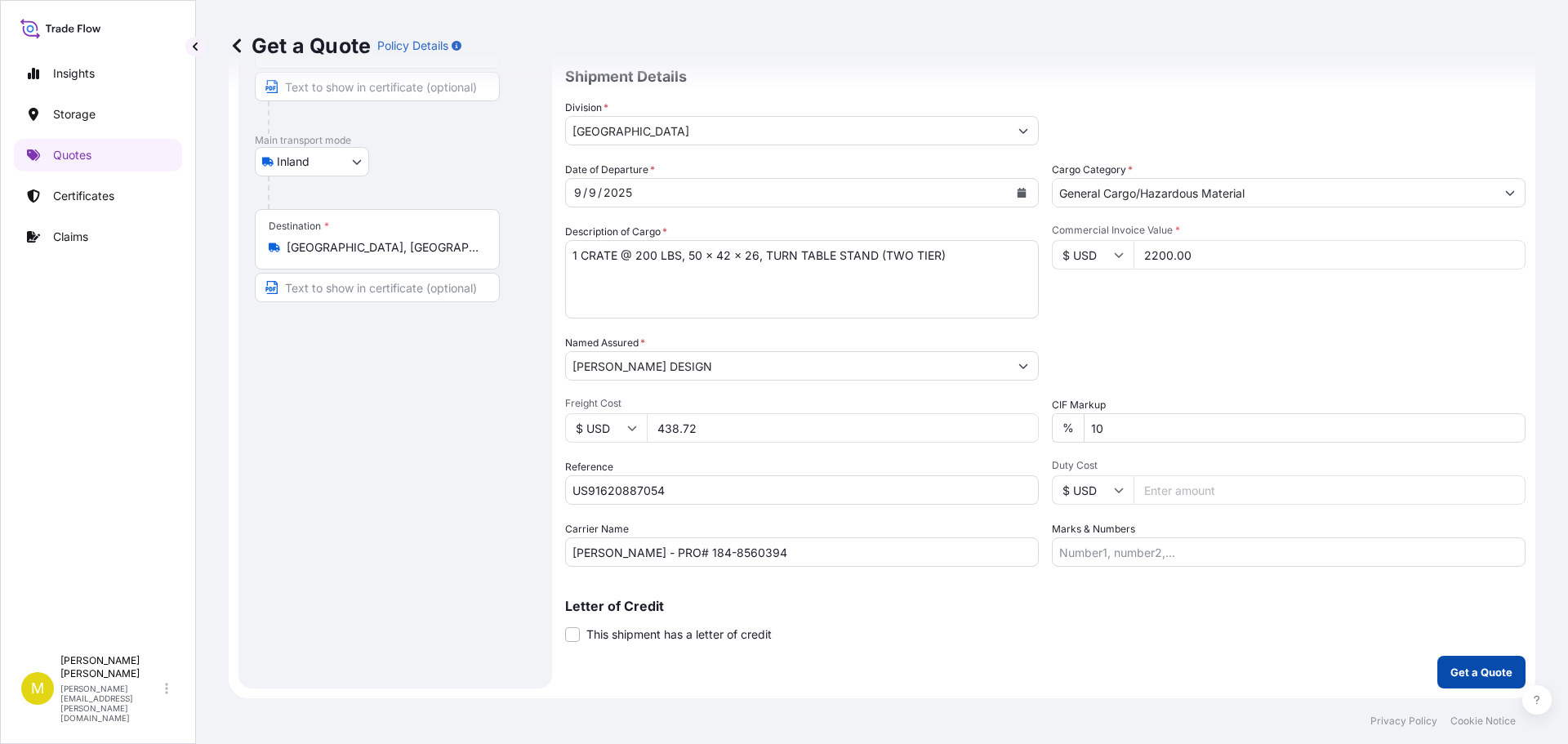
click at [1466, 669] on p "Get a Quote" at bounding box center [1481, 671] width 62 height 16
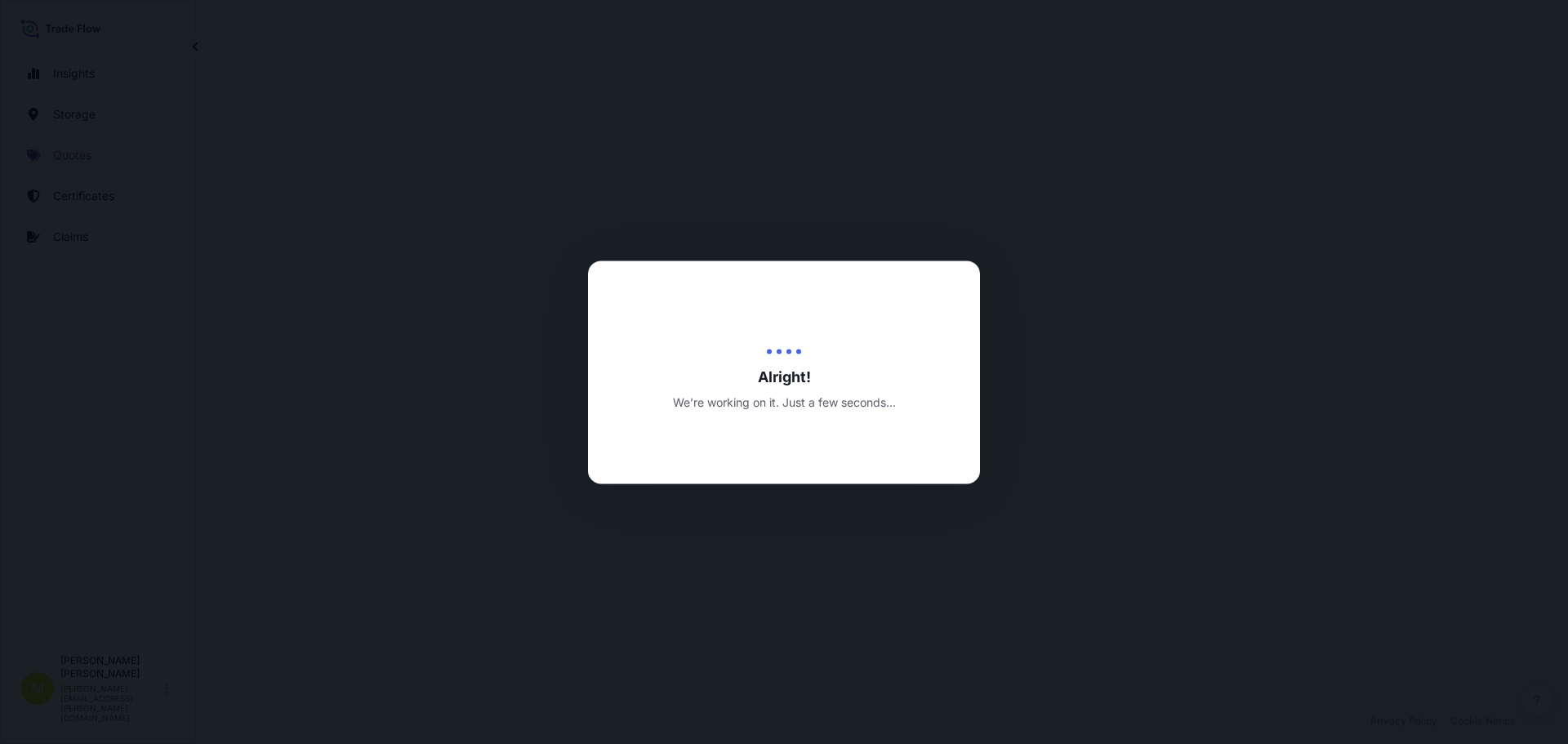
select select "Inland"
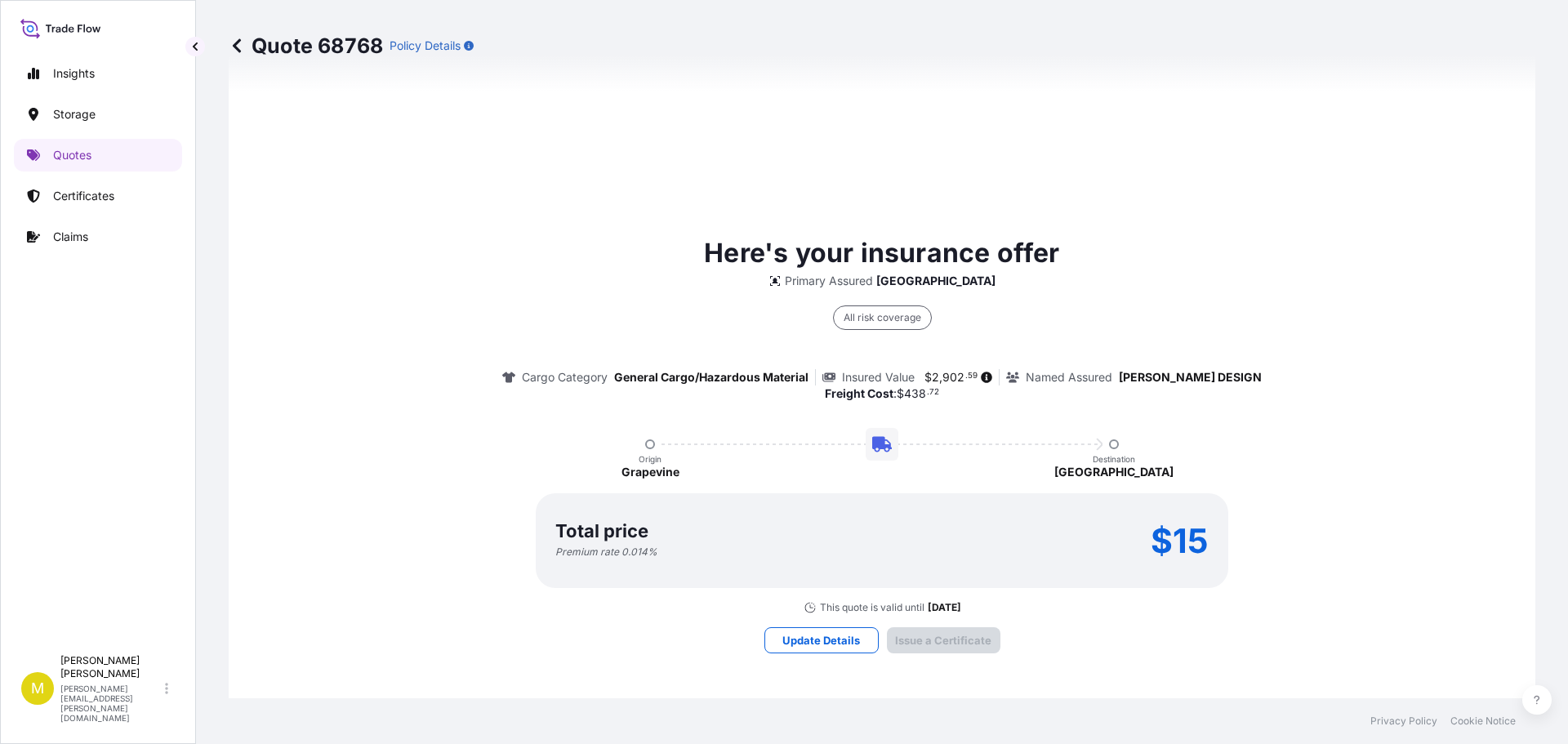
scroll to position [2351, 0]
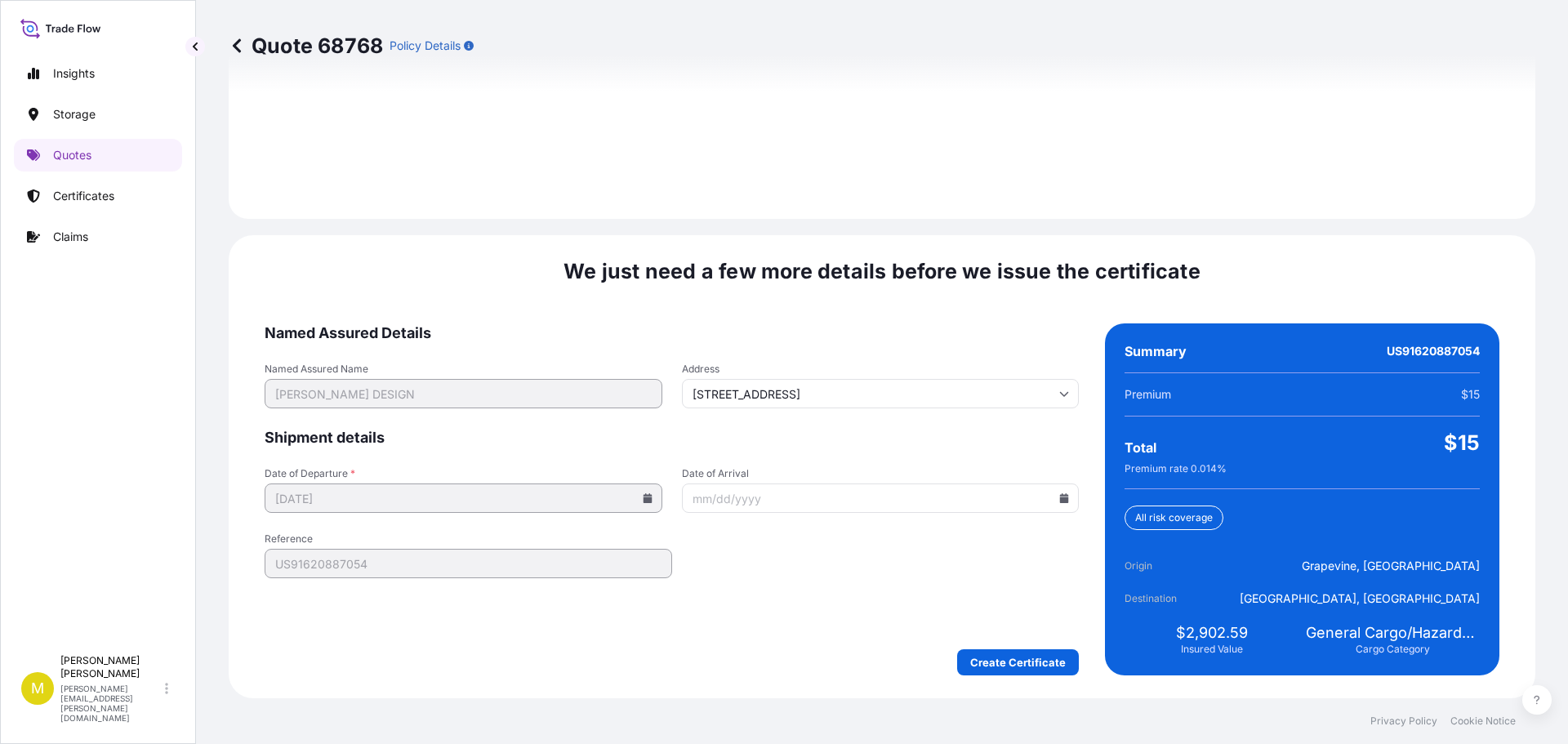
click at [1060, 500] on icon at bounding box center [1064, 499] width 9 height 10
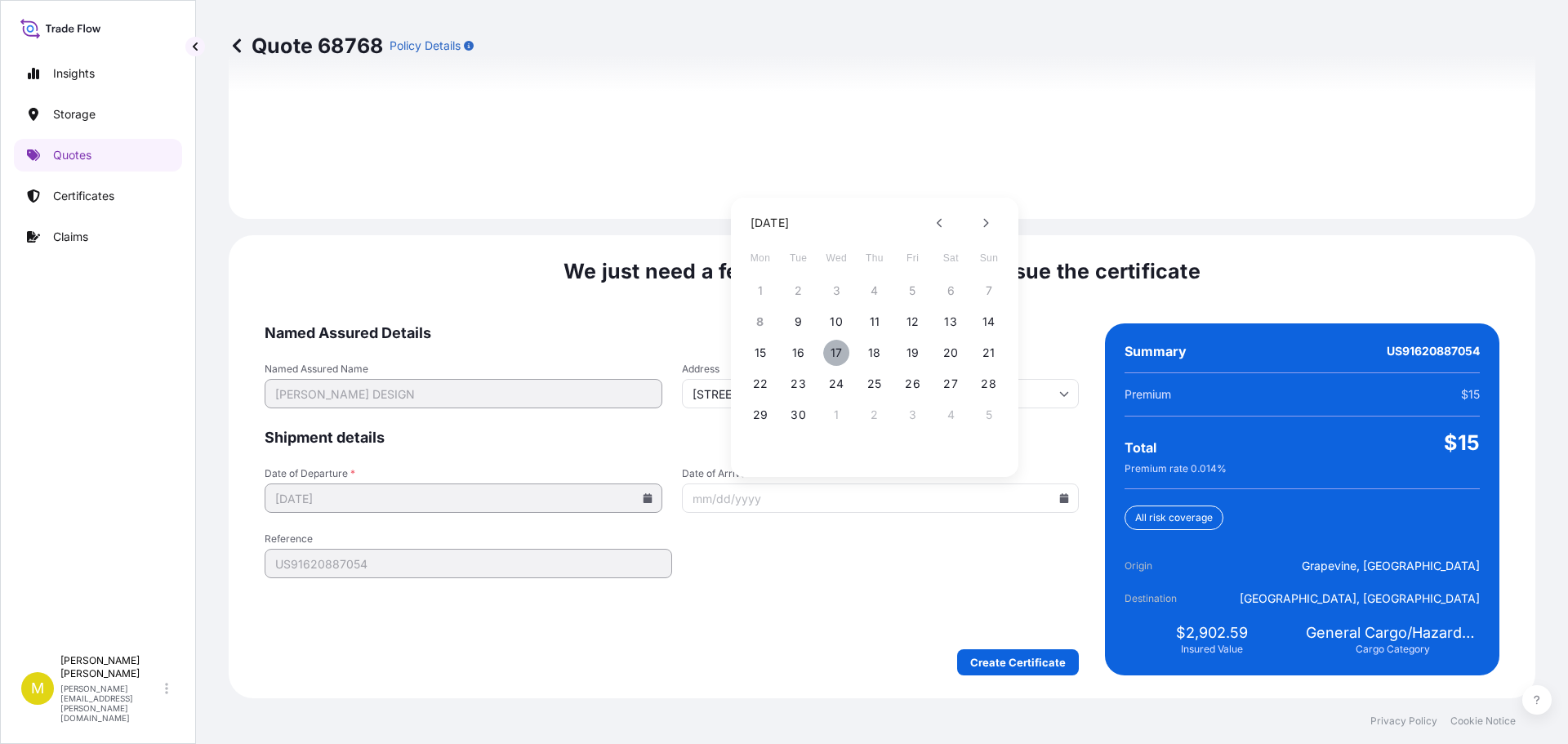
click at [837, 350] on button "17" at bounding box center [836, 352] width 26 height 26
type input "[DATE]"
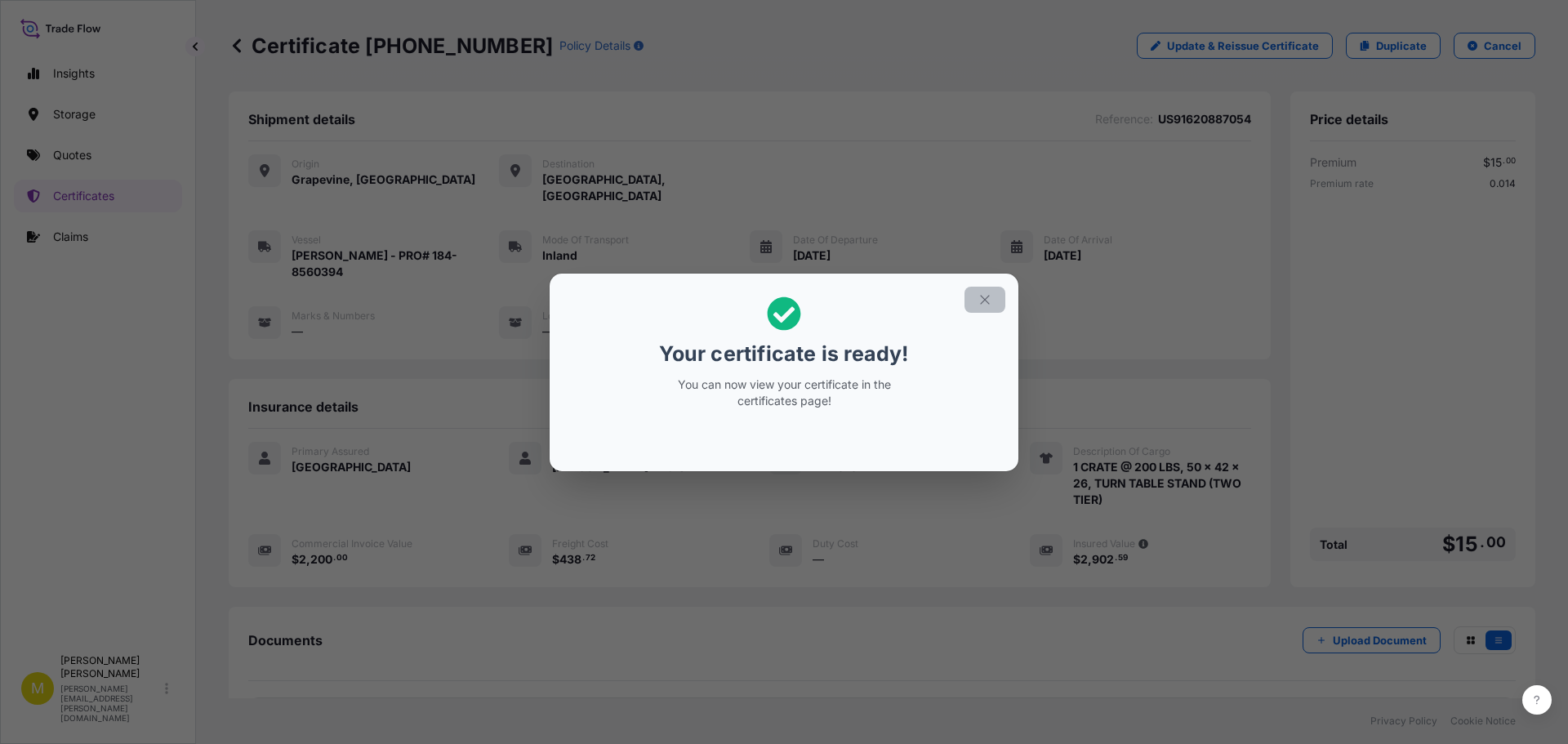
click at [985, 301] on icon "button" at bounding box center [985, 299] width 14 height 14
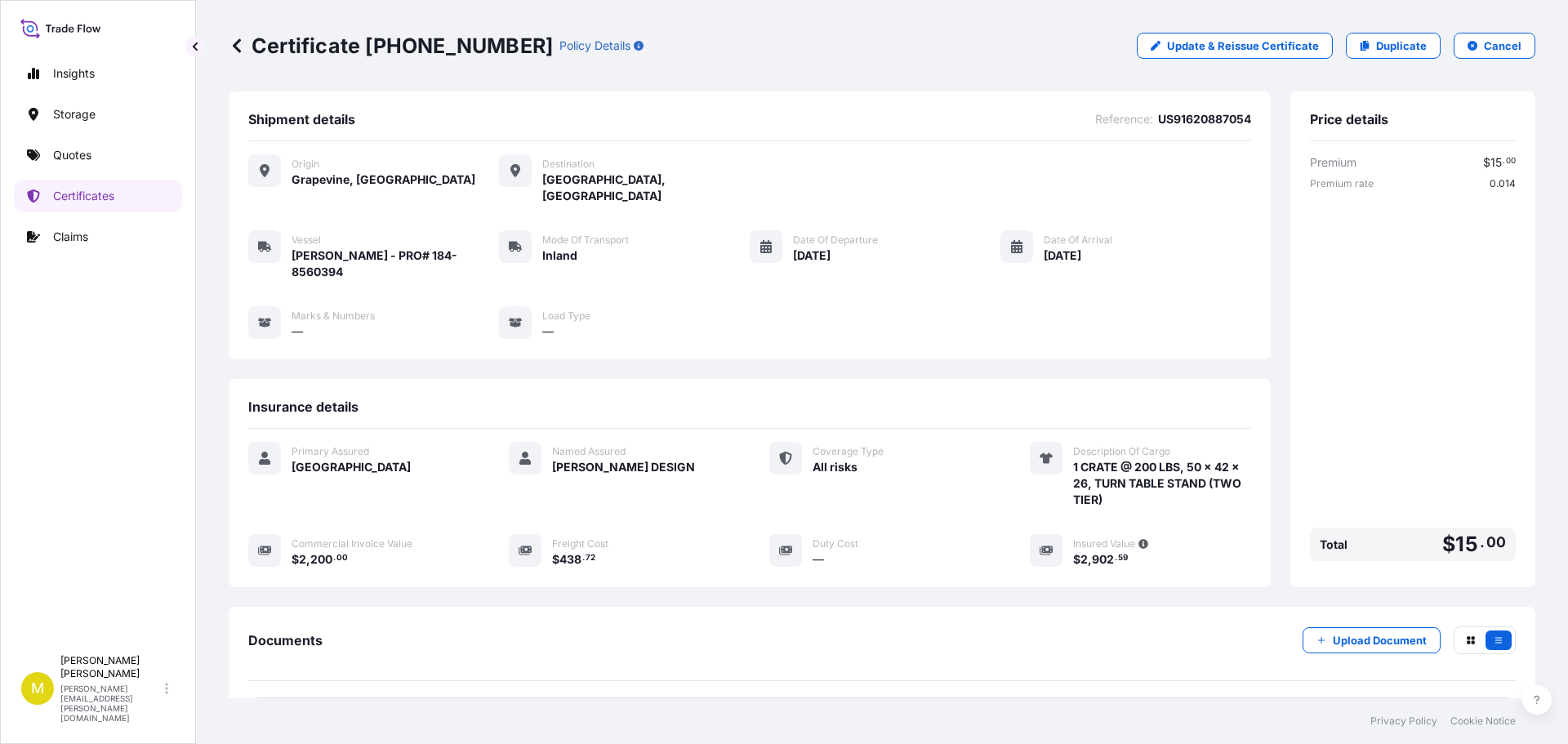
scroll to position [82, 0]
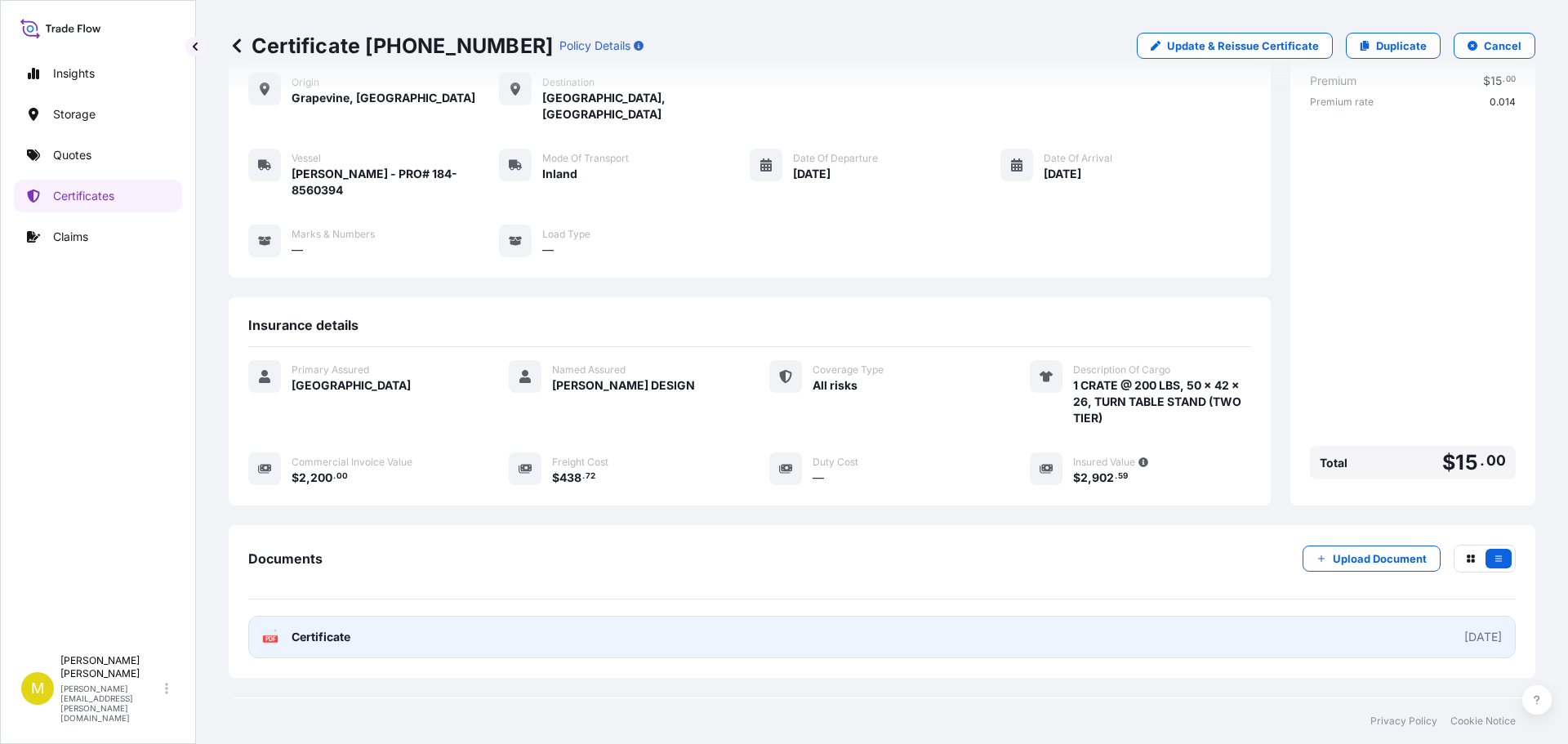
click at [343, 628] on span "Certificate" at bounding box center [321, 636] width 59 height 16
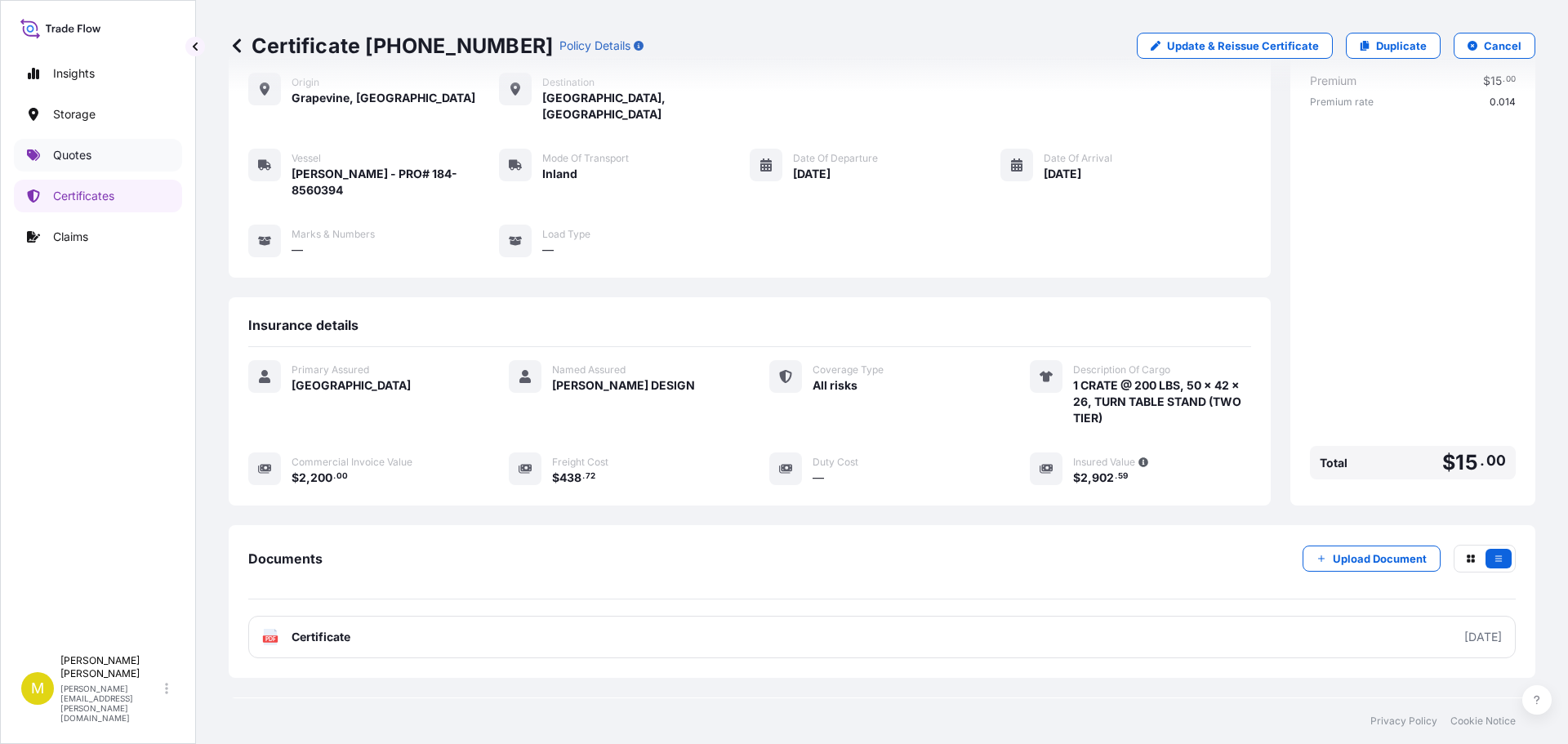
click at [75, 149] on p "Quotes" at bounding box center [73, 155] width 38 height 16
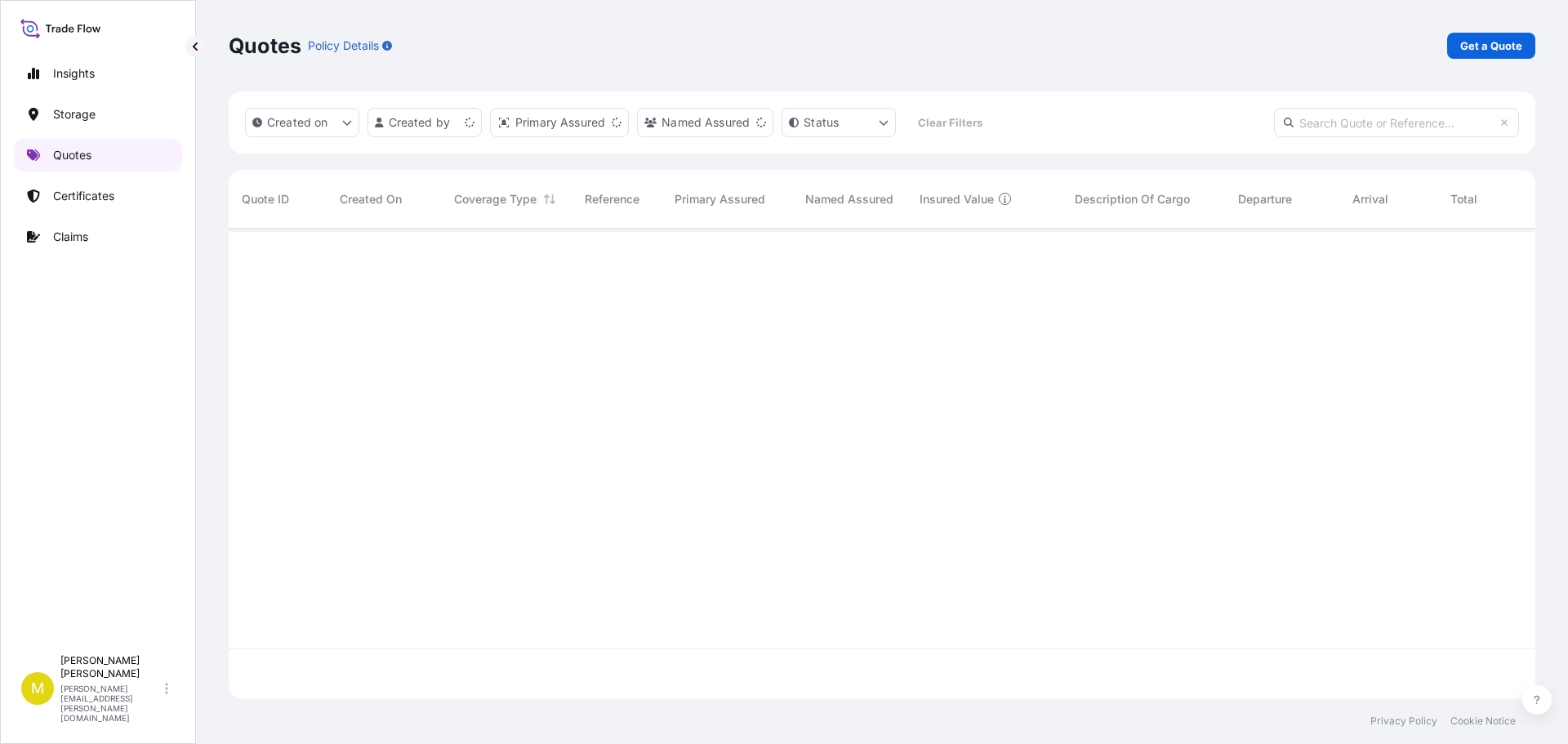
scroll to position [466, 1294]
